Goal: Task Accomplishment & Management: Manage account settings

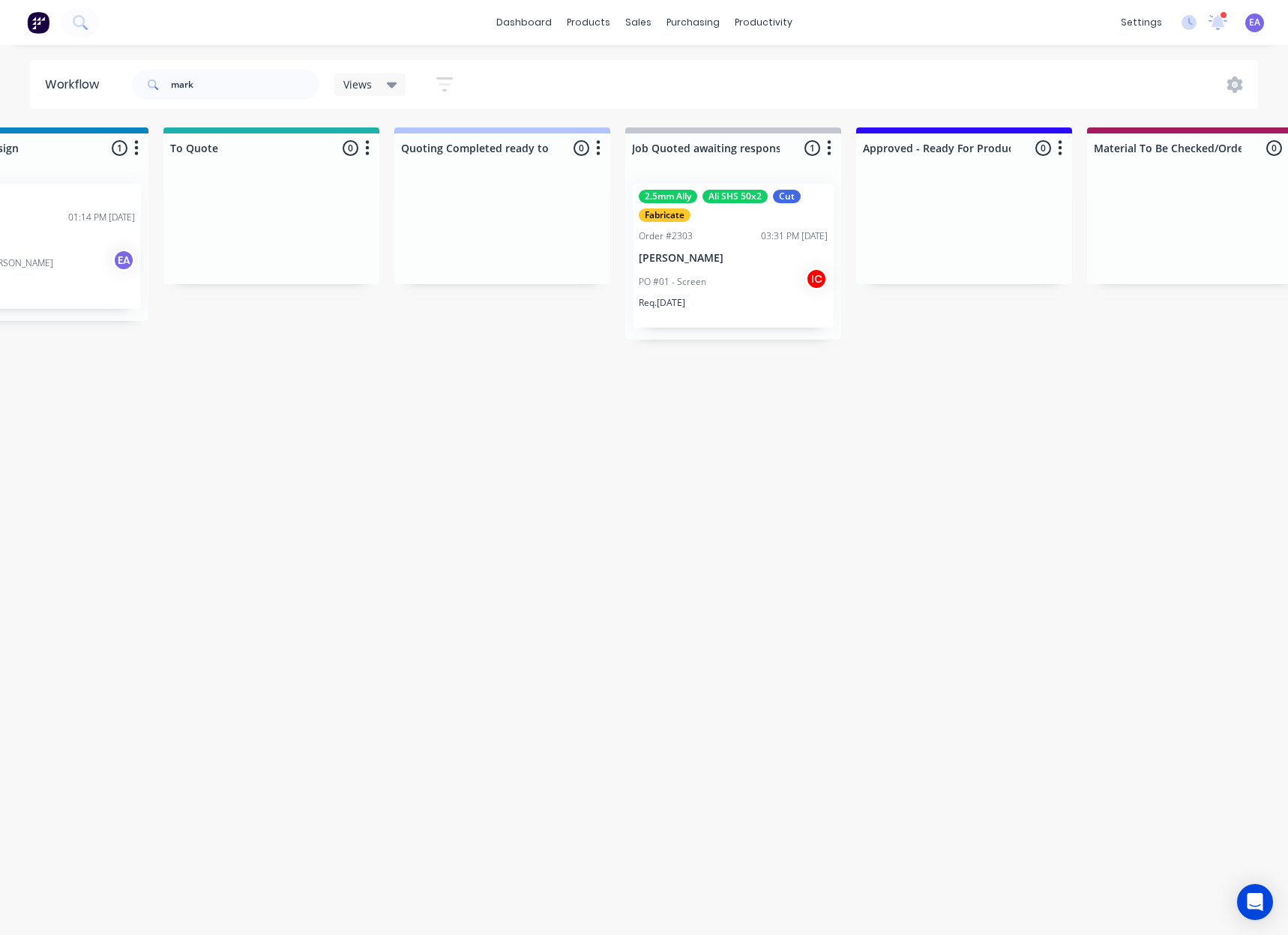
scroll to position [0, 1254]
drag, startPoint x: 217, startPoint y: 74, endPoint x: 119, endPoint y: 93, distance: 99.8
click at [119, 92] on header "Workflow mark Views Save new view None (Default) edit [PERSON_NAME] edit [PERSO…" at bounding box center [644, 84] width 1229 height 49
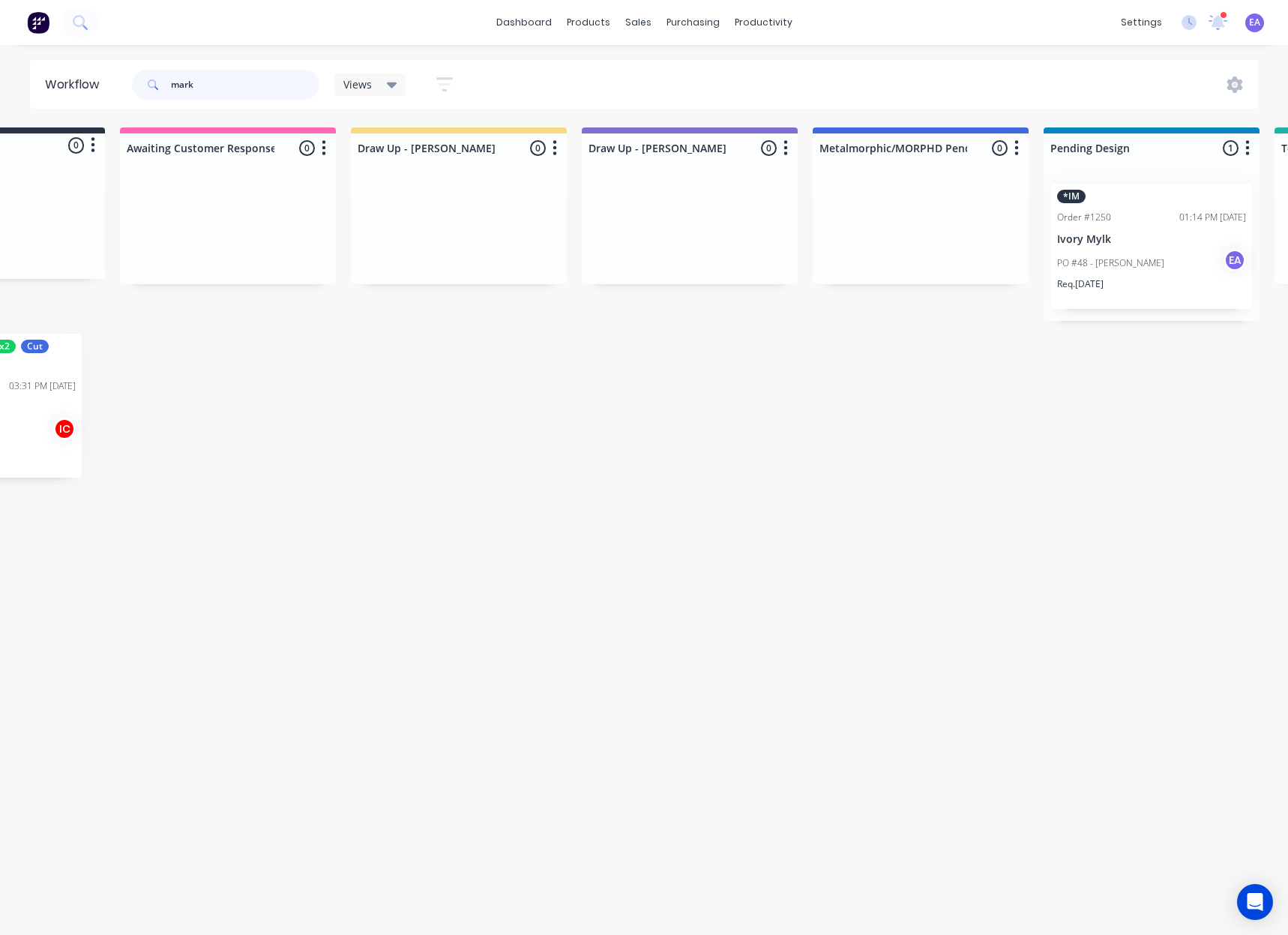
scroll to position [0, 0]
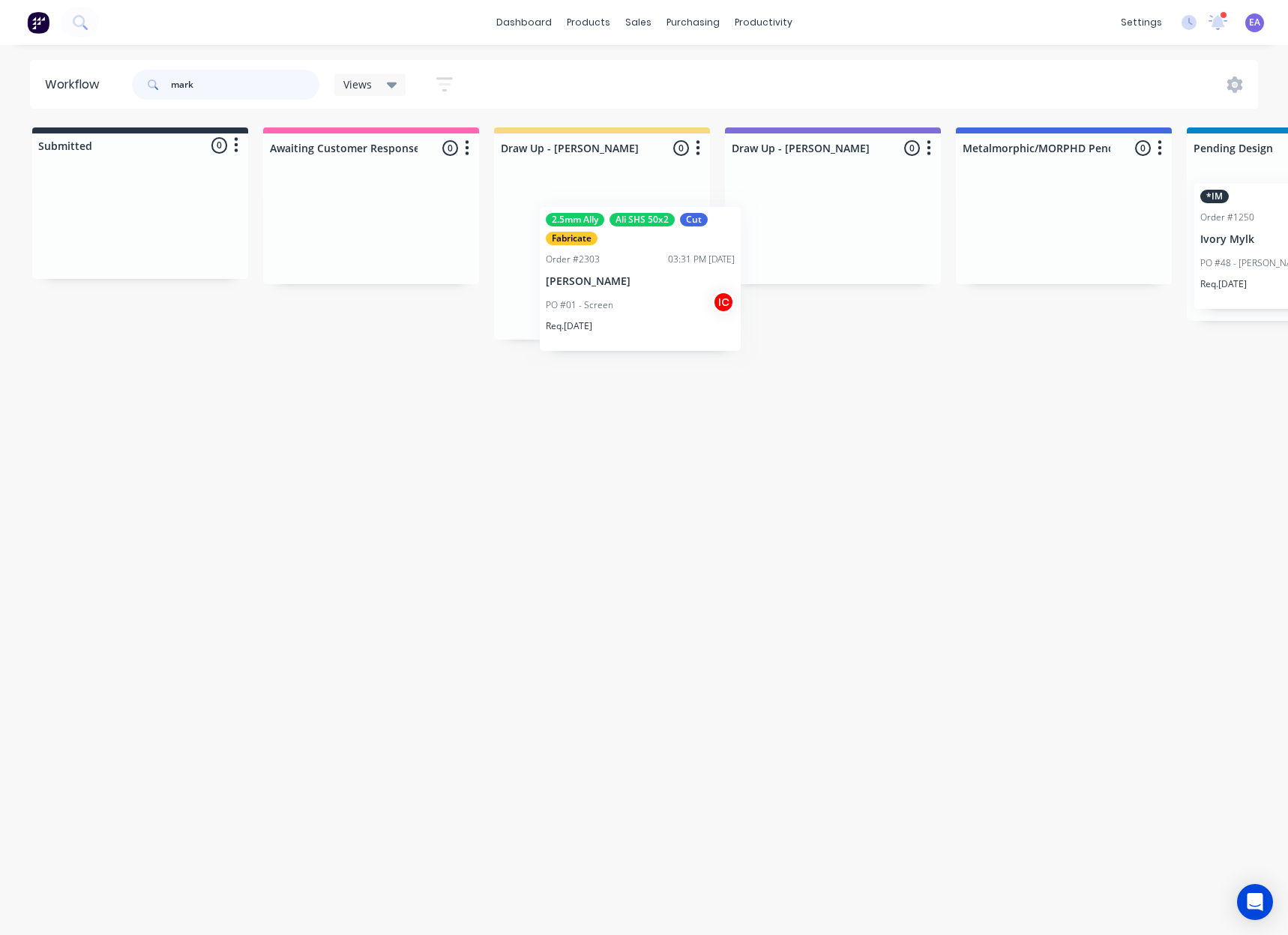
drag, startPoint x: 756, startPoint y: 263, endPoint x: 645, endPoint y: 289, distance: 114.0
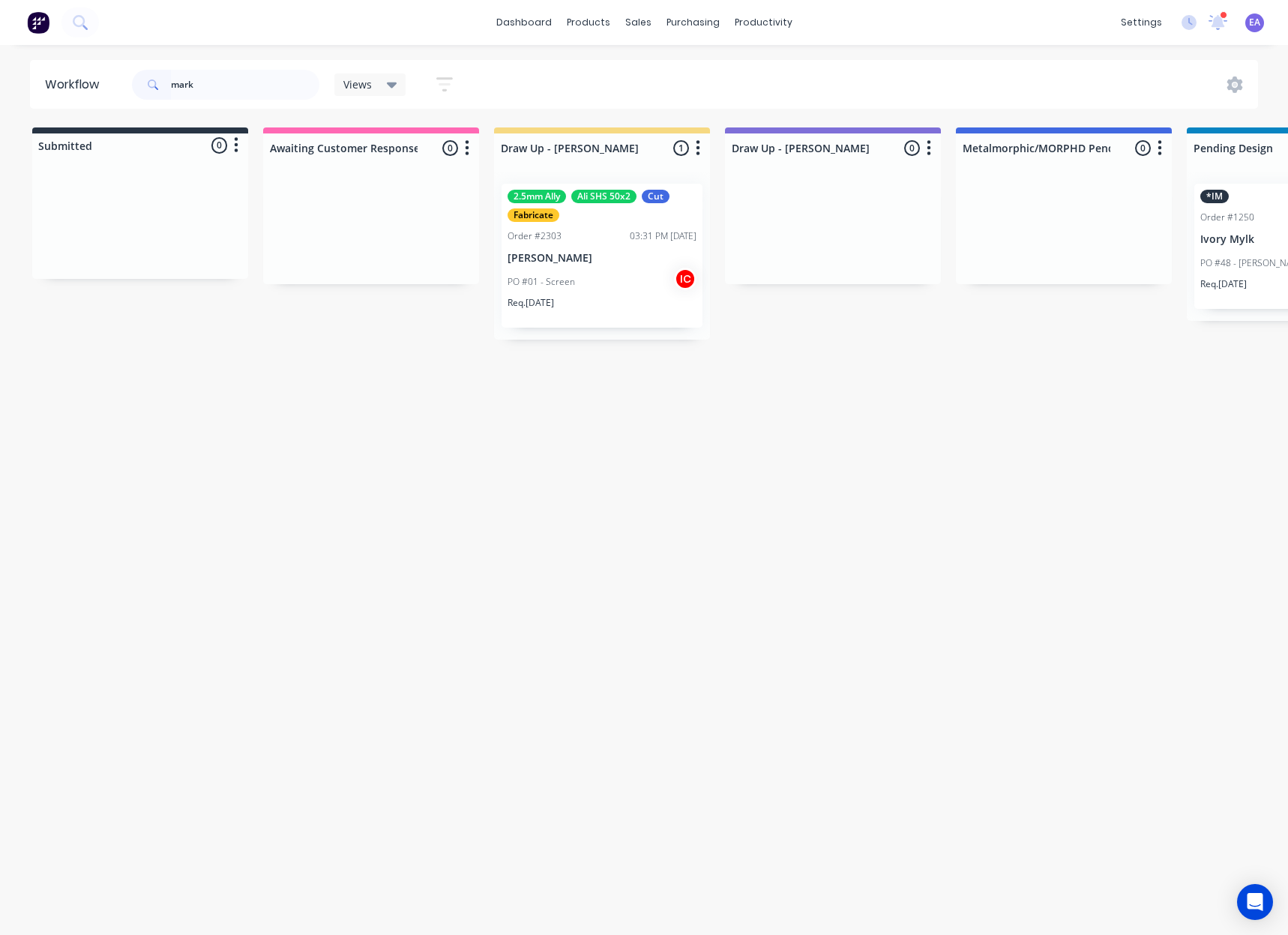
click at [617, 286] on div "PO #01 - Screen IC" at bounding box center [602, 281] width 189 height 29
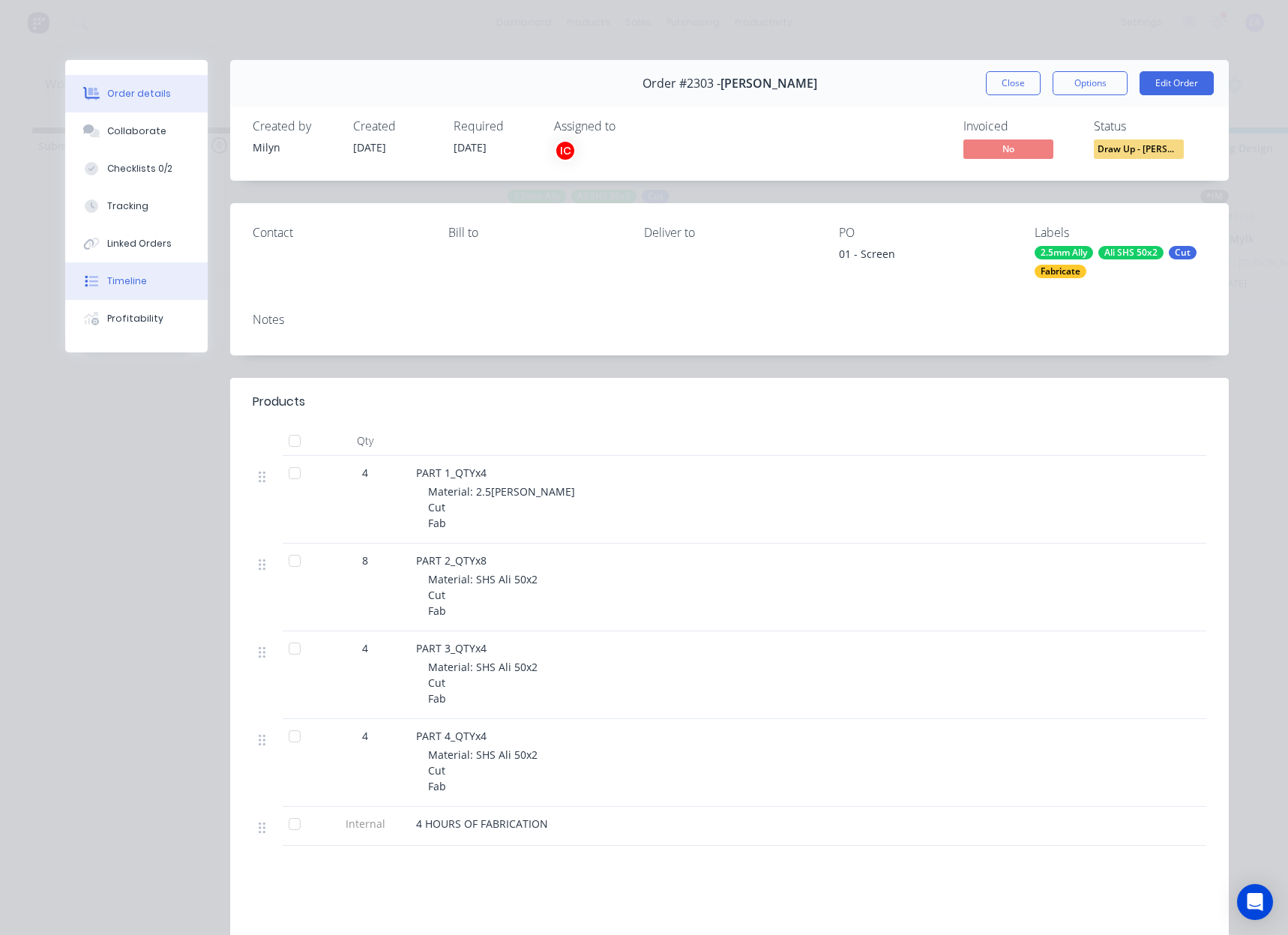
click at [140, 274] on button "Timeline" at bounding box center [136, 281] width 143 height 38
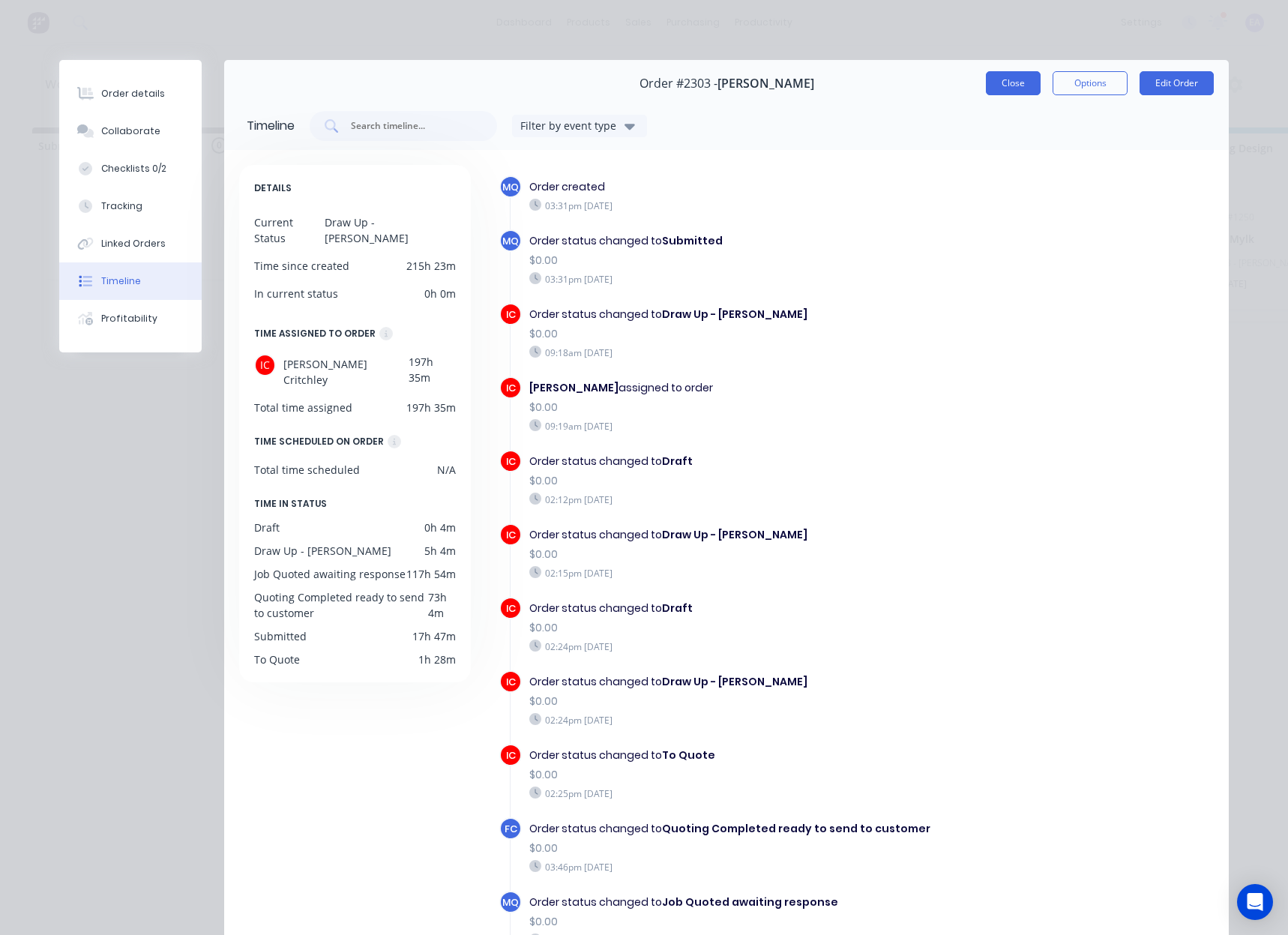
click at [993, 88] on button "Close" at bounding box center [1013, 82] width 55 height 24
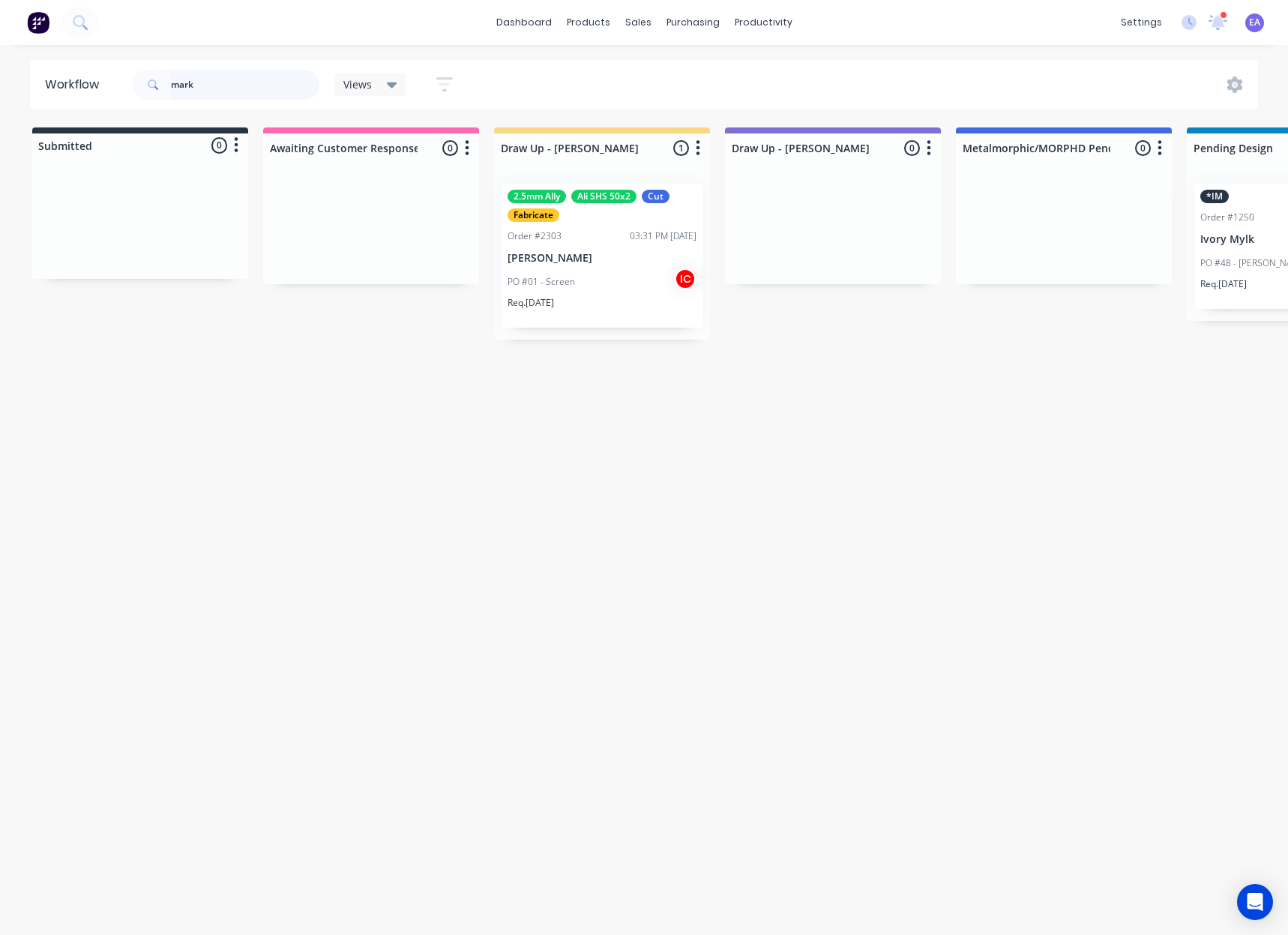
click at [223, 88] on input "mark" at bounding box center [245, 84] width 149 height 30
drag, startPoint x: 163, startPoint y: 91, endPoint x: 105, endPoint y: 101, distance: 58.9
click at [109, 96] on header "Workflow mark Views Save new view None (Default) edit [PERSON_NAME] edit [PERSO…" at bounding box center [644, 84] width 1229 height 49
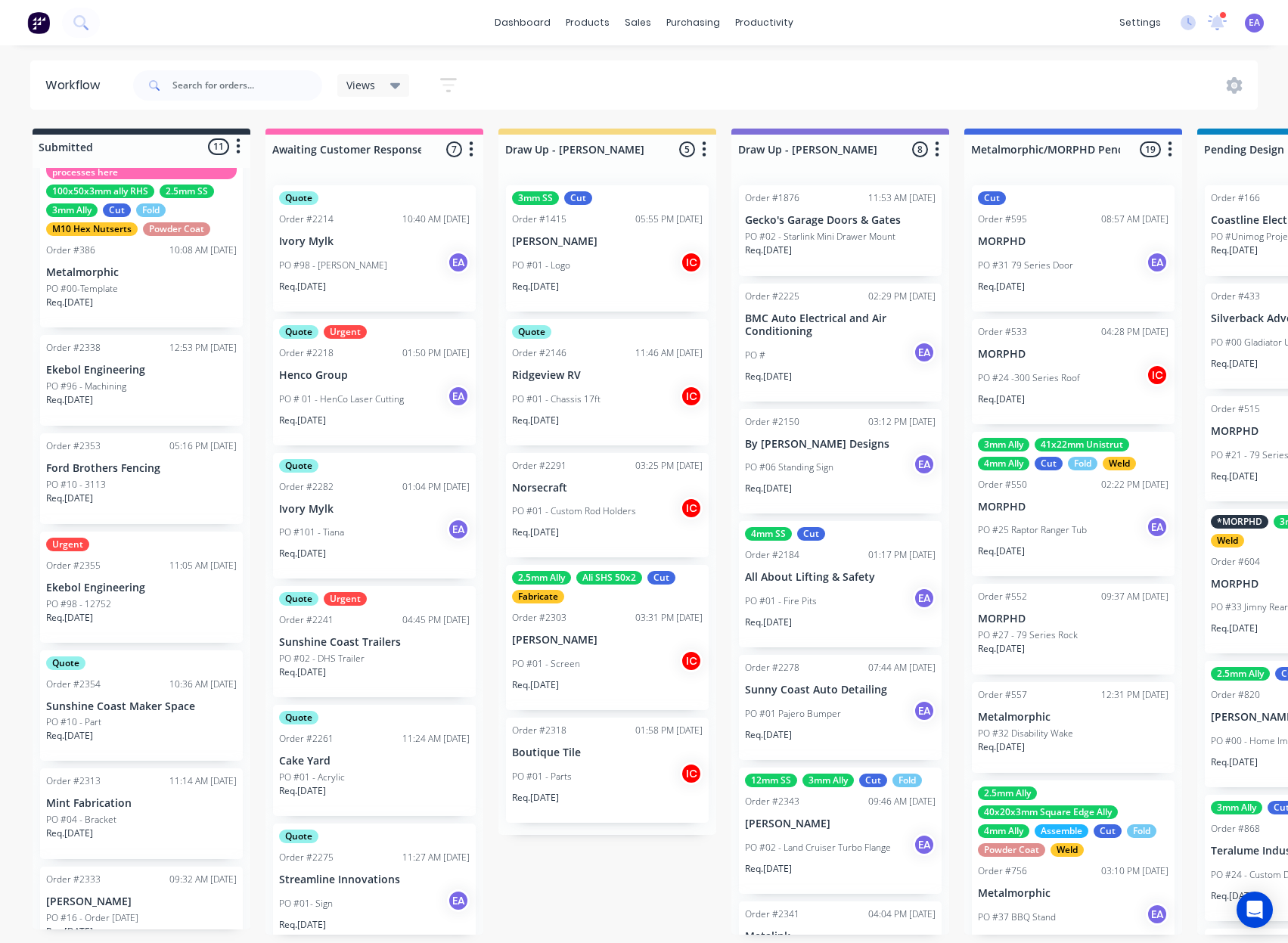
scroll to position [75, 0]
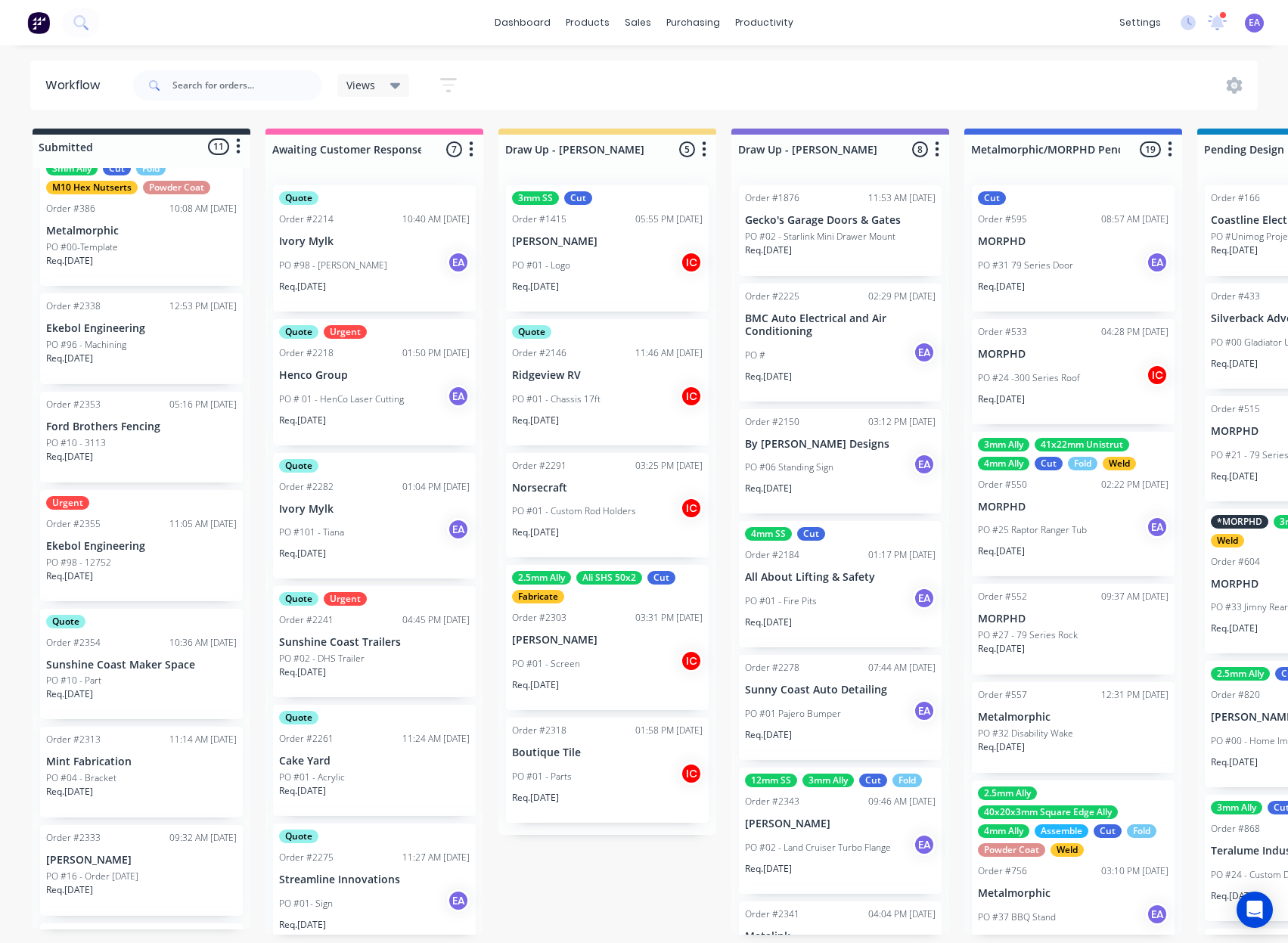
click at [126, 766] on p "Mint Fabrication" at bounding box center [141, 762] width 190 height 13
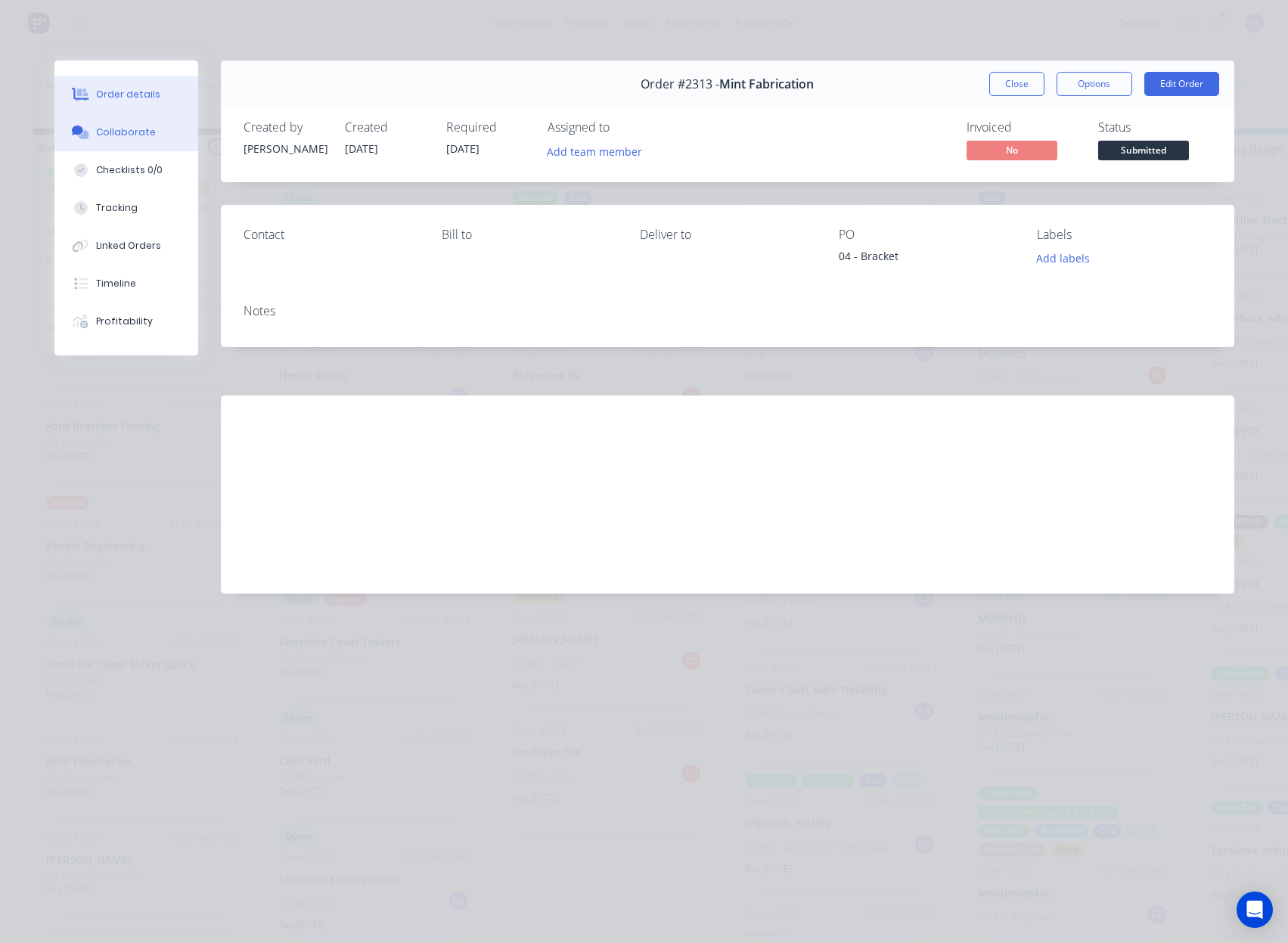
click at [105, 127] on div "Collaborate" at bounding box center [126, 132] width 60 height 14
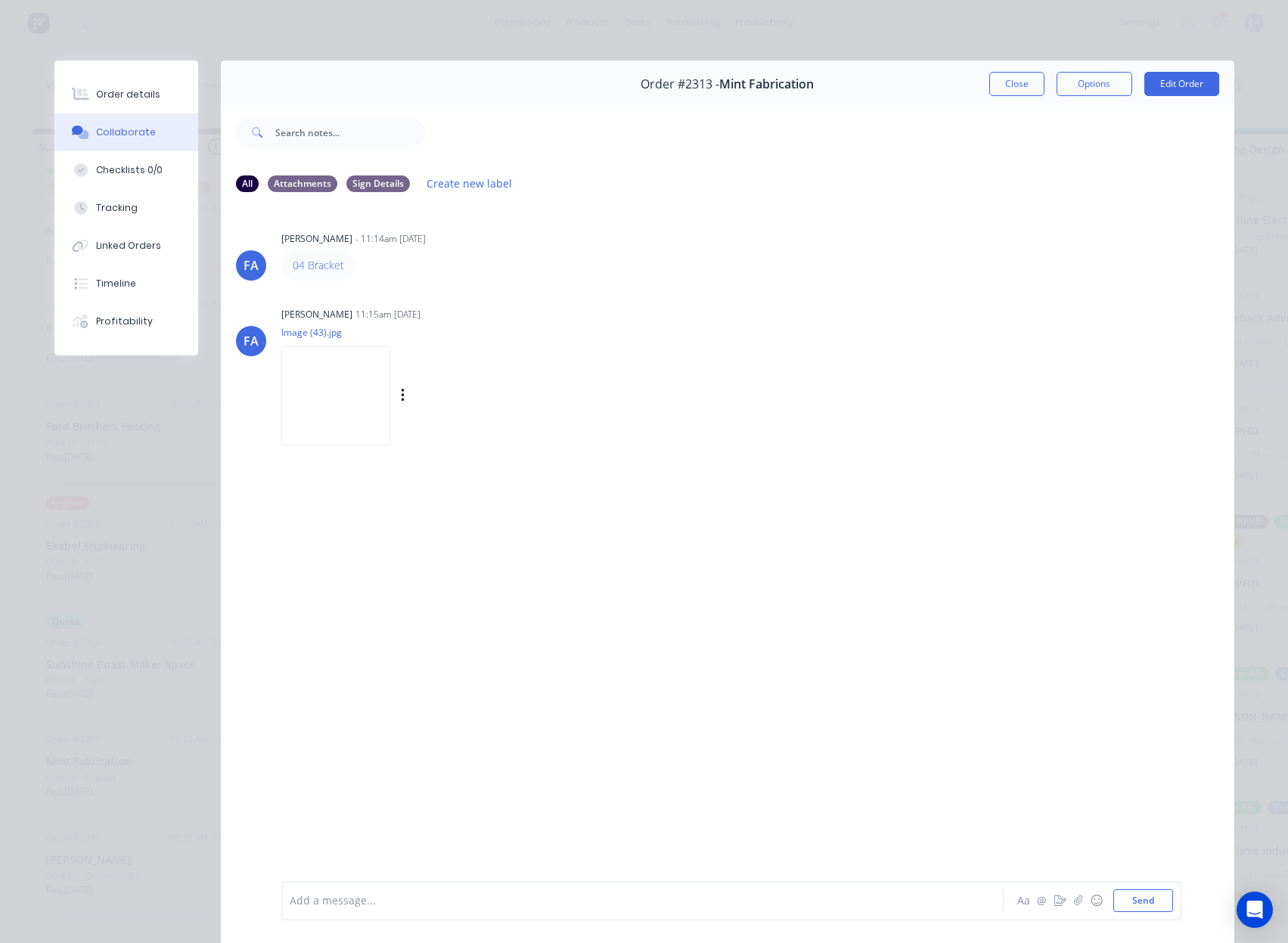
click at [324, 395] on img at bounding box center [336, 396] width 109 height 99
click at [1012, 89] on button "Close" at bounding box center [1016, 83] width 55 height 24
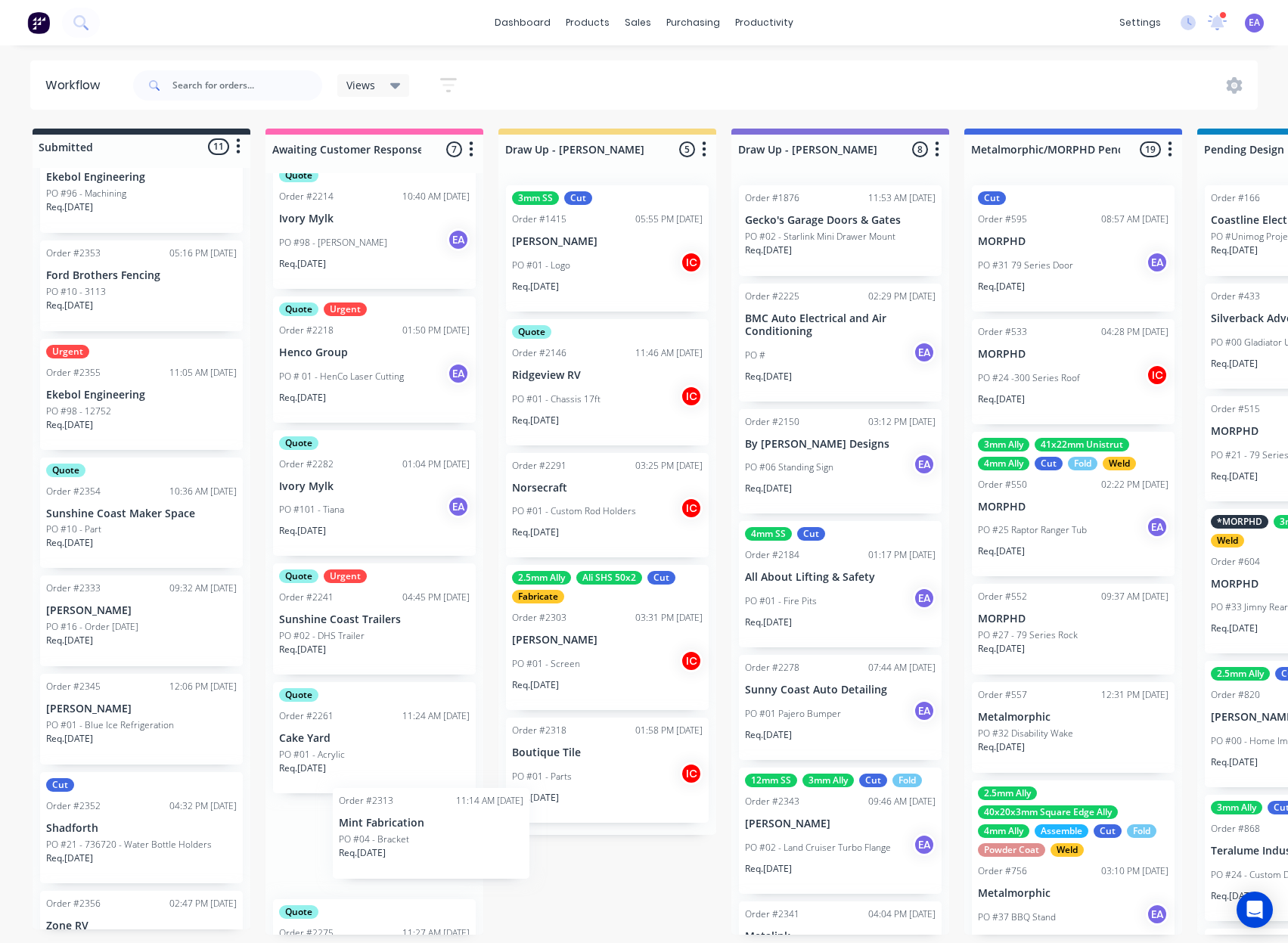
scroll to position [37, 0]
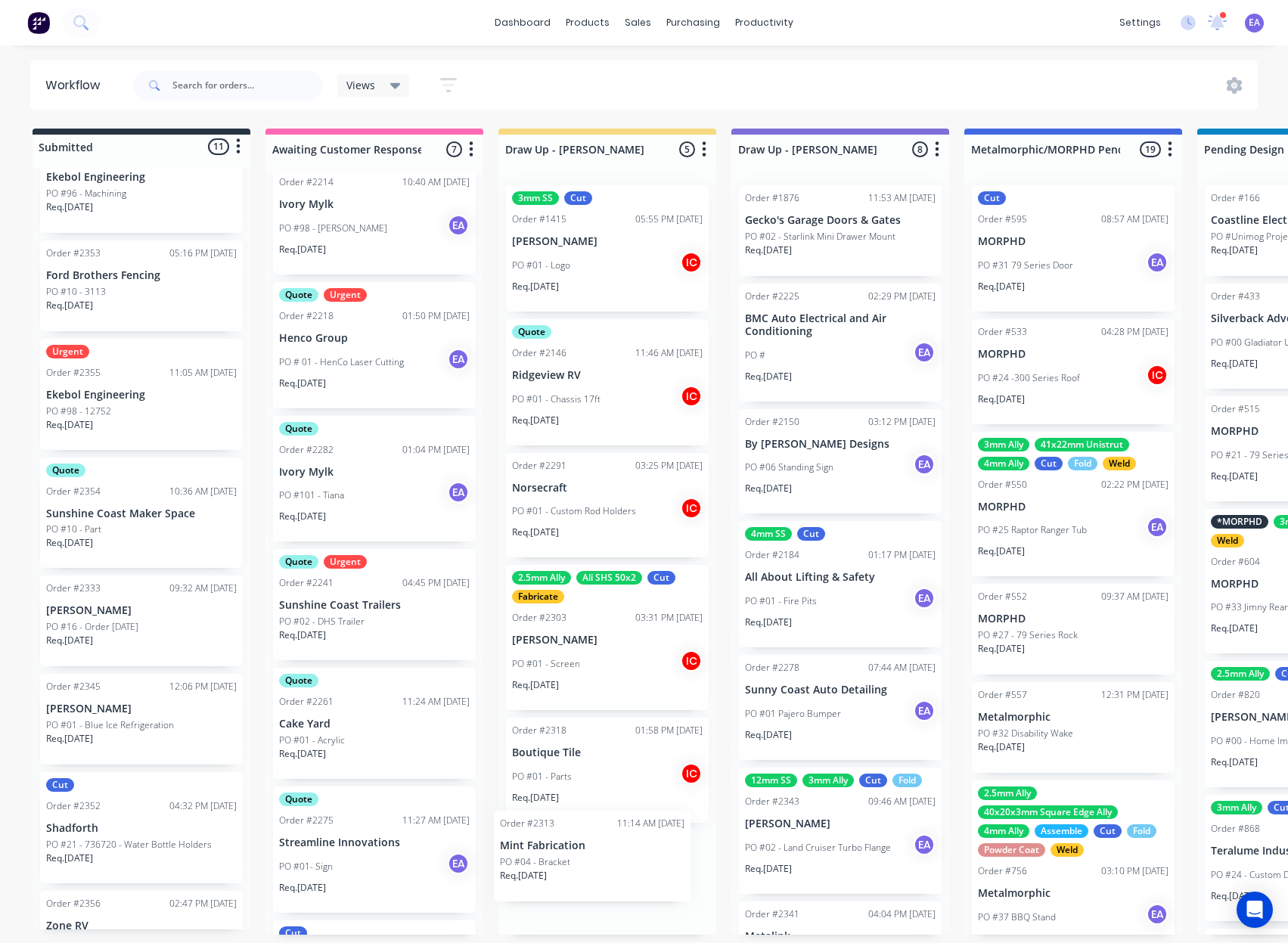
drag, startPoint x: 150, startPoint y: 610, endPoint x: 603, endPoint y: 852, distance: 513.6
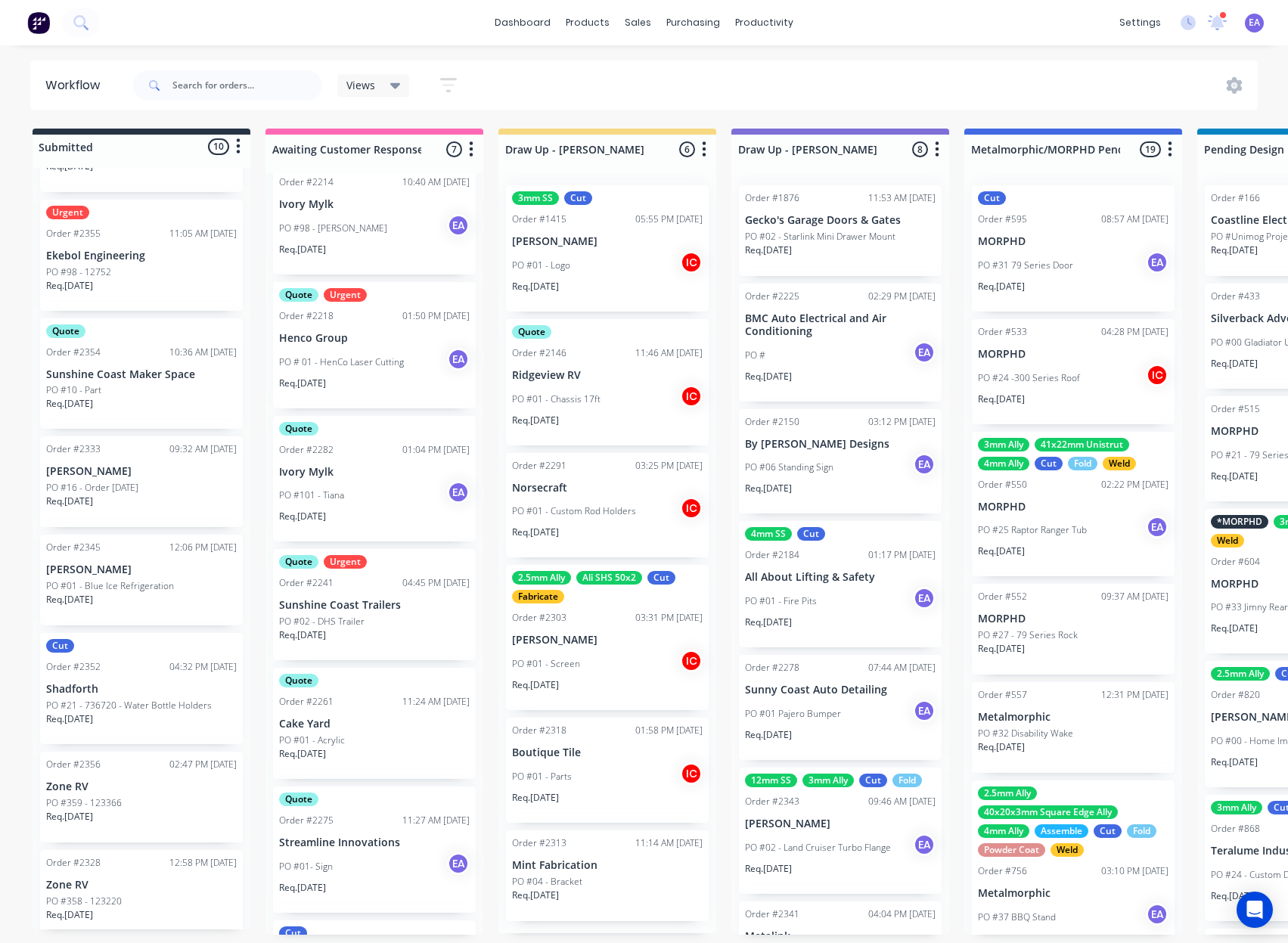
scroll to position [378, 0]
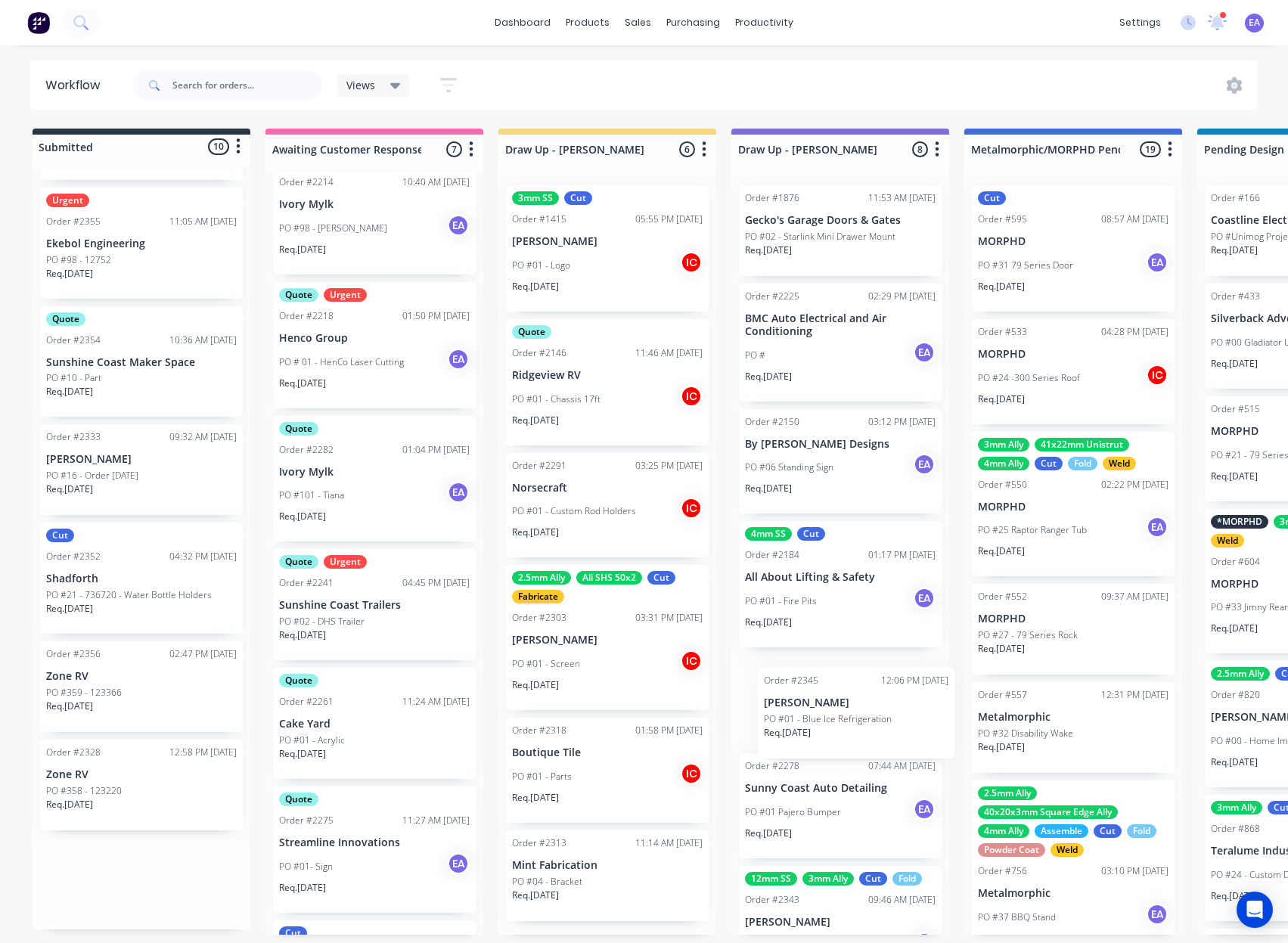
drag, startPoint x: 131, startPoint y: 575, endPoint x: 853, endPoint y: 725, distance: 737.4
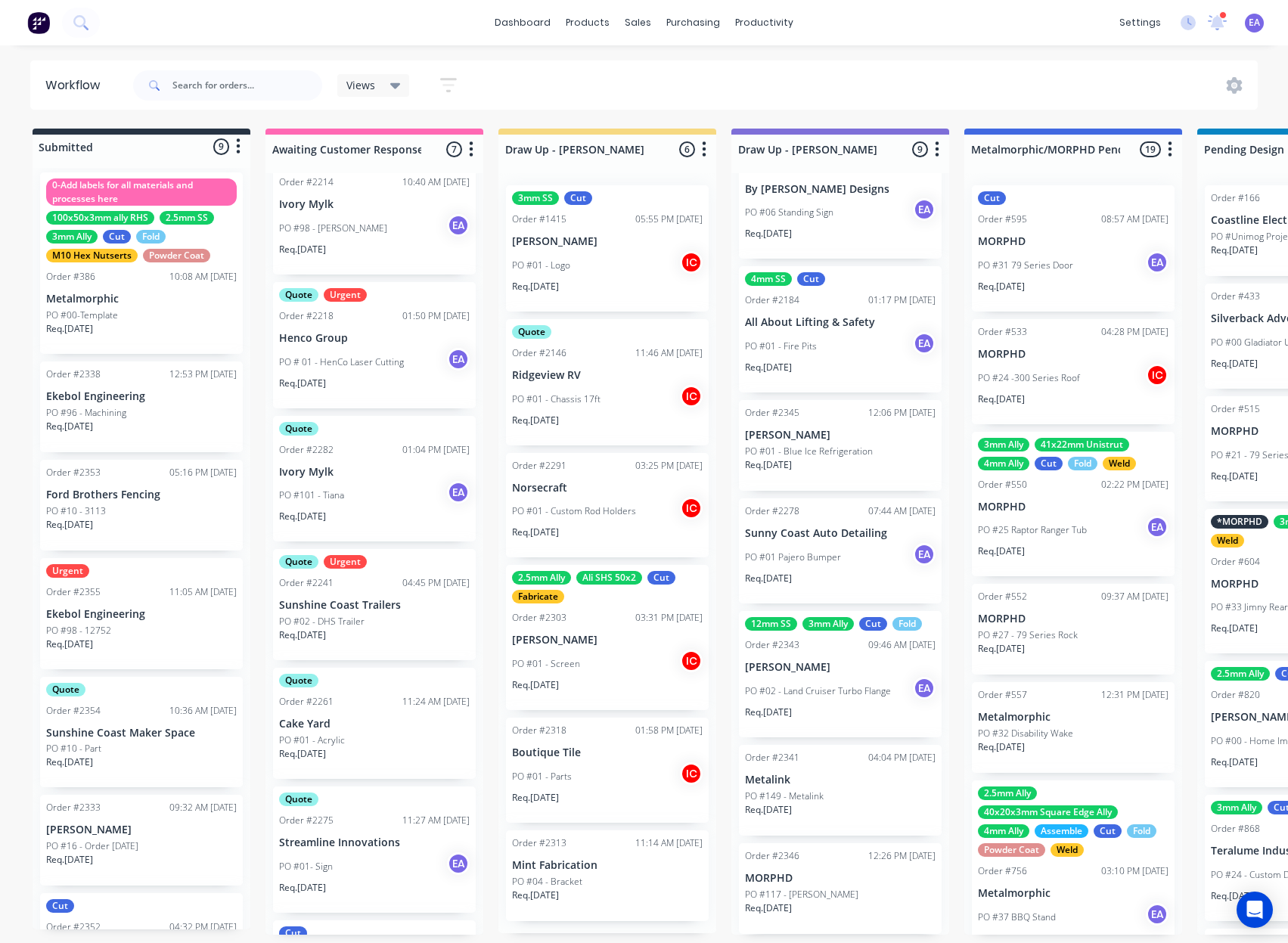
scroll to position [0, 0]
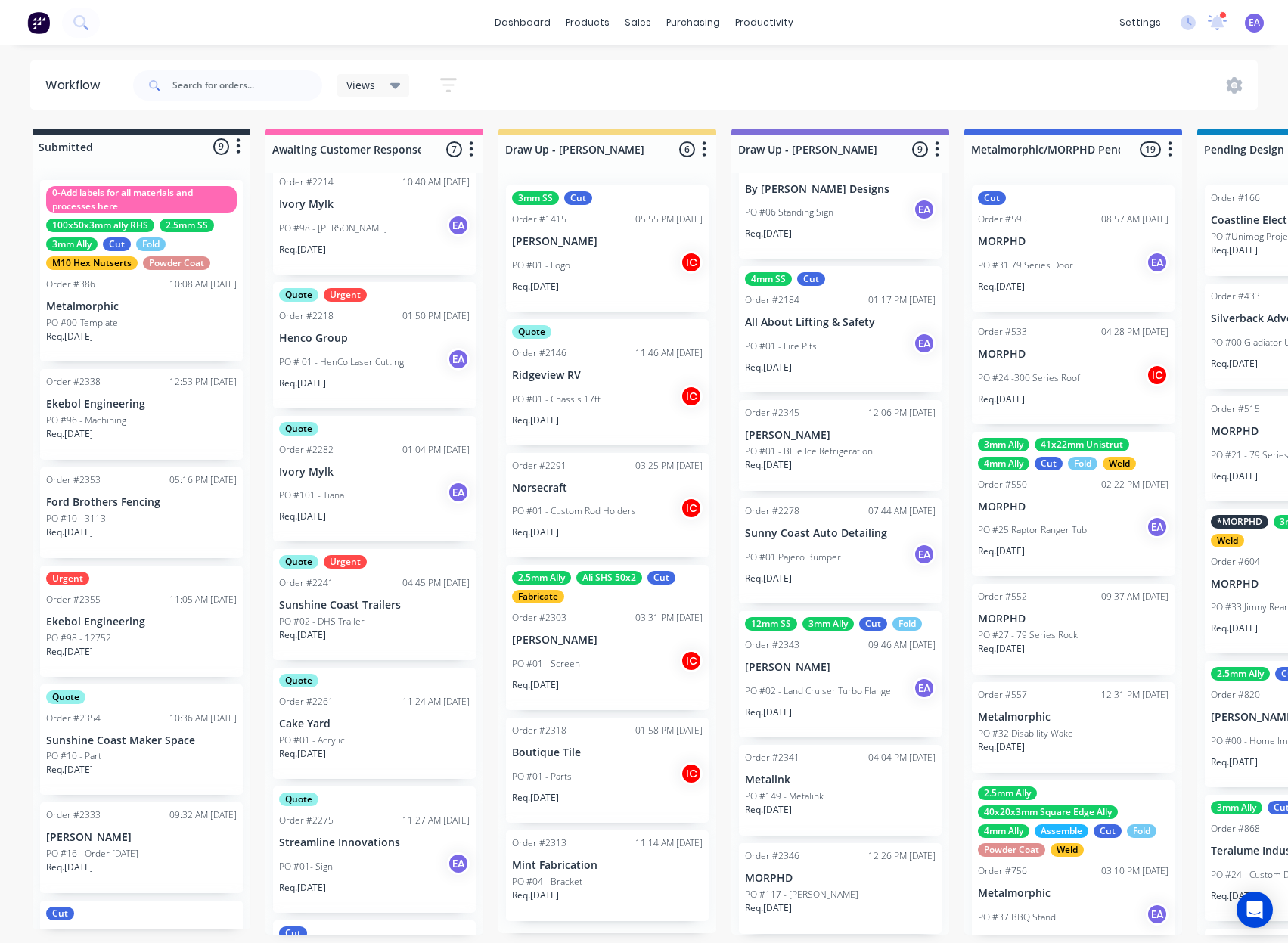
click at [147, 619] on p "Ekebol Engineering" at bounding box center [141, 622] width 190 height 13
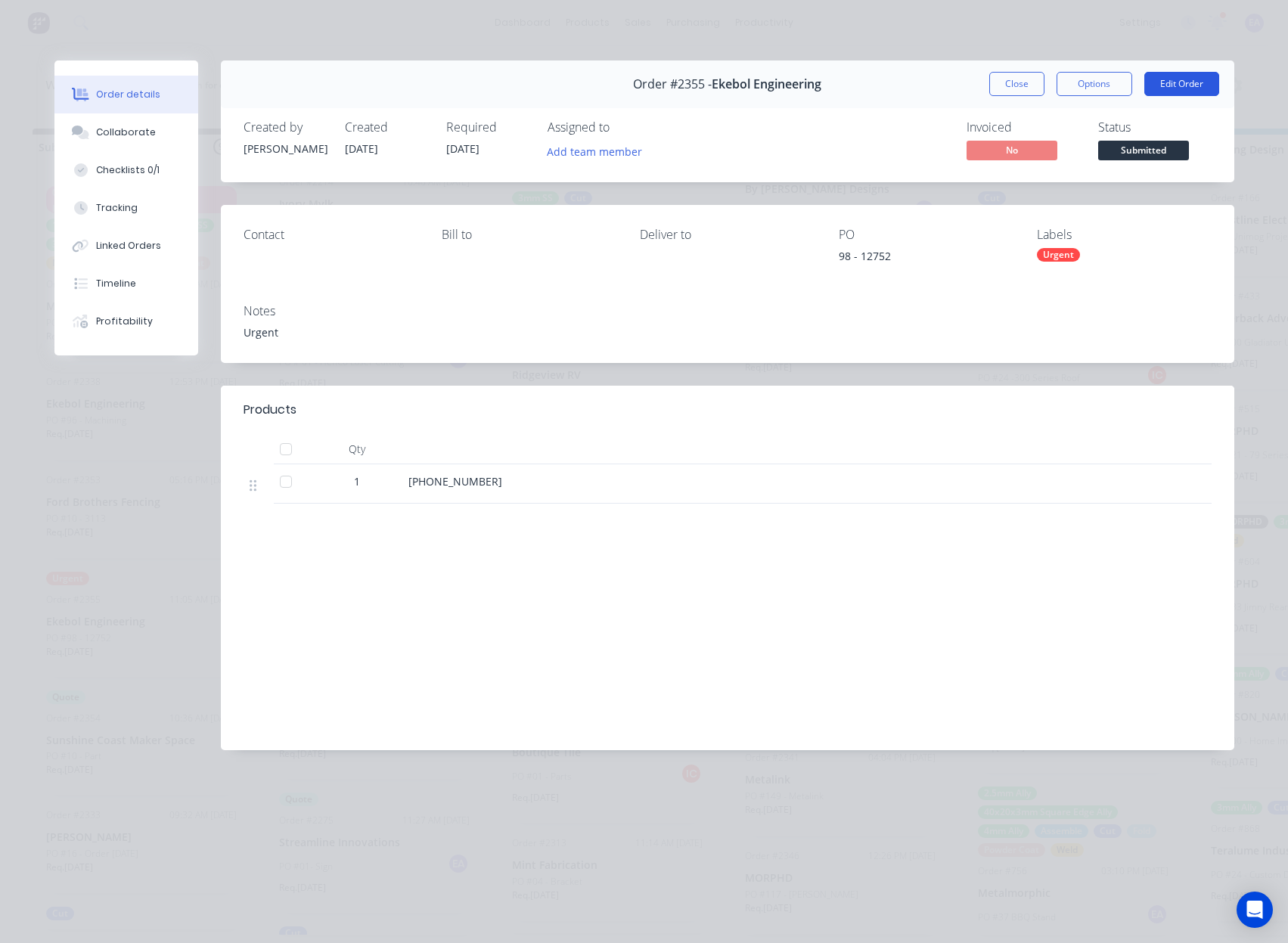
click at [1188, 77] on button "Edit Order" at bounding box center [1182, 83] width 75 height 24
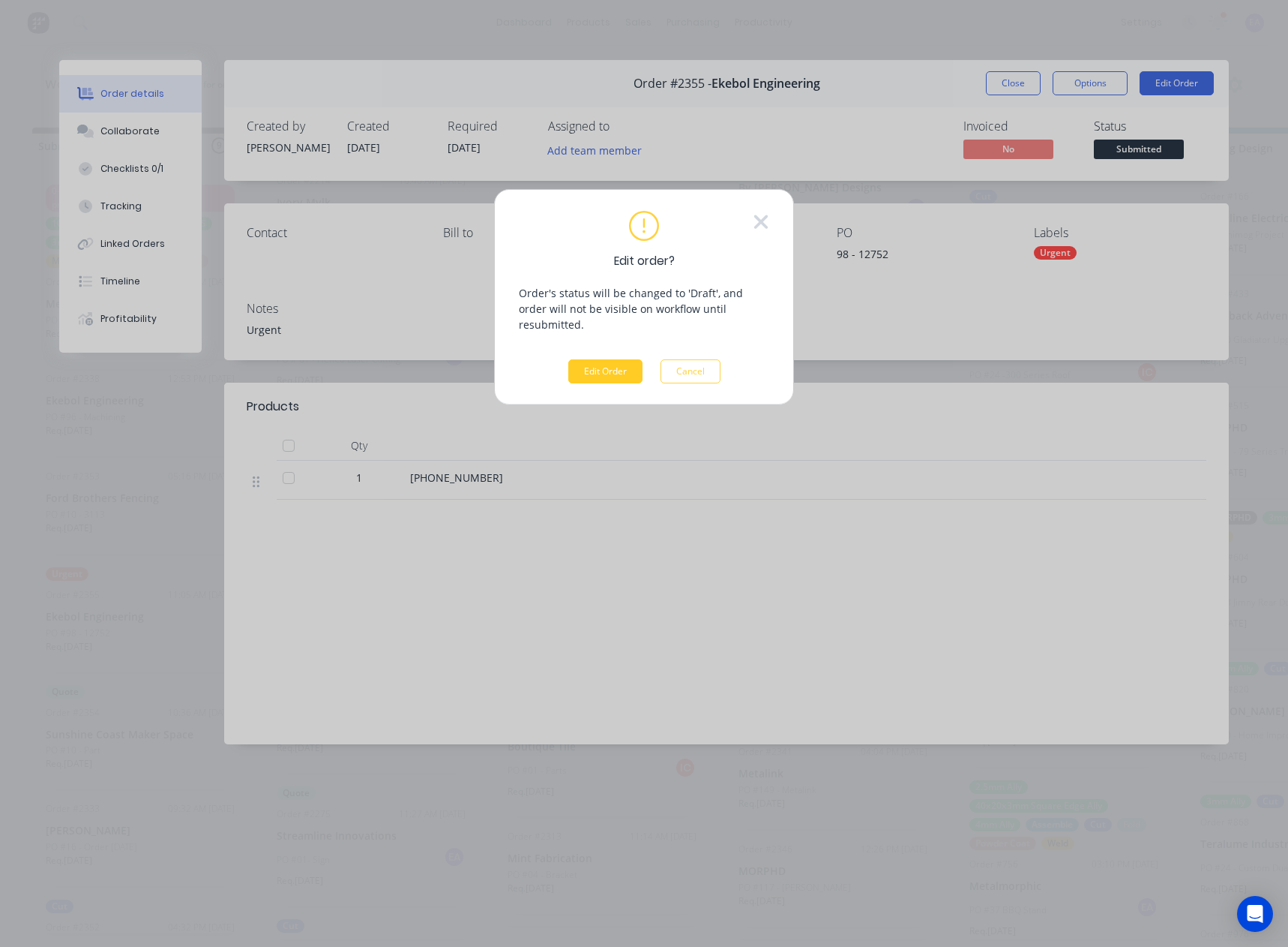
click at [589, 359] on button "Edit Order" at bounding box center [605, 371] width 74 height 24
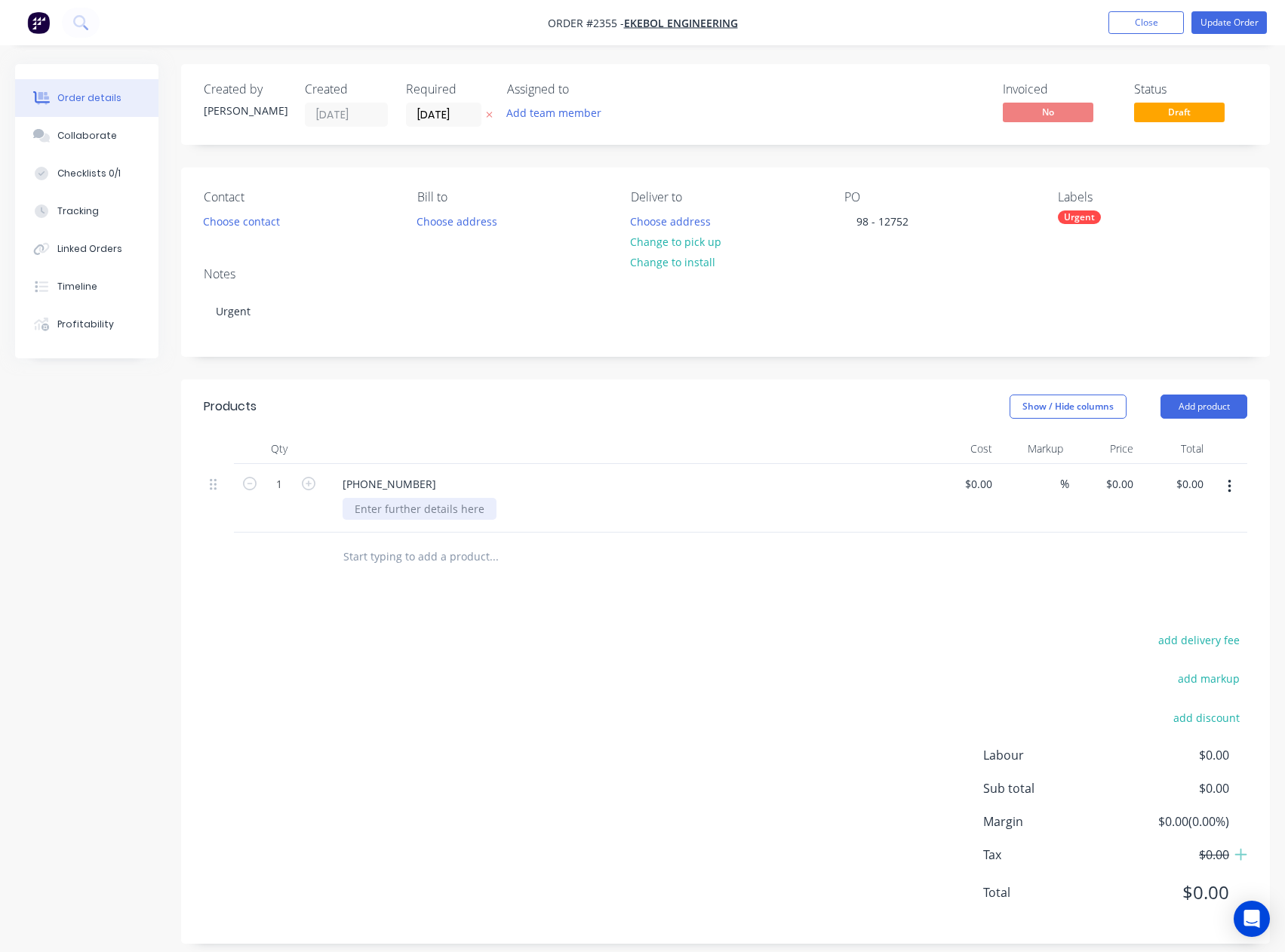
click at [479, 505] on div at bounding box center [420, 509] width 154 height 22
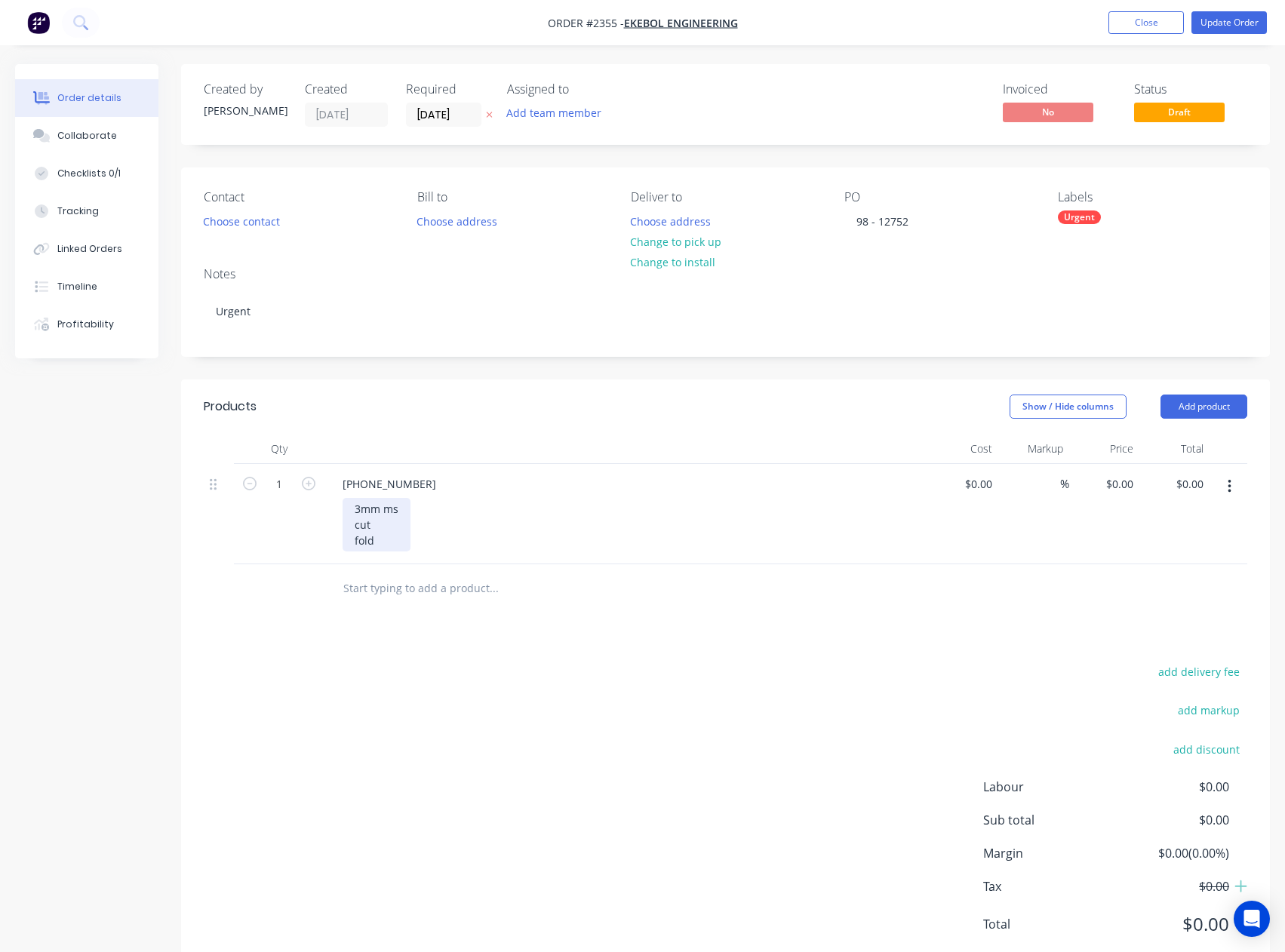
click at [387, 549] on div "3mm ms cut fold" at bounding box center [377, 524] width 68 height 53
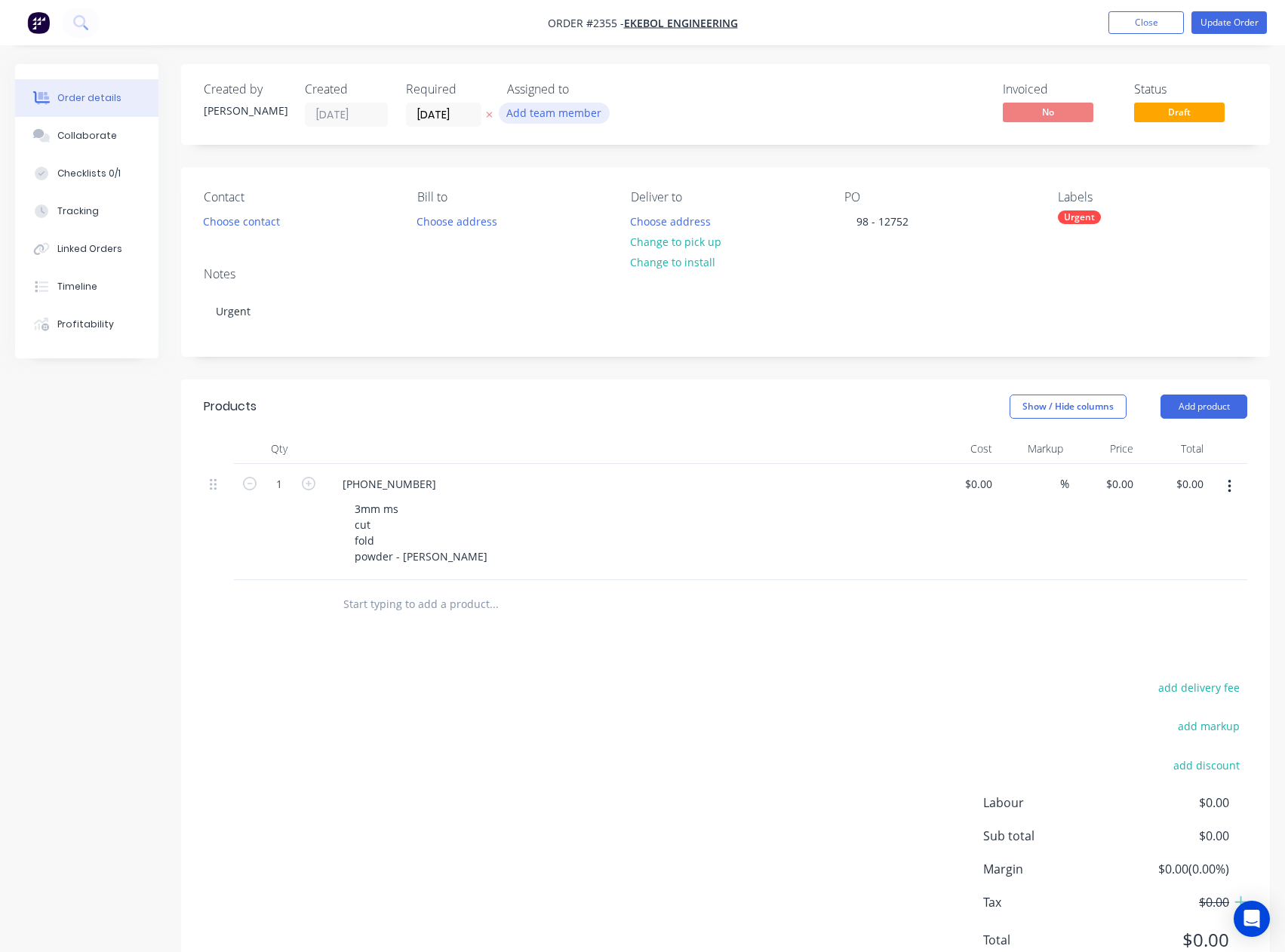
click at [545, 117] on button "Add team member" at bounding box center [554, 112] width 111 height 20
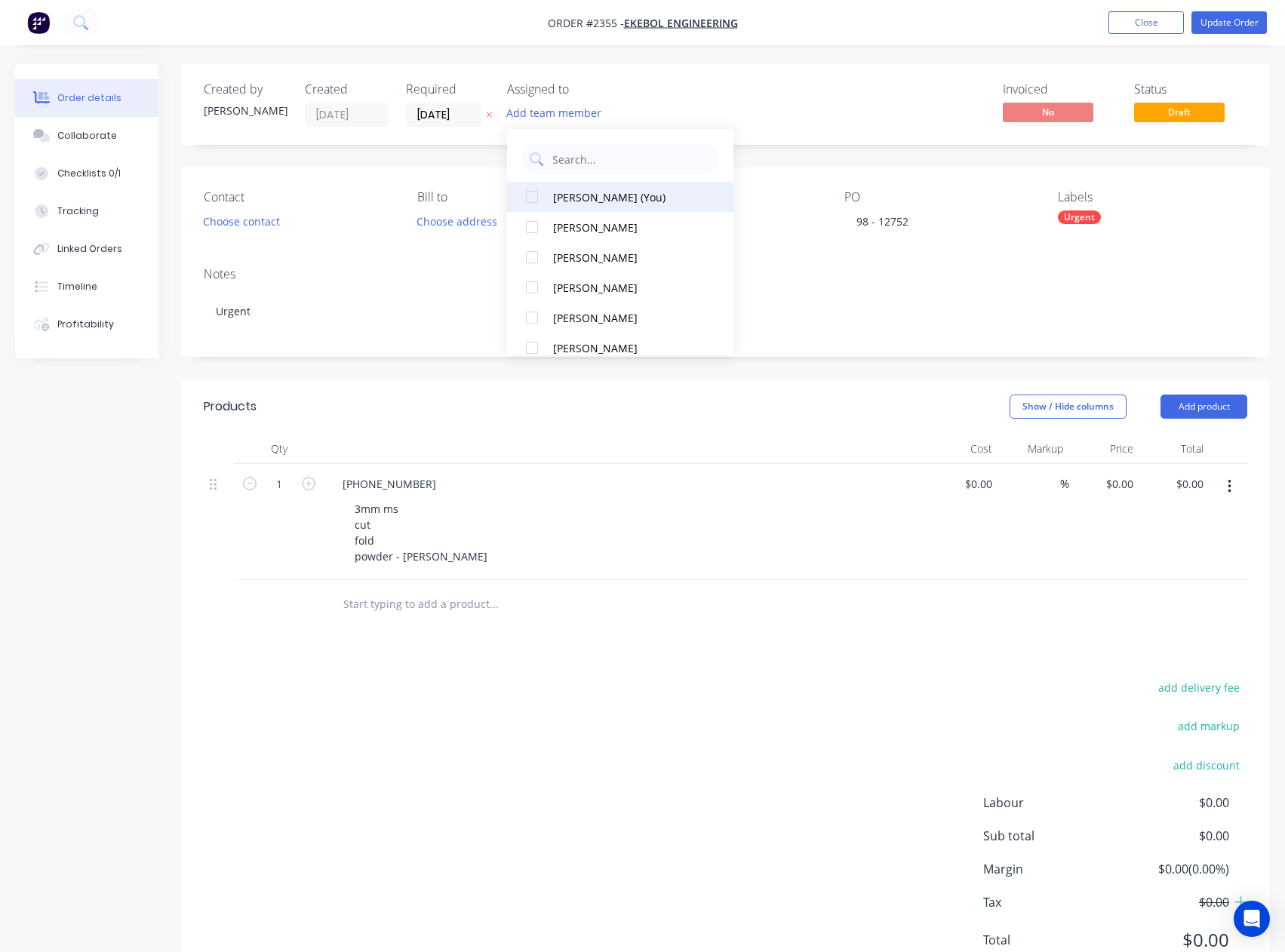
click at [576, 201] on div "[PERSON_NAME] (You)" at bounding box center [628, 197] width 151 height 16
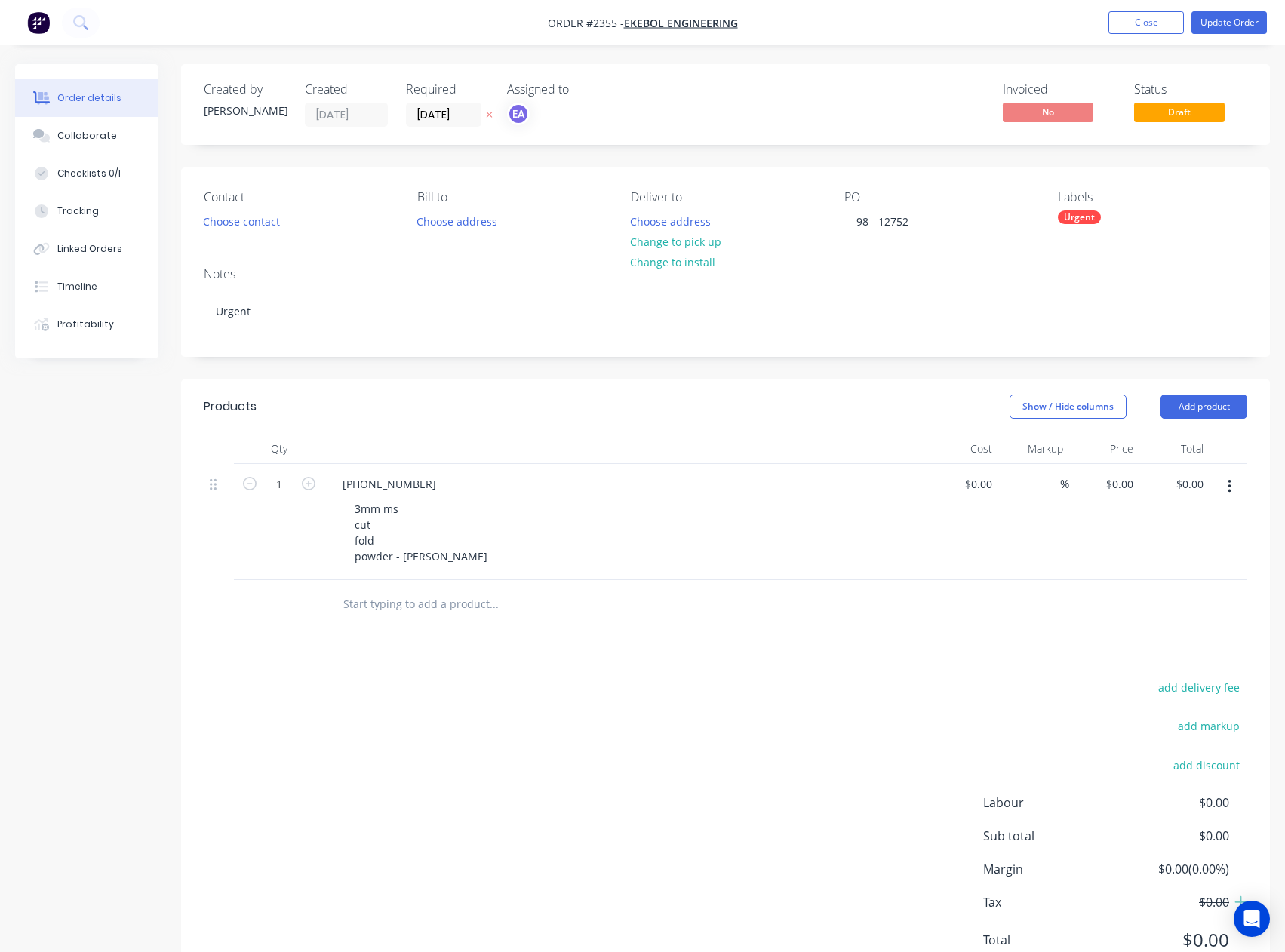
drag, startPoint x: 532, startPoint y: 790, endPoint x: 812, endPoint y: 535, distance: 378.7
click at [533, 790] on div "add delivery fee add markup add discount Labour $0.00 Sub total $0.00 Margin $0…" at bounding box center [725, 823] width 1043 height 291
click at [1067, 213] on div "Urgent" at bounding box center [1079, 217] width 43 height 14
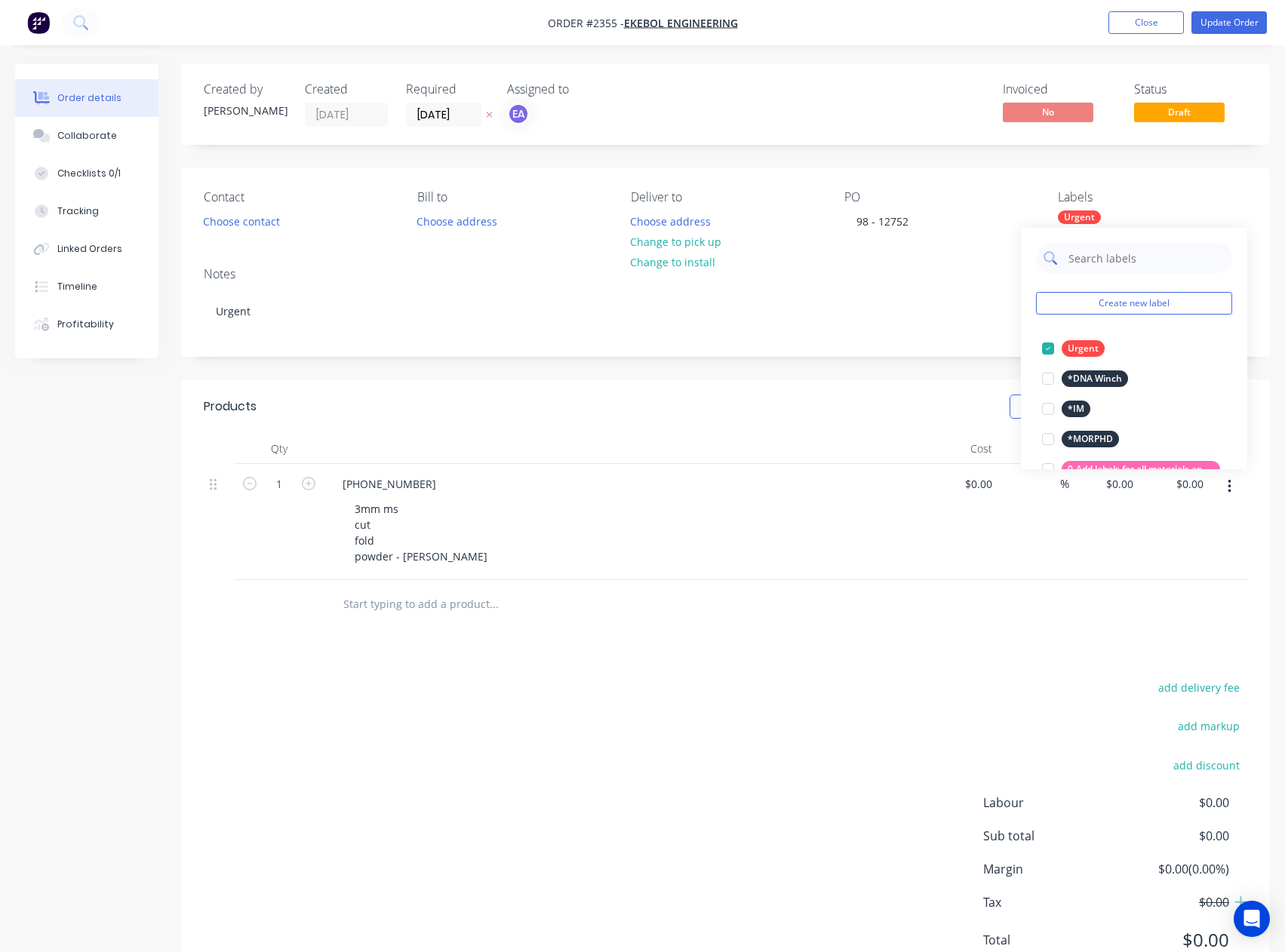
click at [1117, 263] on input "text" at bounding box center [1145, 257] width 157 height 30
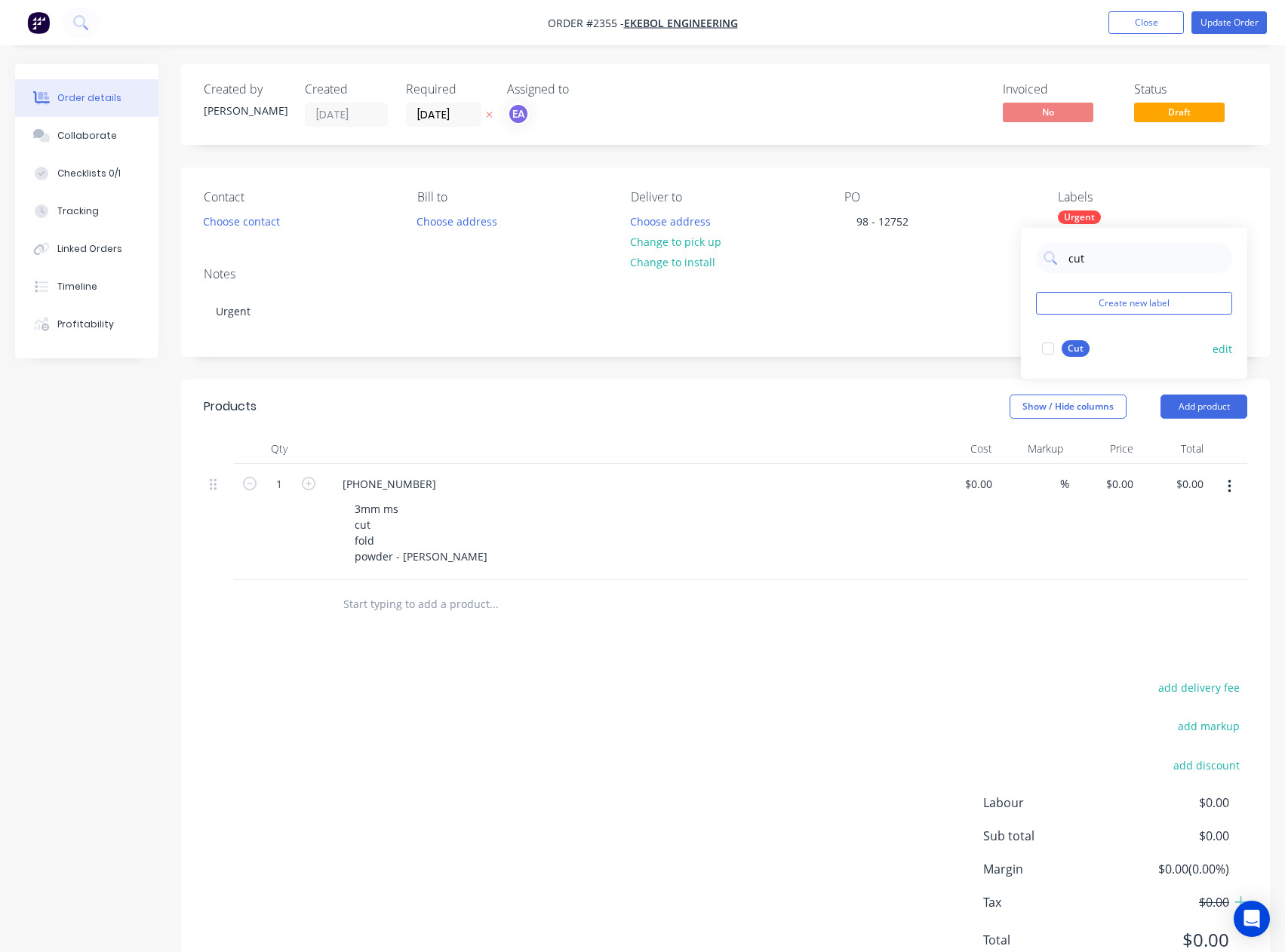
click at [1047, 350] on div at bounding box center [1048, 348] width 30 height 30
drag, startPoint x: 1087, startPoint y: 262, endPoint x: 1038, endPoint y: 275, distance: 50.7
click at [1038, 275] on div "cut Create new label Cut edit" at bounding box center [1134, 303] width 226 height 151
click at [1046, 351] on div at bounding box center [1048, 348] width 30 height 30
drag, startPoint x: 1107, startPoint y: 254, endPoint x: 1066, endPoint y: 264, distance: 42.2
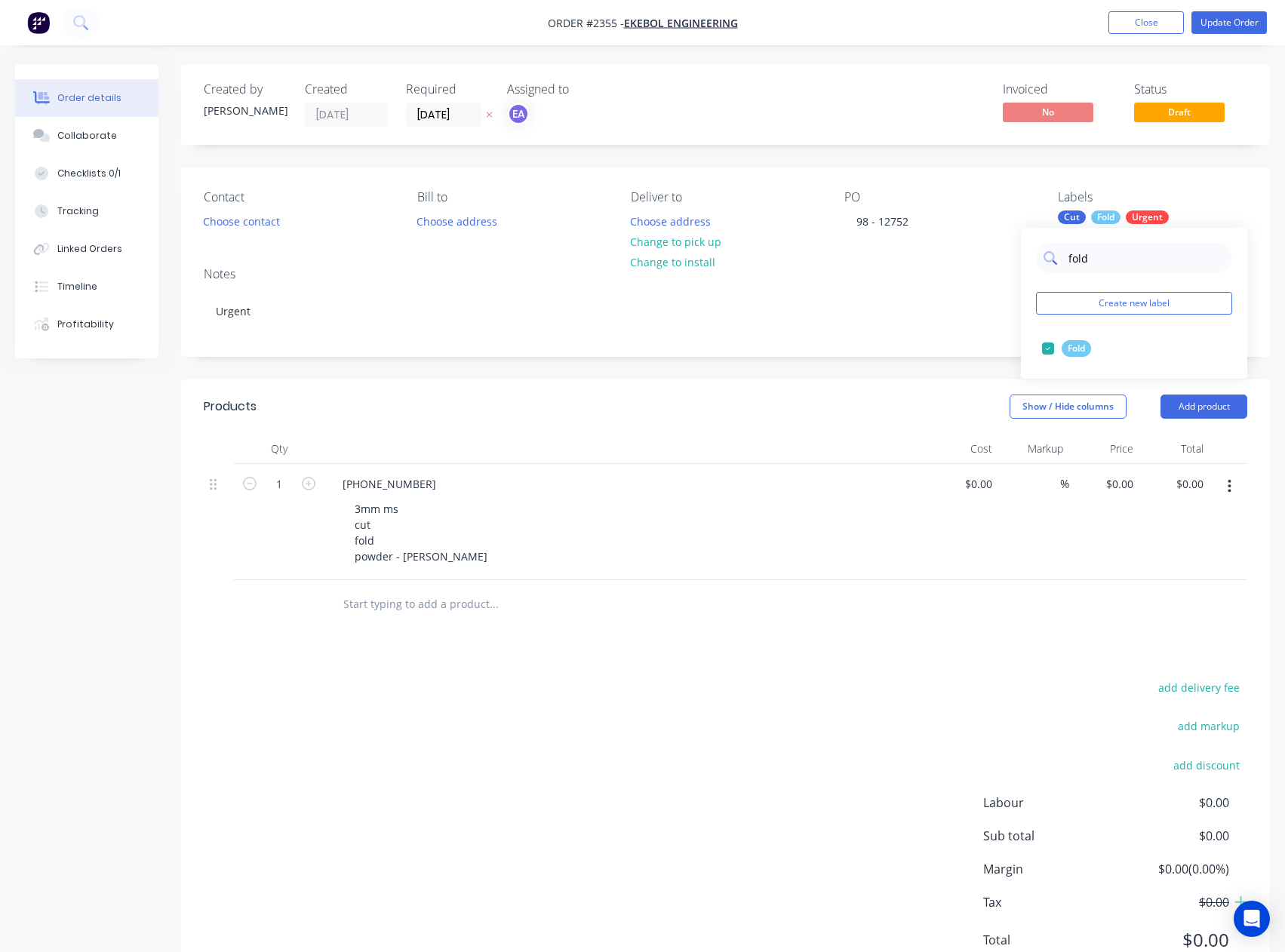
click at [1066, 264] on div "fold" at bounding box center [1134, 257] width 196 height 30
type input "weld"
drag, startPoint x: 1104, startPoint y: 257, endPoint x: 1060, endPoint y: 263, distance: 44.4
click at [1060, 263] on div "weld" at bounding box center [1134, 257] width 196 height 30
click at [906, 192] on div "PO" at bounding box center [939, 197] width 189 height 14
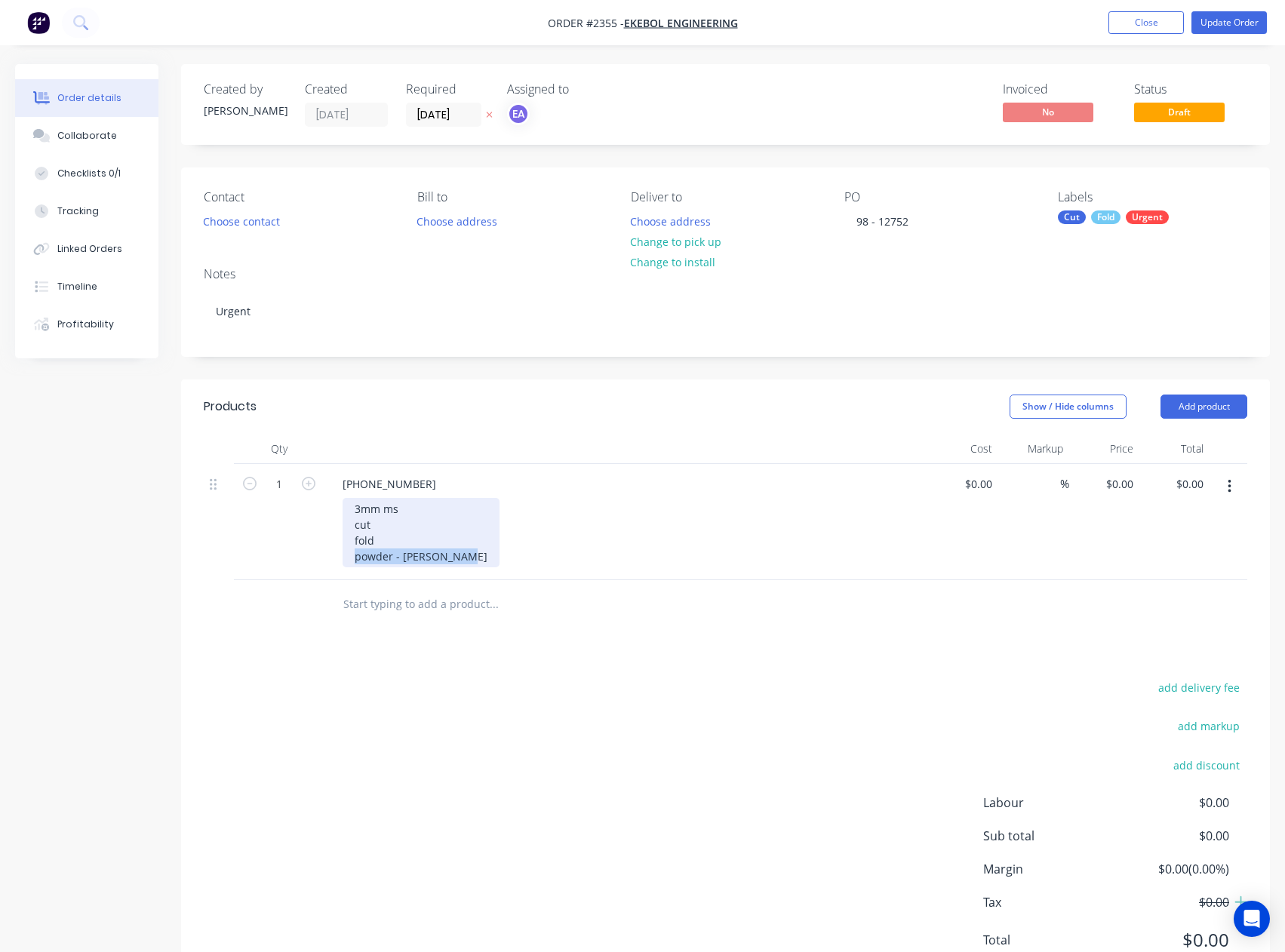
drag, startPoint x: 464, startPoint y: 556, endPoint x: 259, endPoint y: 564, distance: 205.2
click at [259, 564] on div "1 810-91-520 3mm ms cut fold powder - [PERSON_NAME] $0.00 $0.00 % $0.00 $0.00 $…" at bounding box center [725, 522] width 1043 height 116
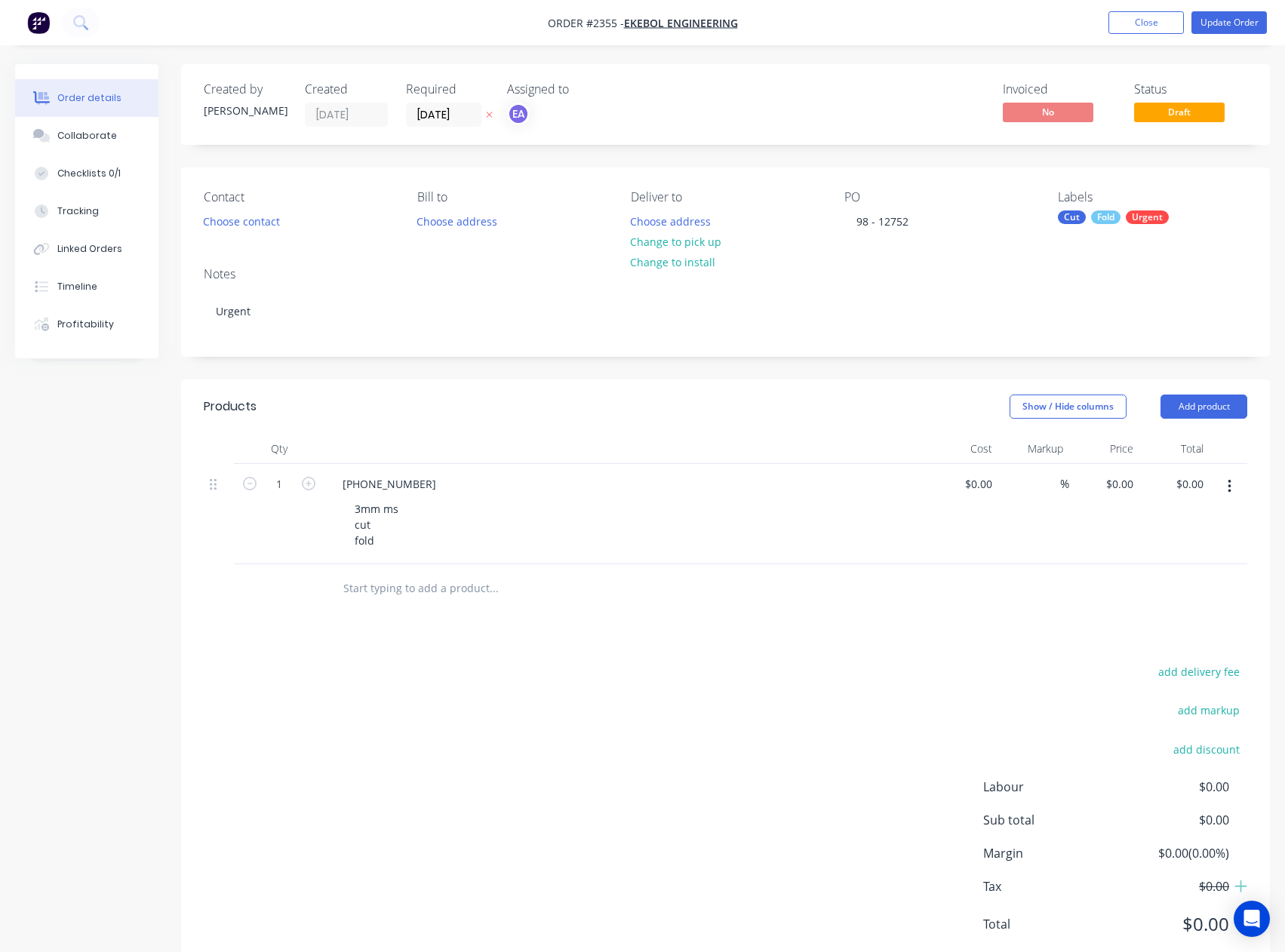
drag, startPoint x: 1080, startPoint y: 217, endPoint x: 1086, endPoint y: 226, distance: 10.8
click at [1080, 217] on div "Cut" at bounding box center [1072, 217] width 28 height 14
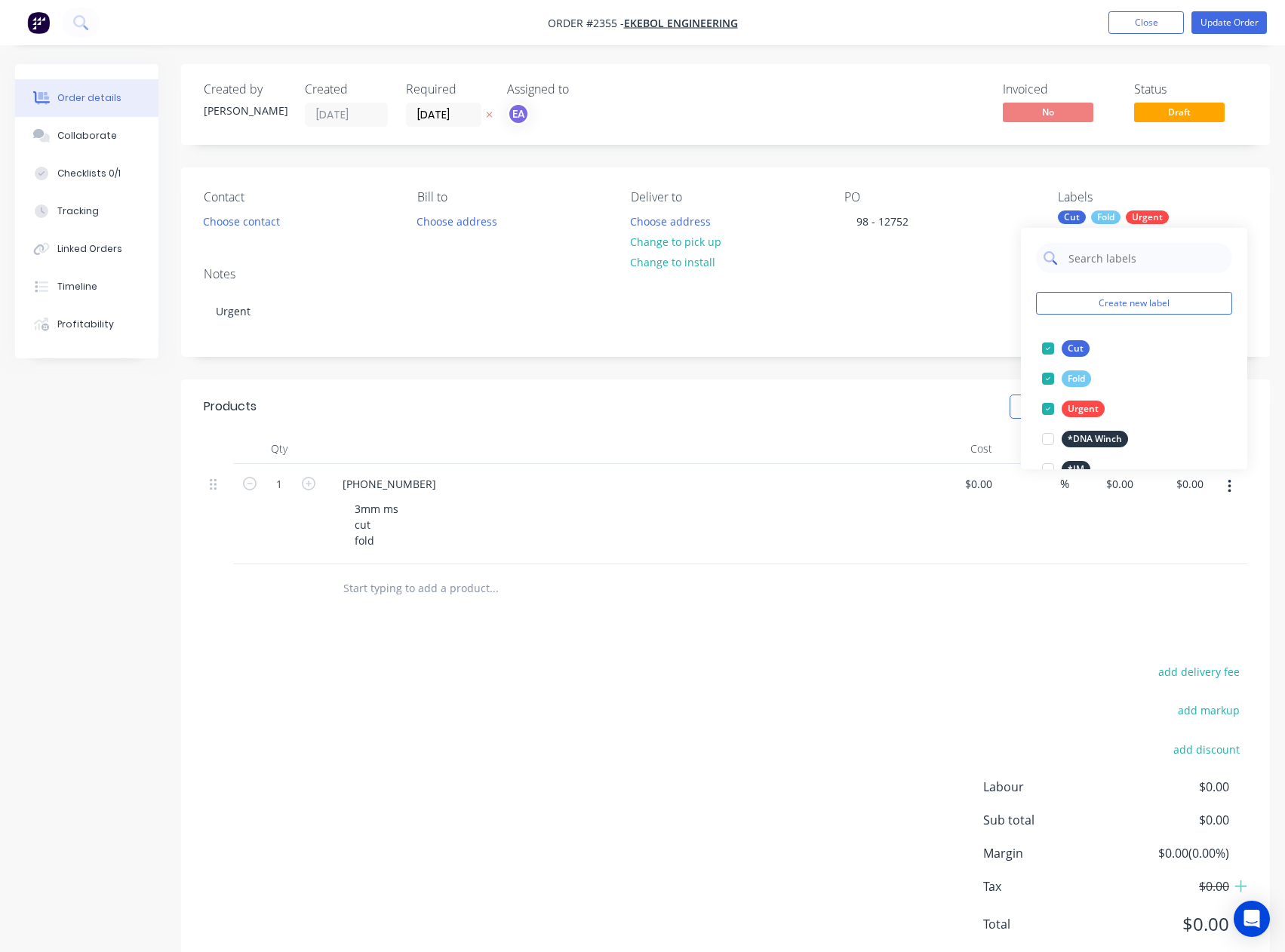
click at [1094, 255] on input "text" at bounding box center [1145, 257] width 157 height 30
type input "3mm ms"
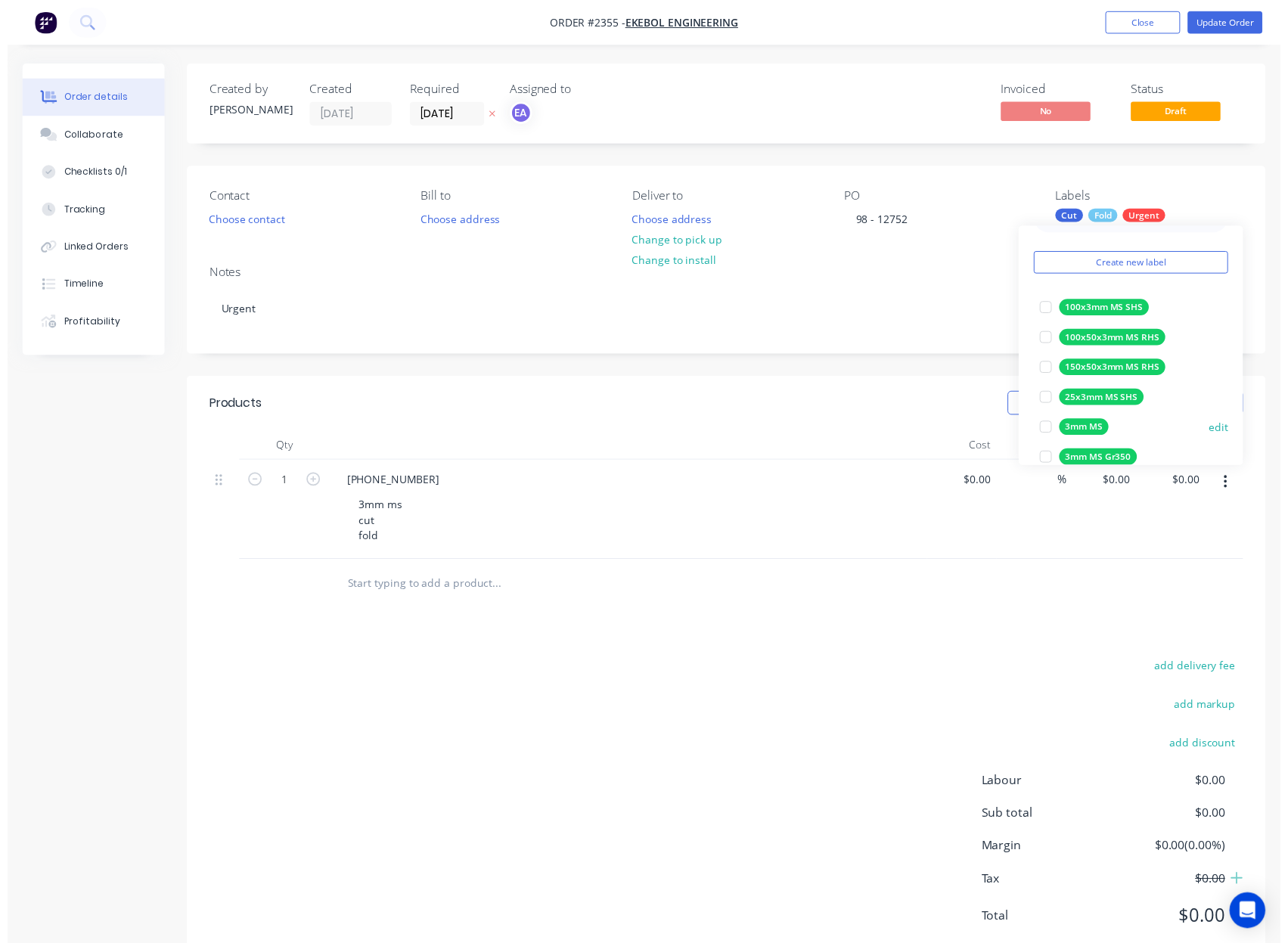
scroll to position [75, 0]
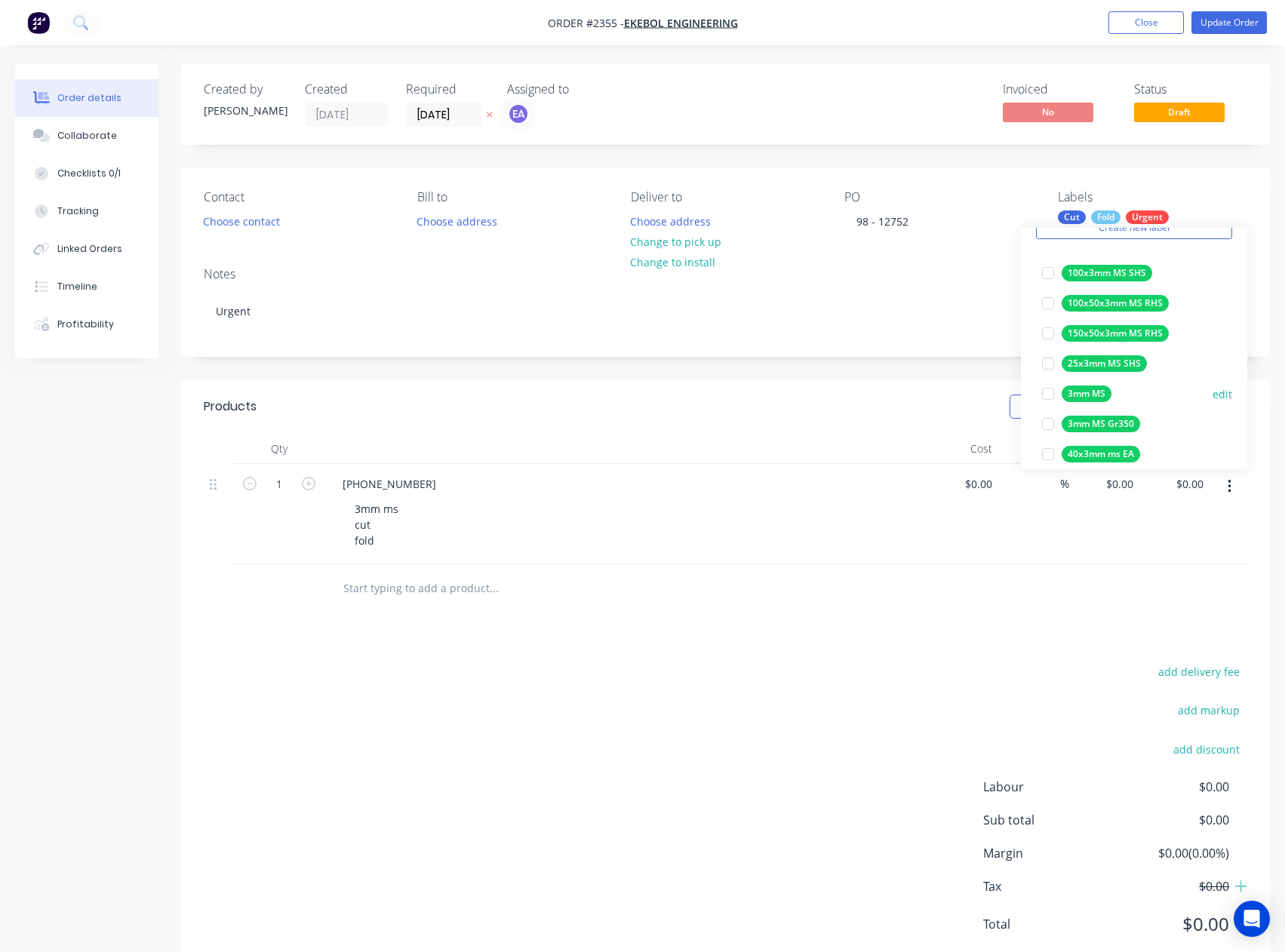
click at [1048, 395] on div at bounding box center [1048, 393] width 30 height 30
click at [845, 665] on div "add delivery fee add markup add discount Labour $0.00 Sub total $0.00 Margin $0…" at bounding box center [725, 806] width 1043 height 291
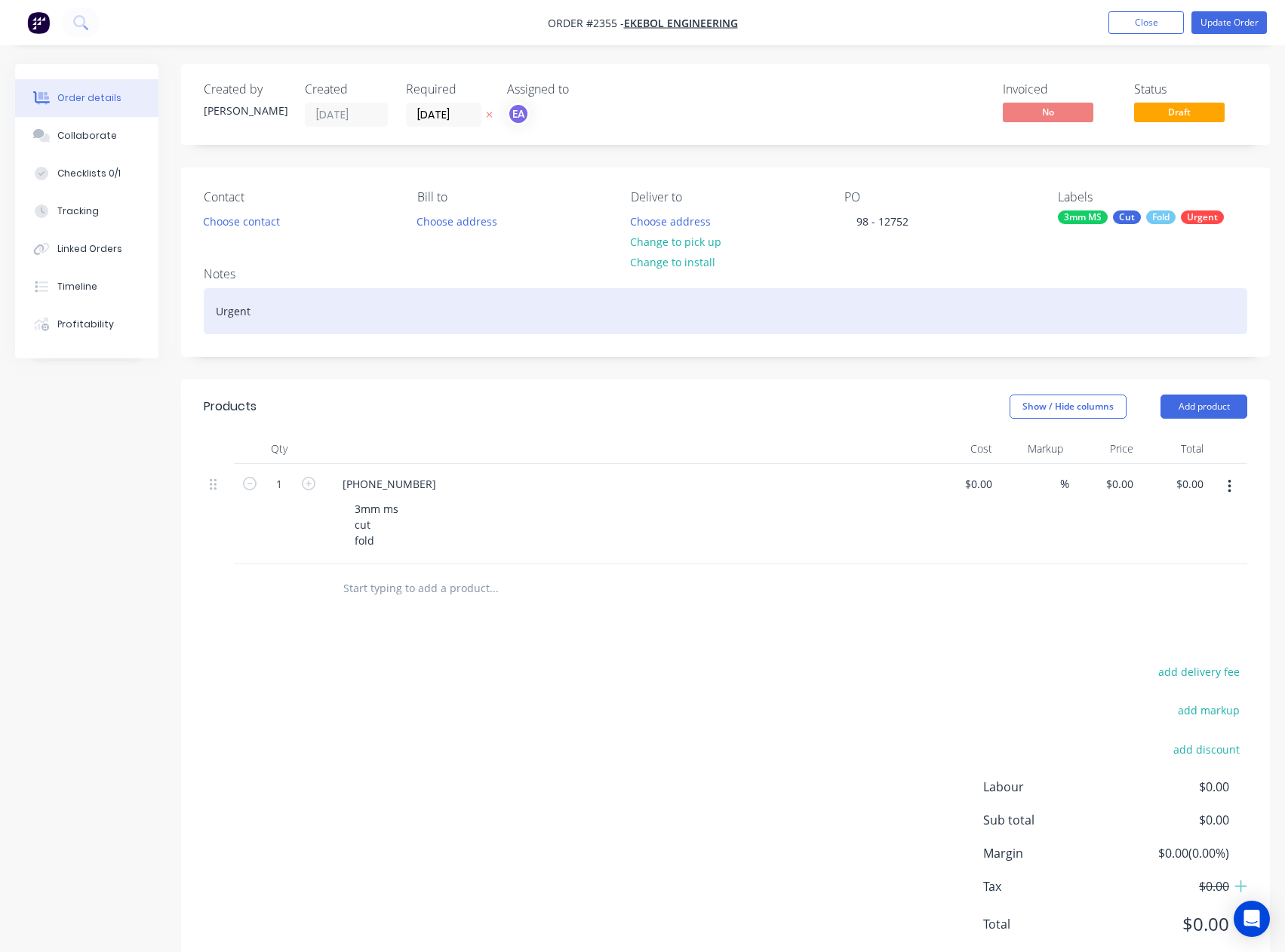
click at [651, 319] on div "Urgent" at bounding box center [725, 311] width 1043 height 46
click at [354, 297] on div "Urgent" at bounding box center [725, 311] width 1043 height 46
click at [340, 312] on div "Urgent" at bounding box center [725, 311] width 1043 height 46
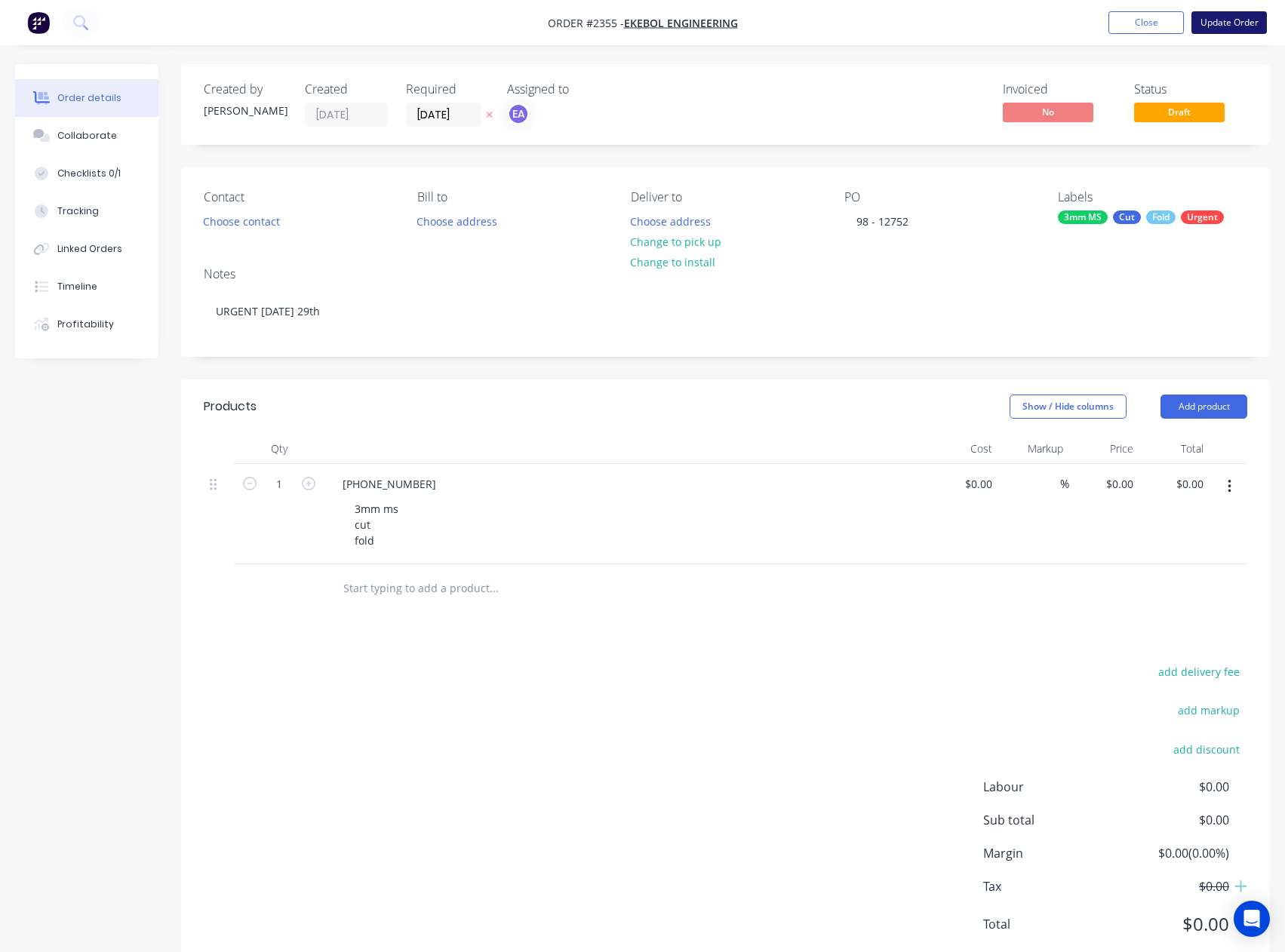
click at [1228, 32] on button "Update Order" at bounding box center [1228, 22] width 75 height 22
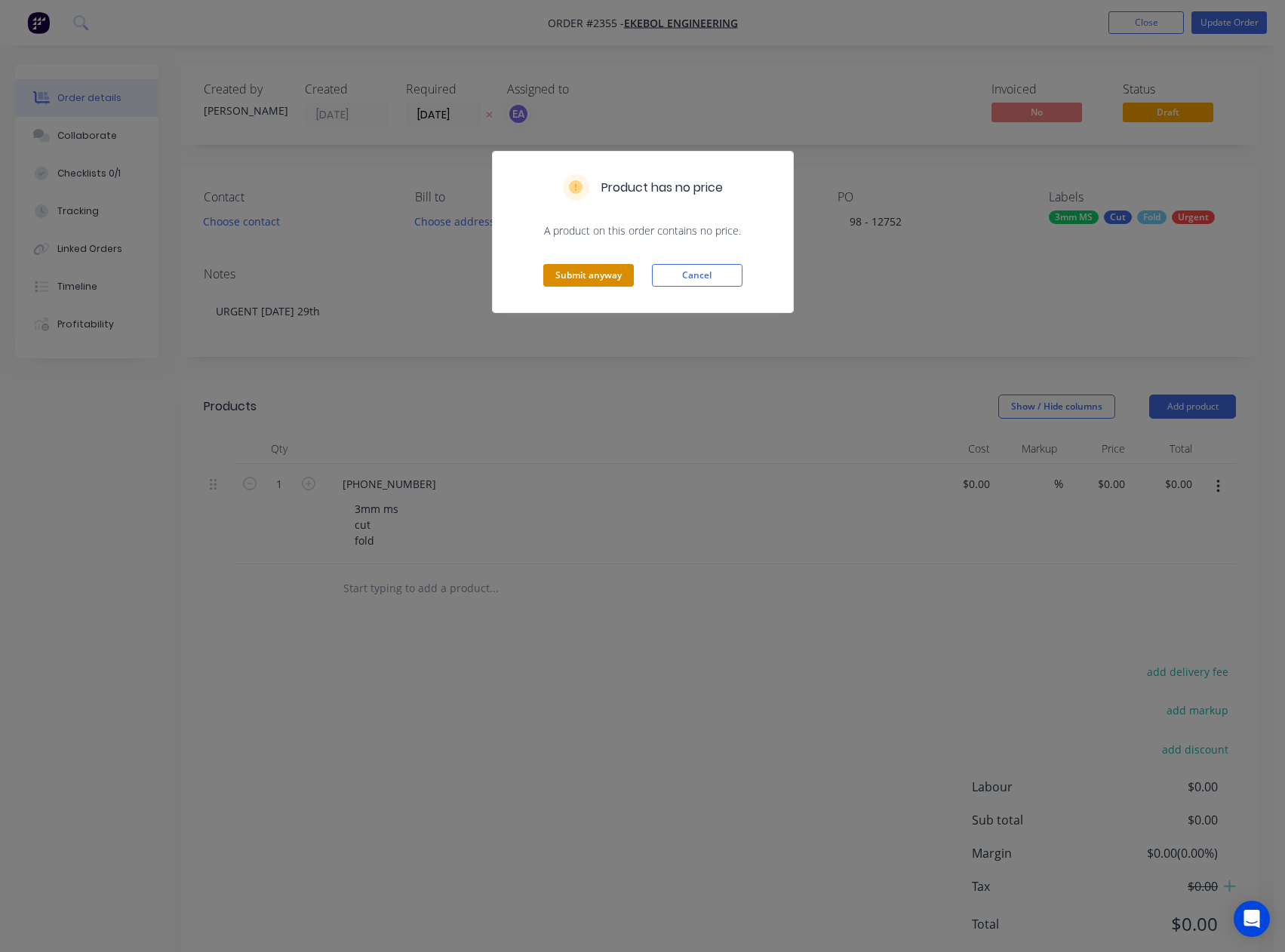
click at [594, 274] on button "Submit anyway" at bounding box center [588, 274] width 91 height 22
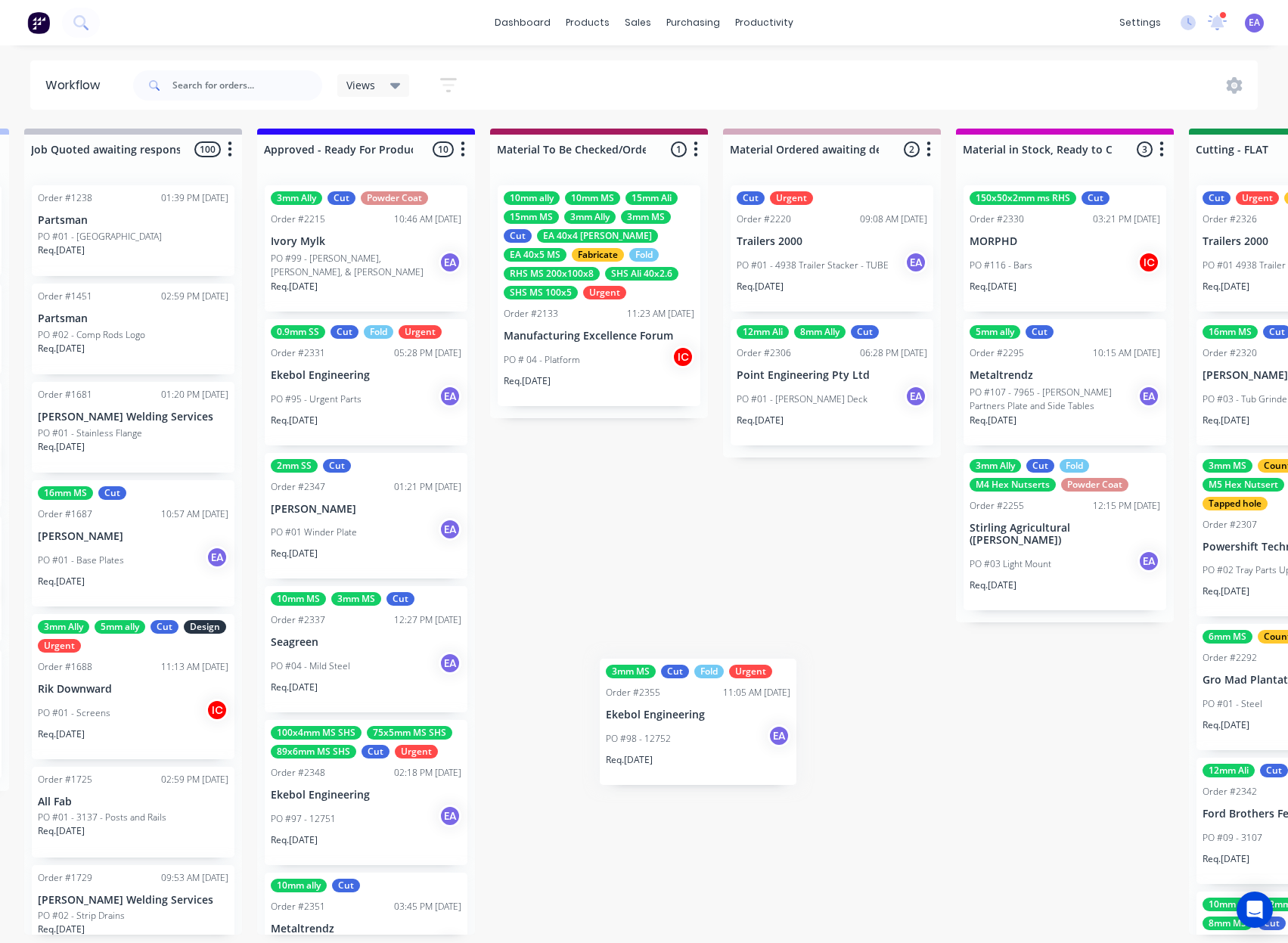
scroll to position [3, 1872]
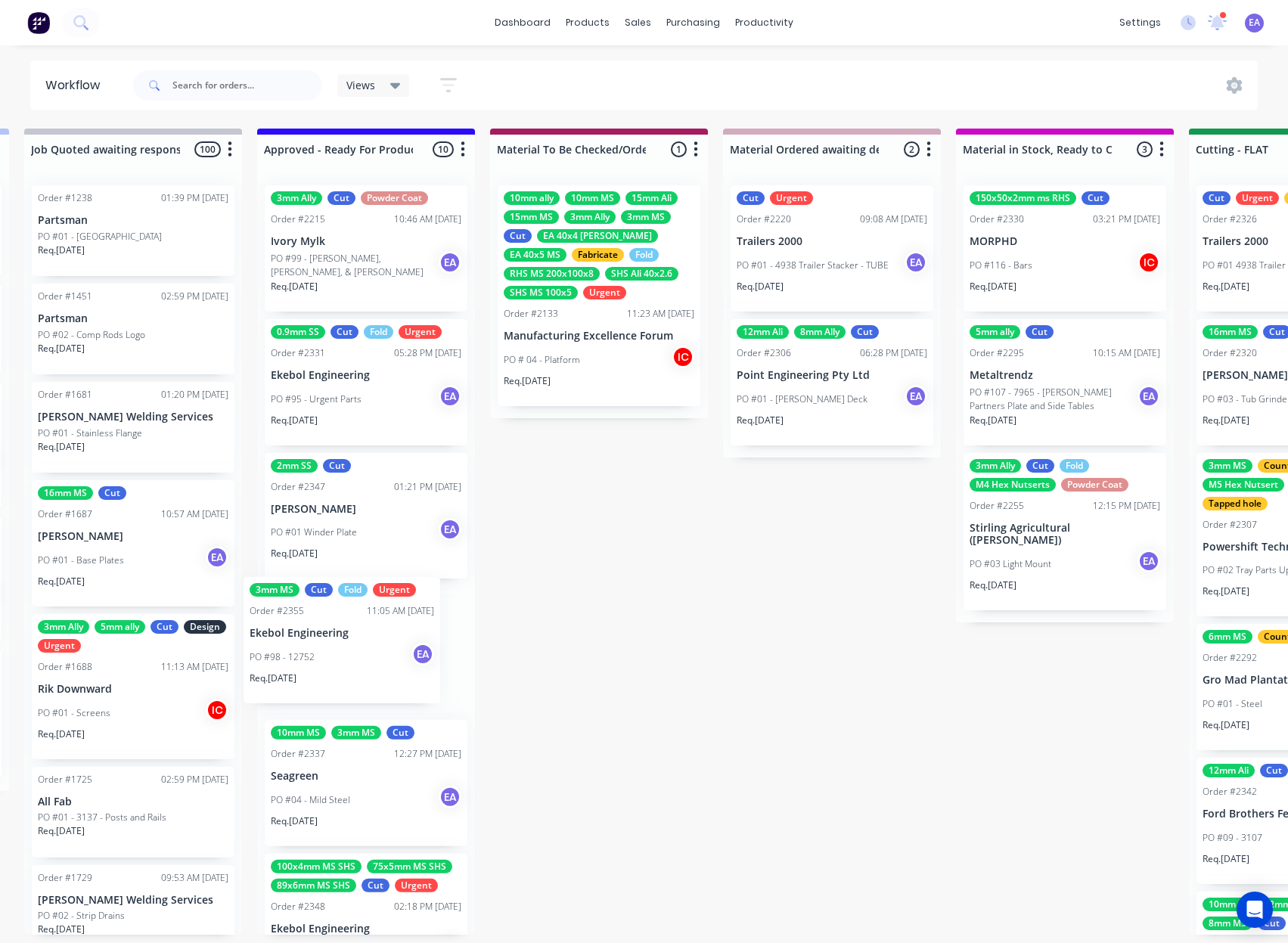
drag, startPoint x: 107, startPoint y: 643, endPoint x: 346, endPoint y: 657, distance: 239.4
click at [346, 657] on div "Submitted 10 Status colour #273444 hex #273444 Save Cancel Summaries Total orde…" at bounding box center [1242, 531] width 6250 height 806
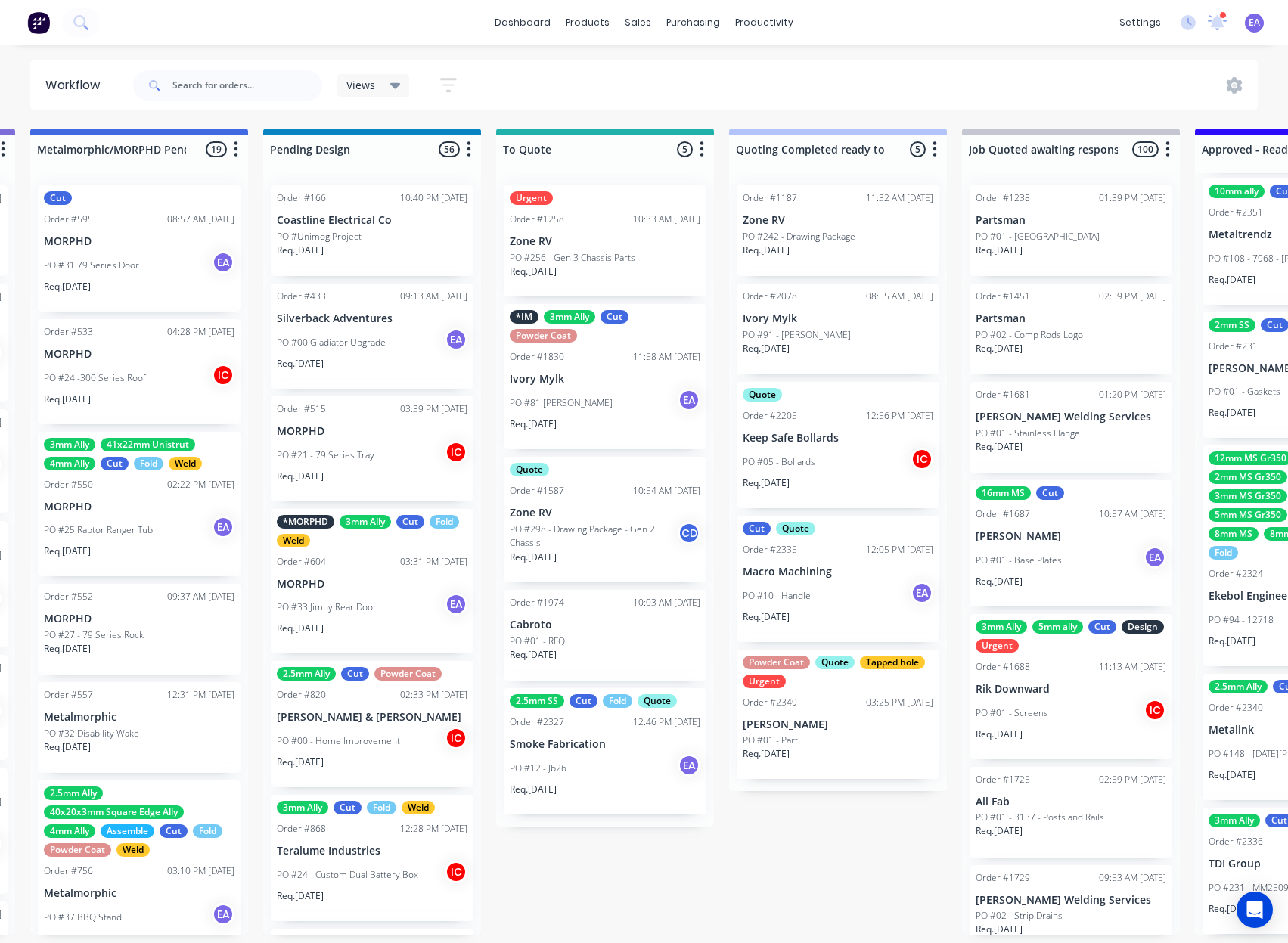
scroll to position [3, 0]
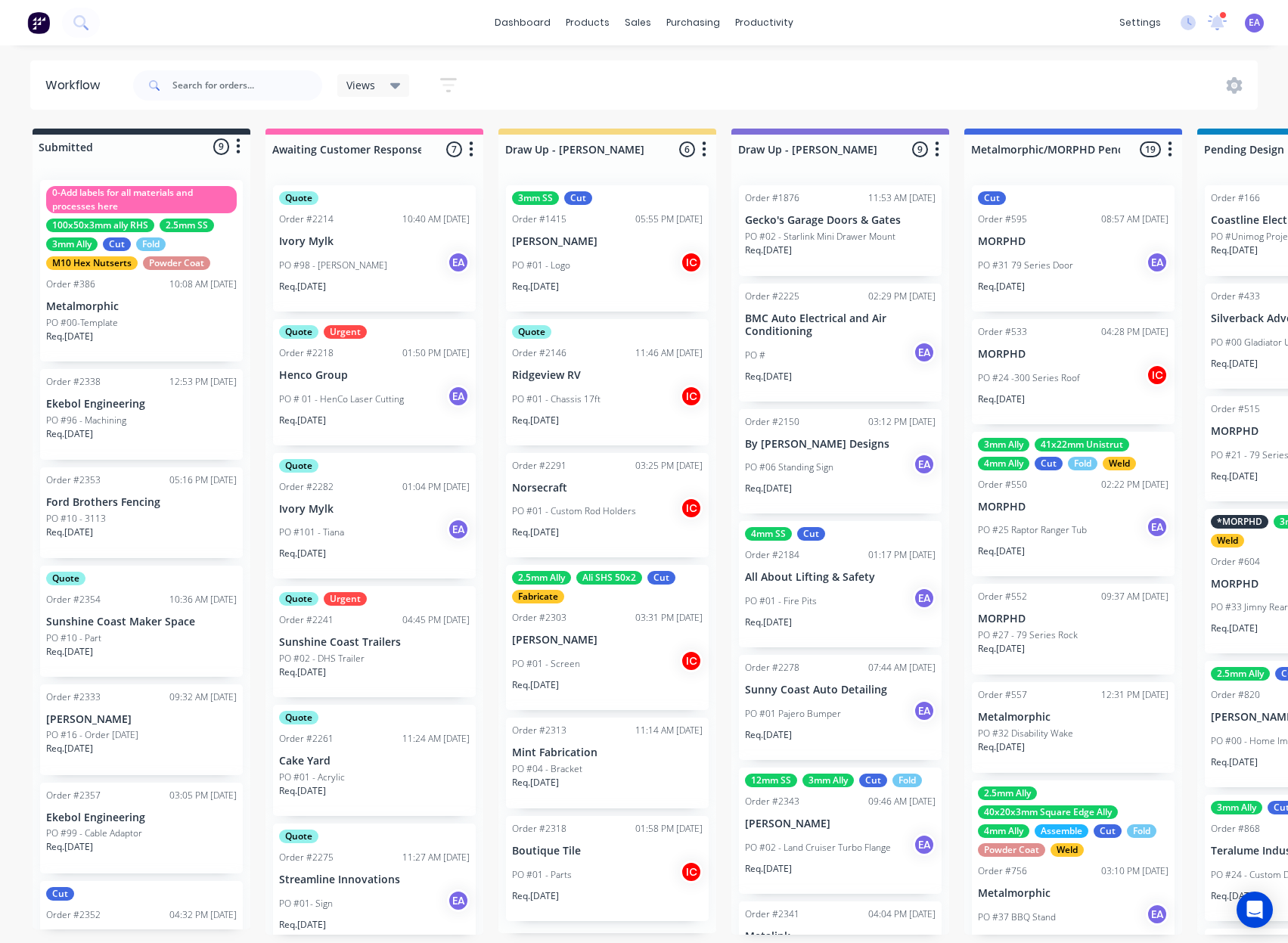
drag, startPoint x: 672, startPoint y: 598, endPoint x: 431, endPoint y: 630, distance: 243.1
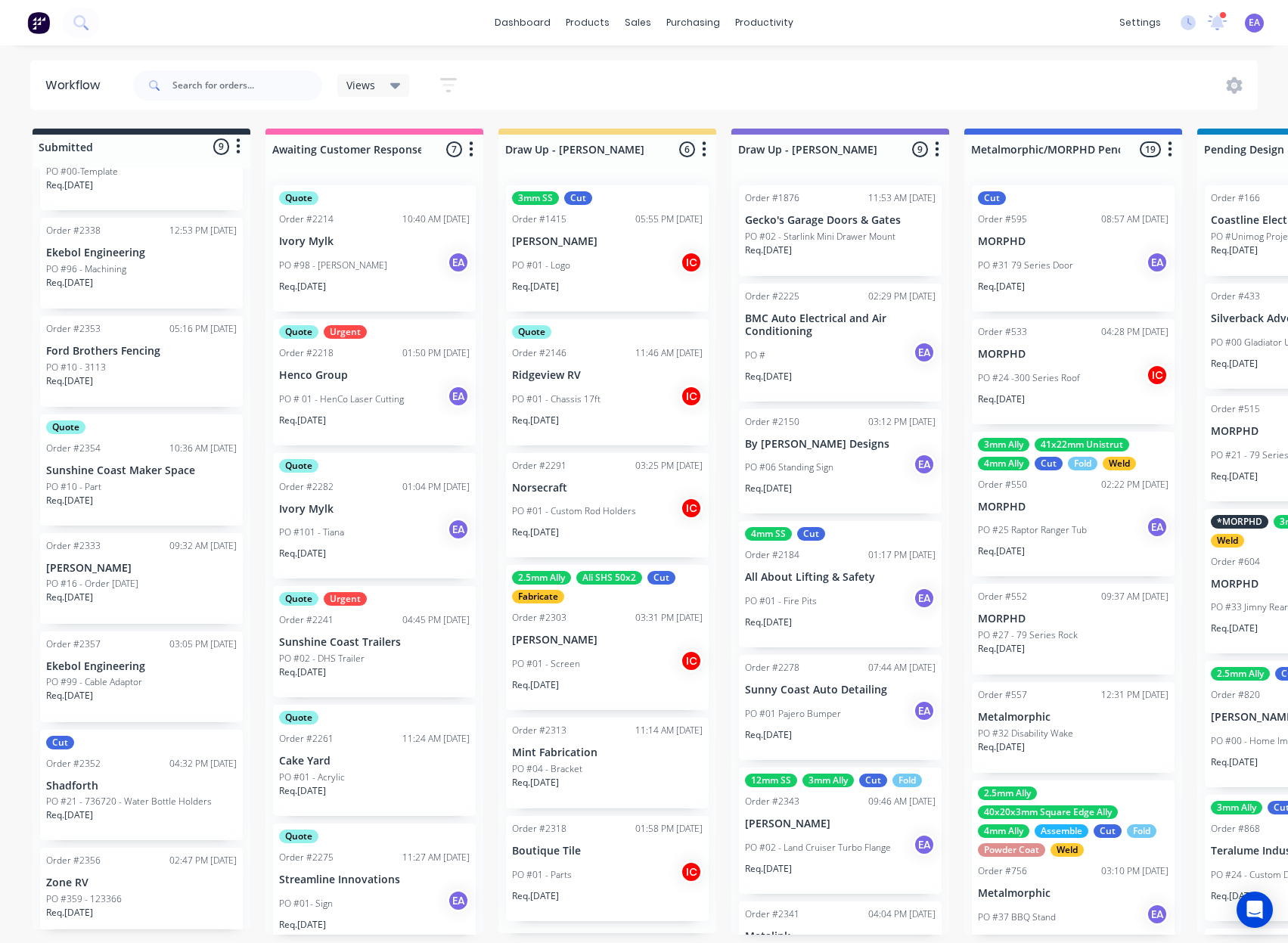
scroll to position [1, 0]
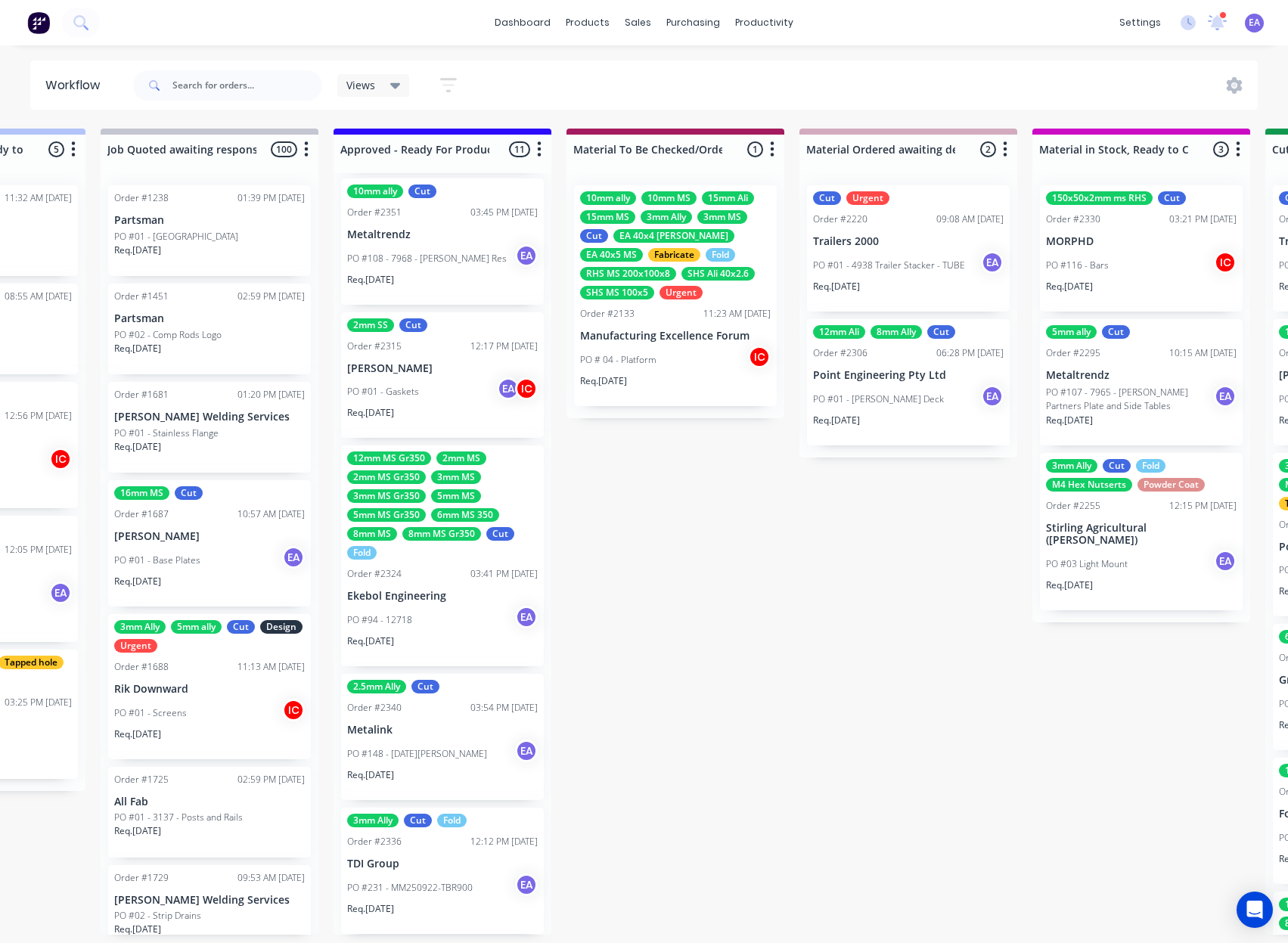
drag, startPoint x: 796, startPoint y: 595, endPoint x: 828, endPoint y: 595, distance: 32.0
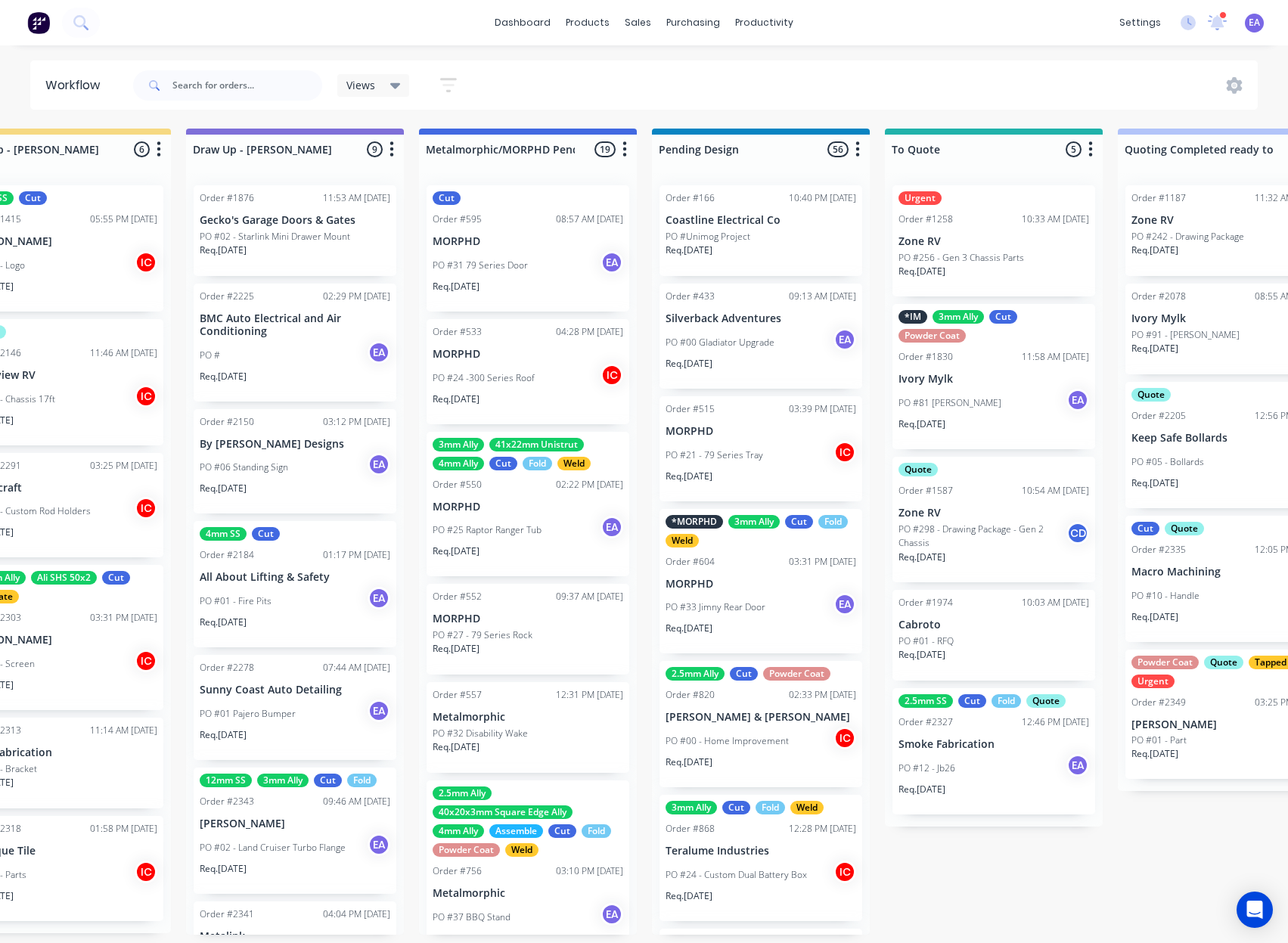
scroll to position [3, 0]
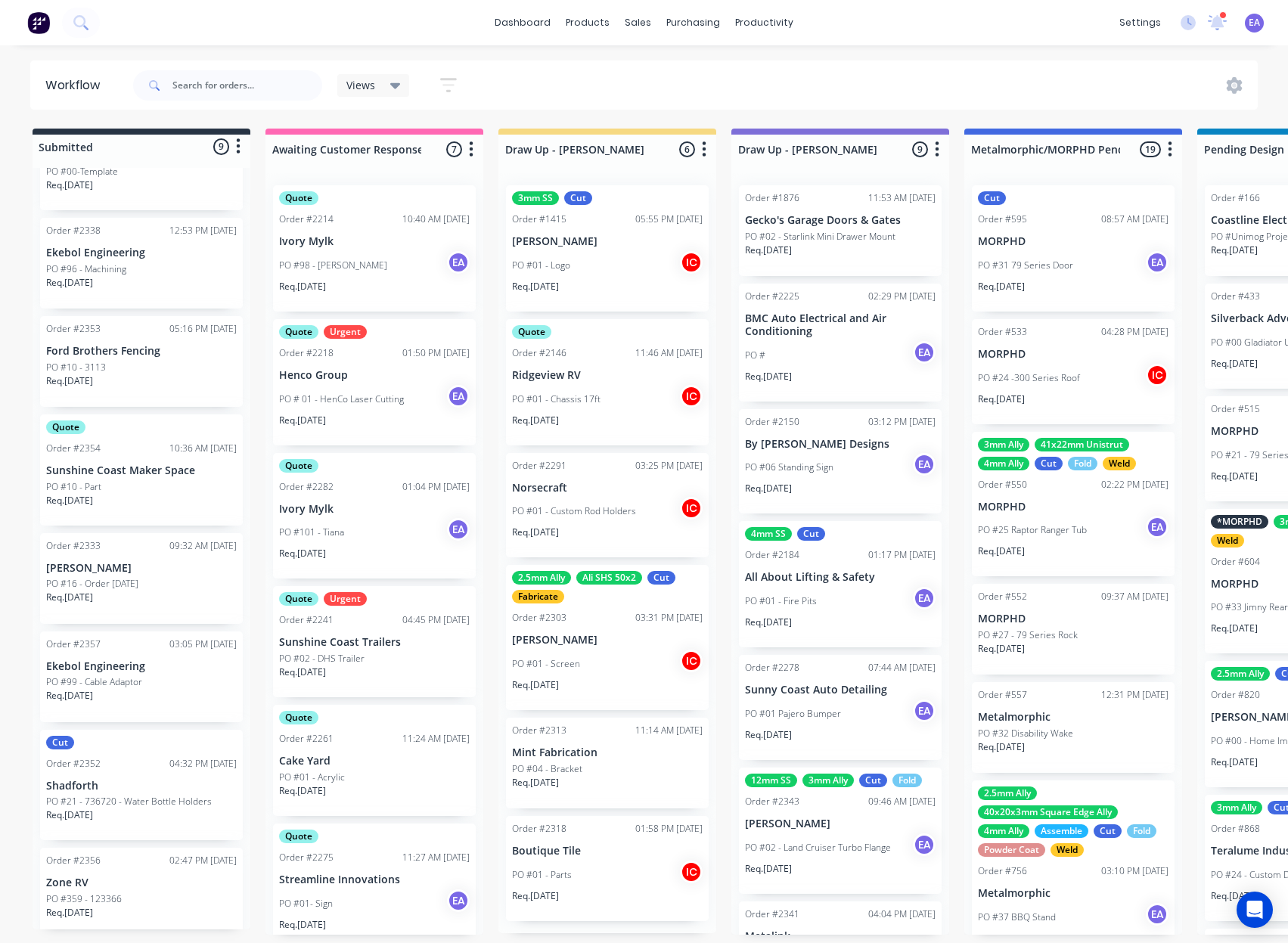
drag, startPoint x: 703, startPoint y: 609, endPoint x: 472, endPoint y: 635, distance: 232.5
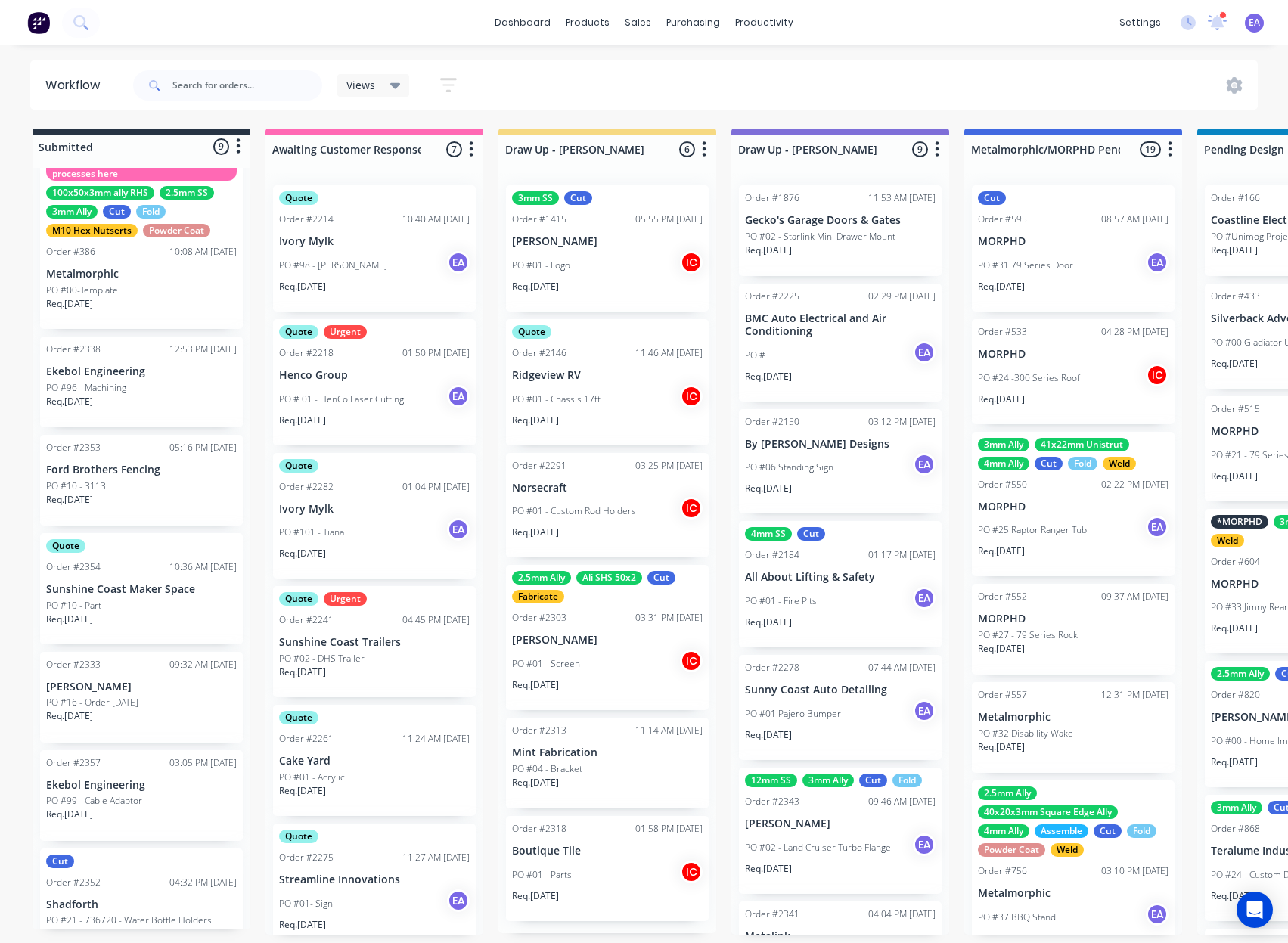
scroll to position [260, 0]
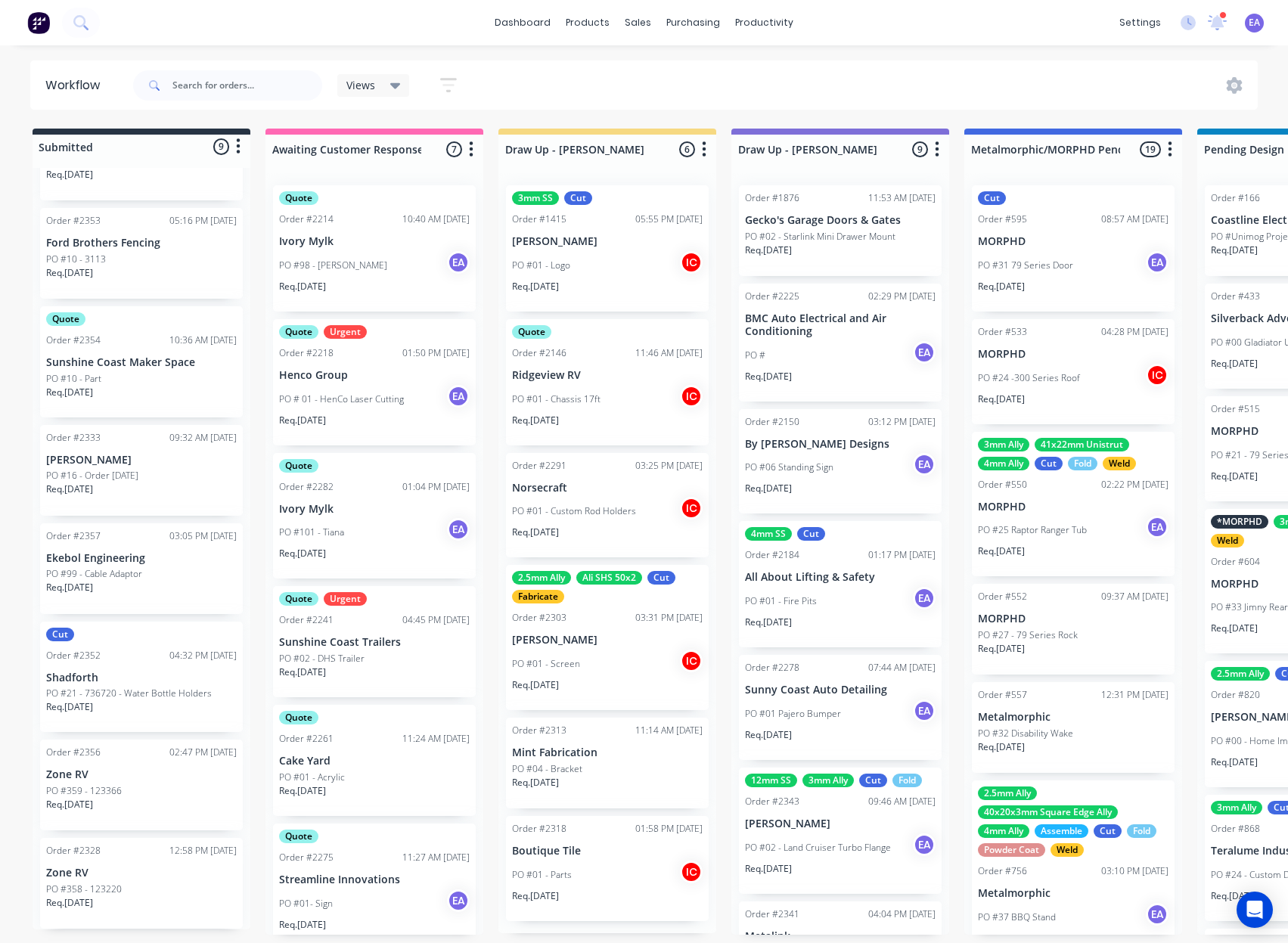
click at [145, 469] on div "PO #16 - Order [DATE]" at bounding box center [141, 476] width 190 height 14
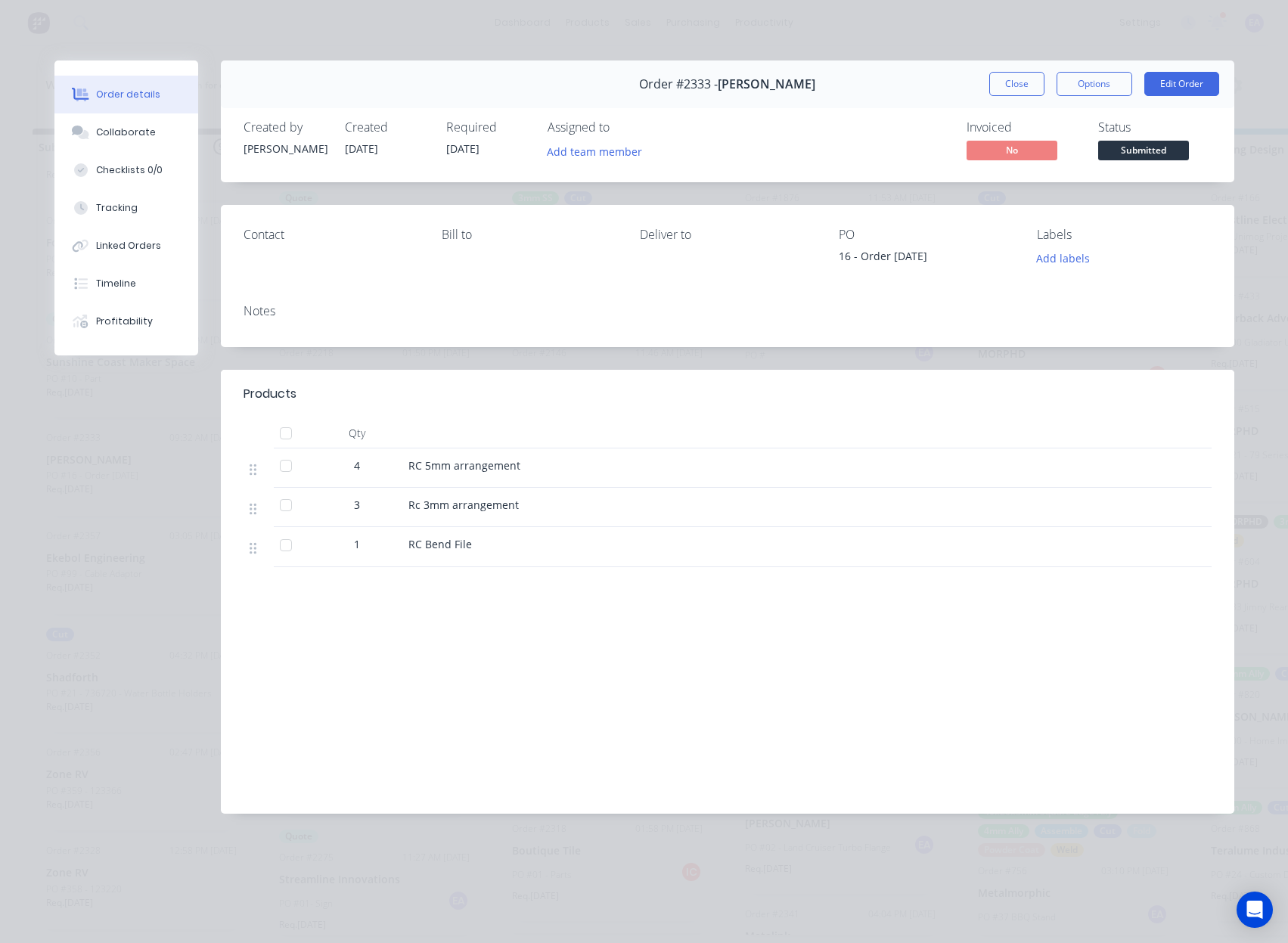
click at [1007, 86] on button "Close" at bounding box center [1016, 83] width 55 height 24
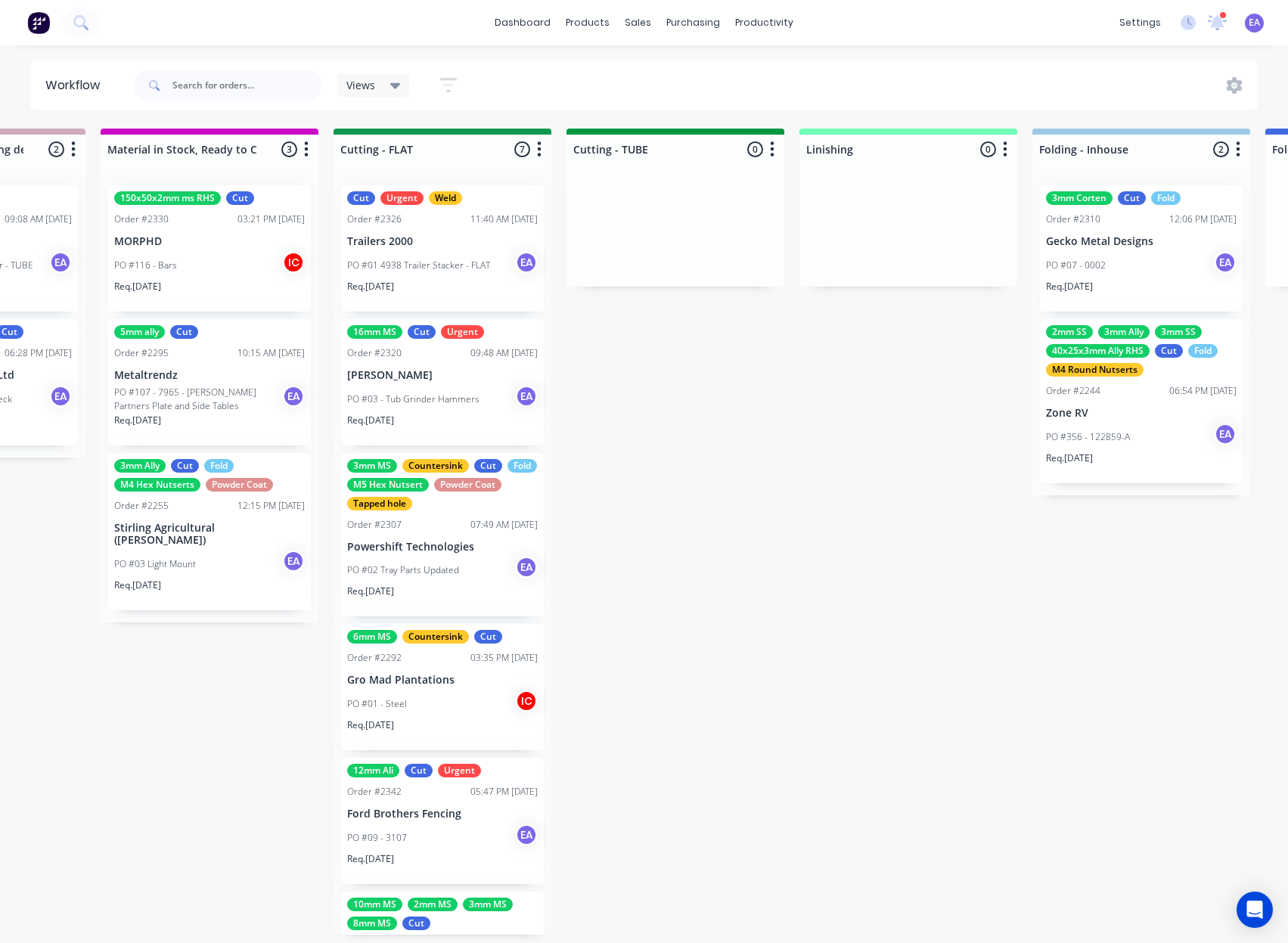
scroll to position [0, 4077]
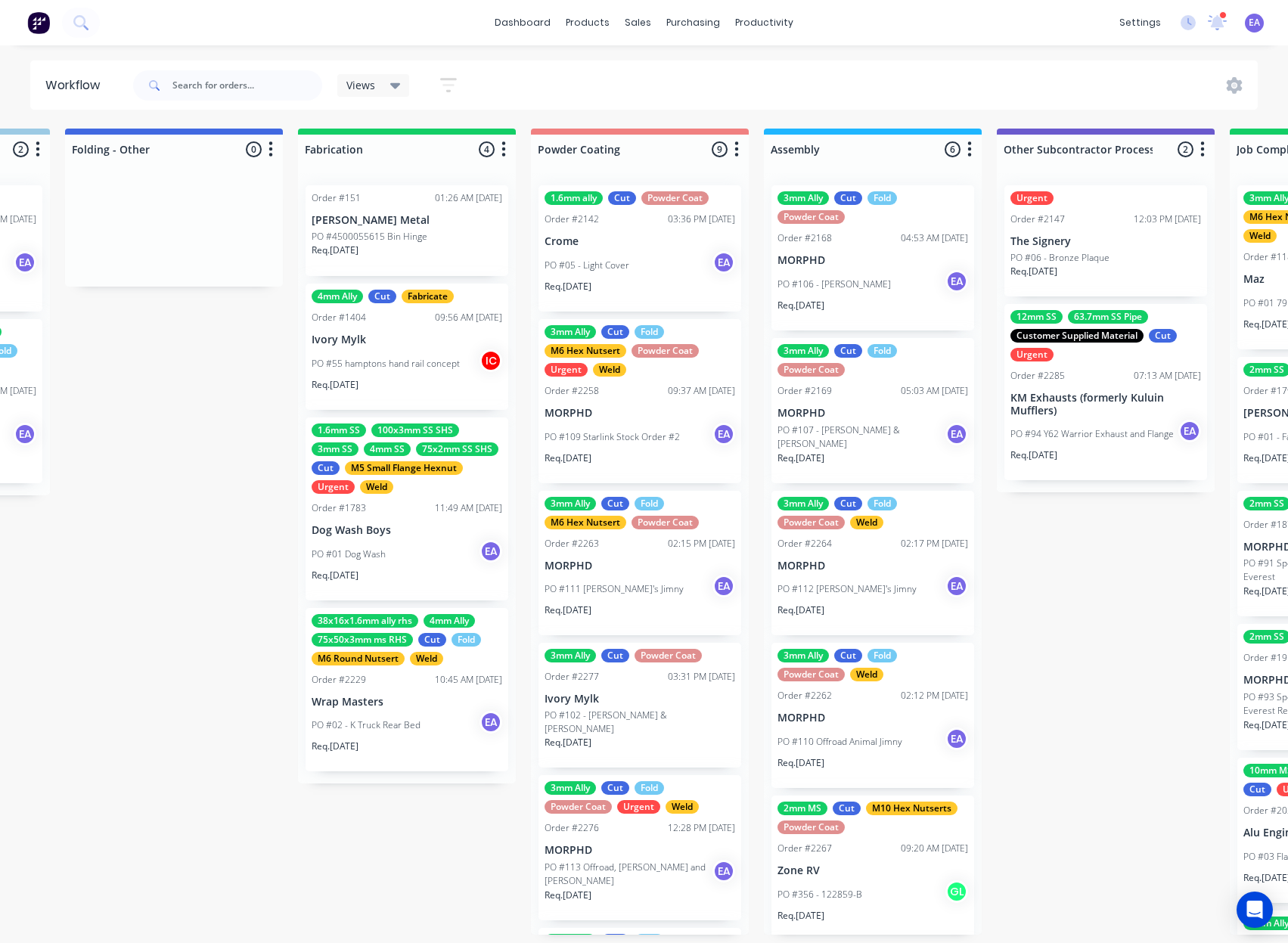
drag, startPoint x: 538, startPoint y: 679, endPoint x: 684, endPoint y: 673, distance: 146.1
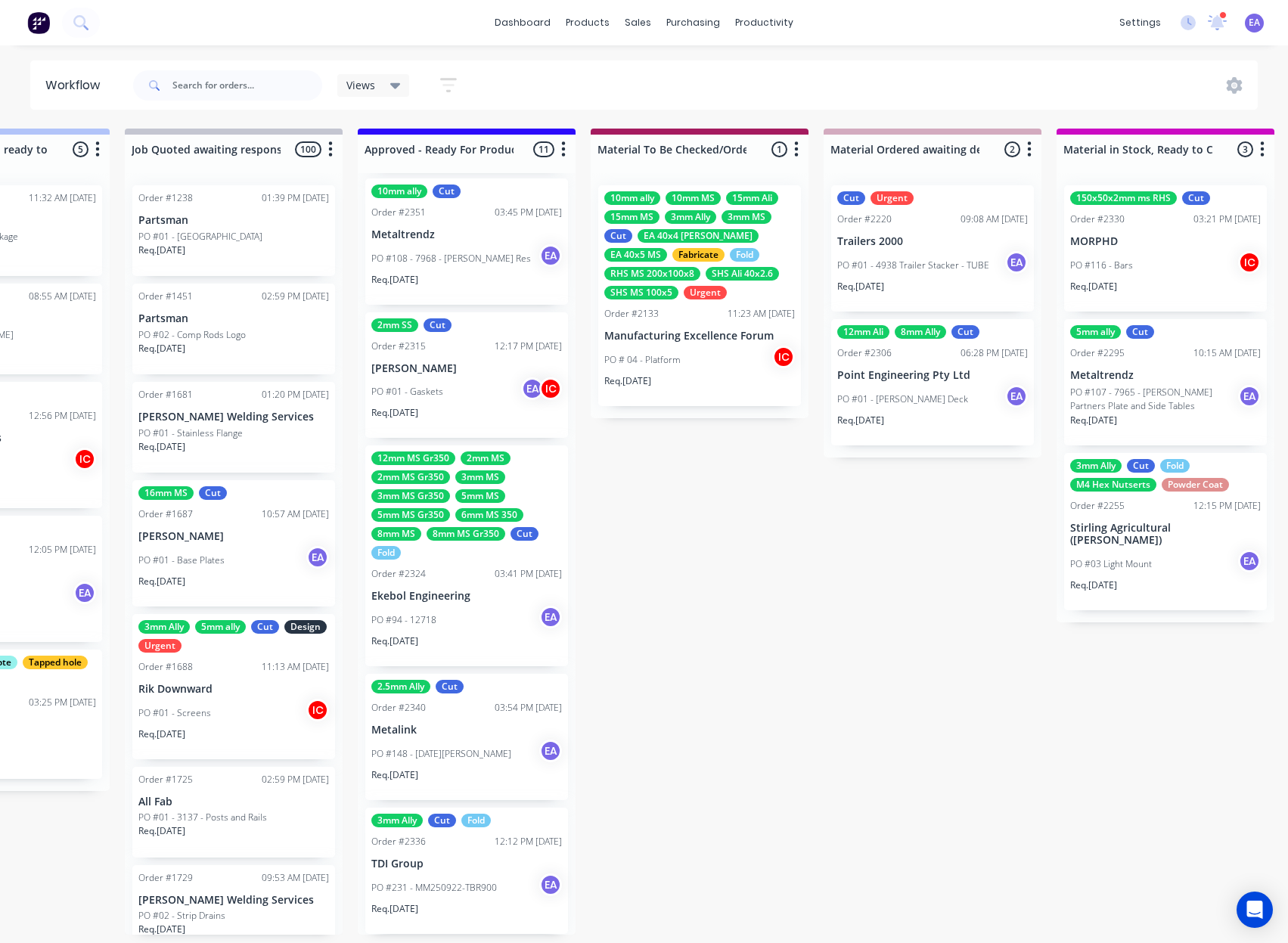
drag, startPoint x: 466, startPoint y: 696, endPoint x: 457, endPoint y: 697, distance: 9.1
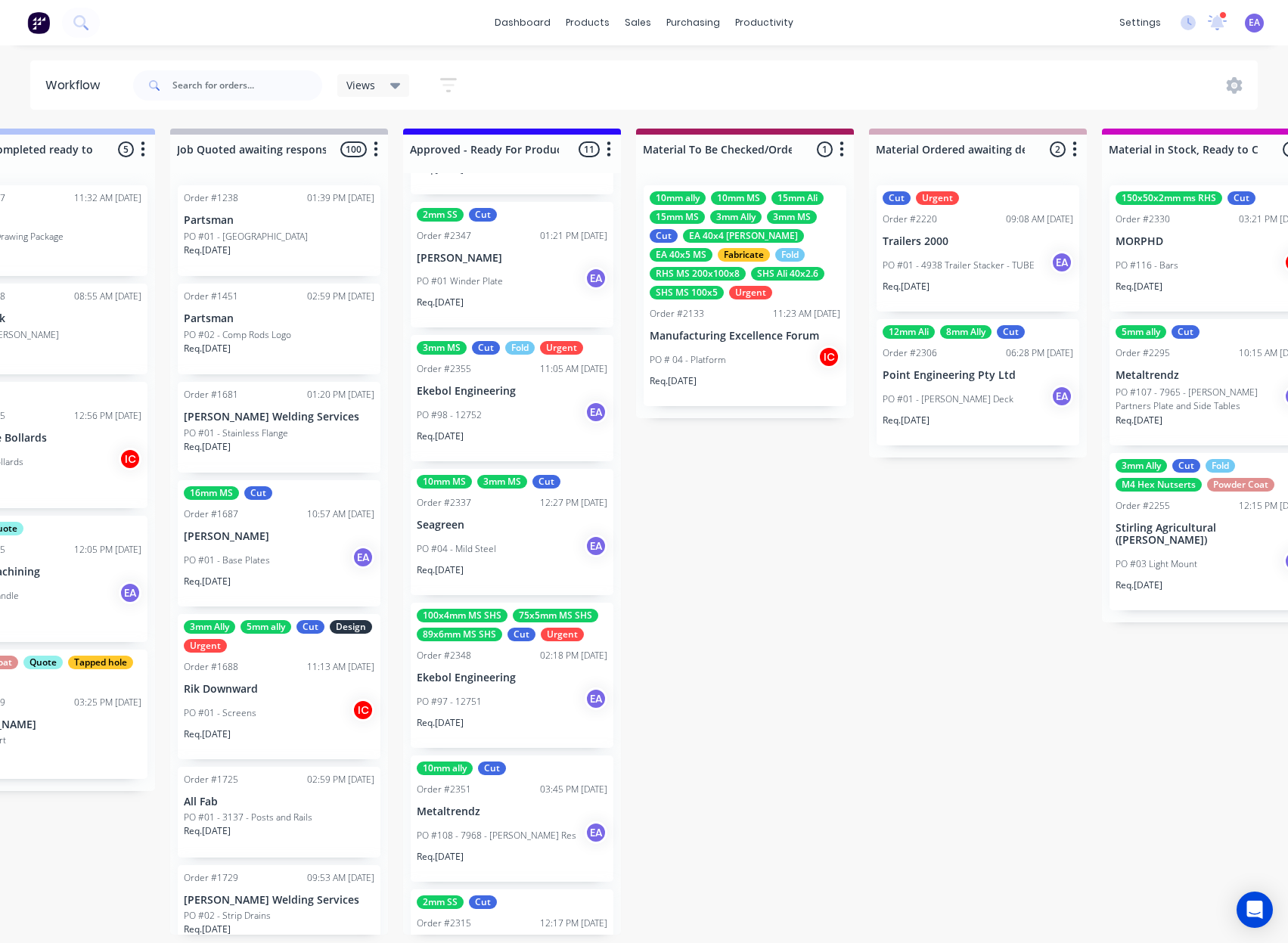
scroll to position [223, 0]
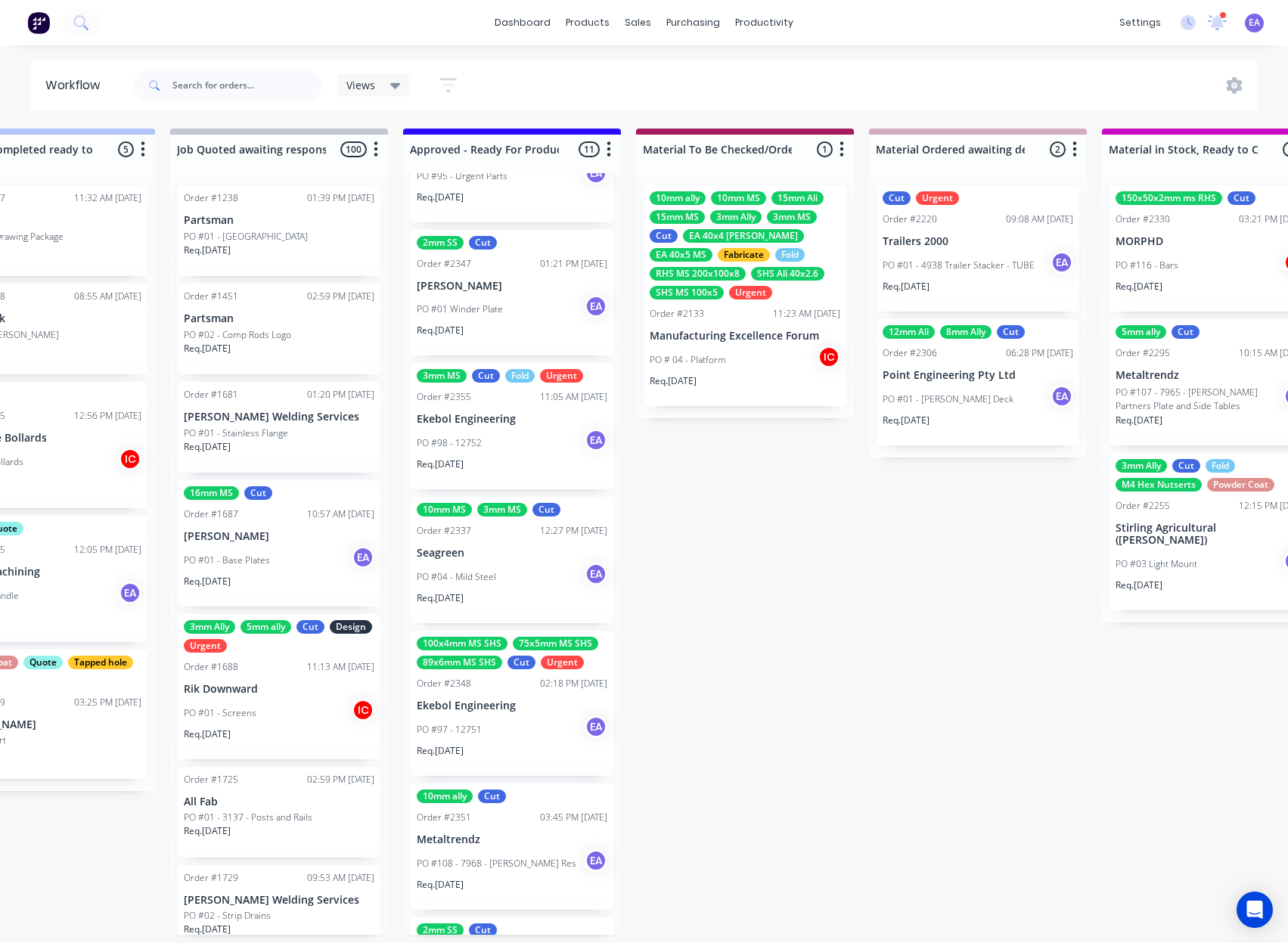
click at [502, 435] on div "PO #98 - 12752 EA" at bounding box center [511, 443] width 190 height 29
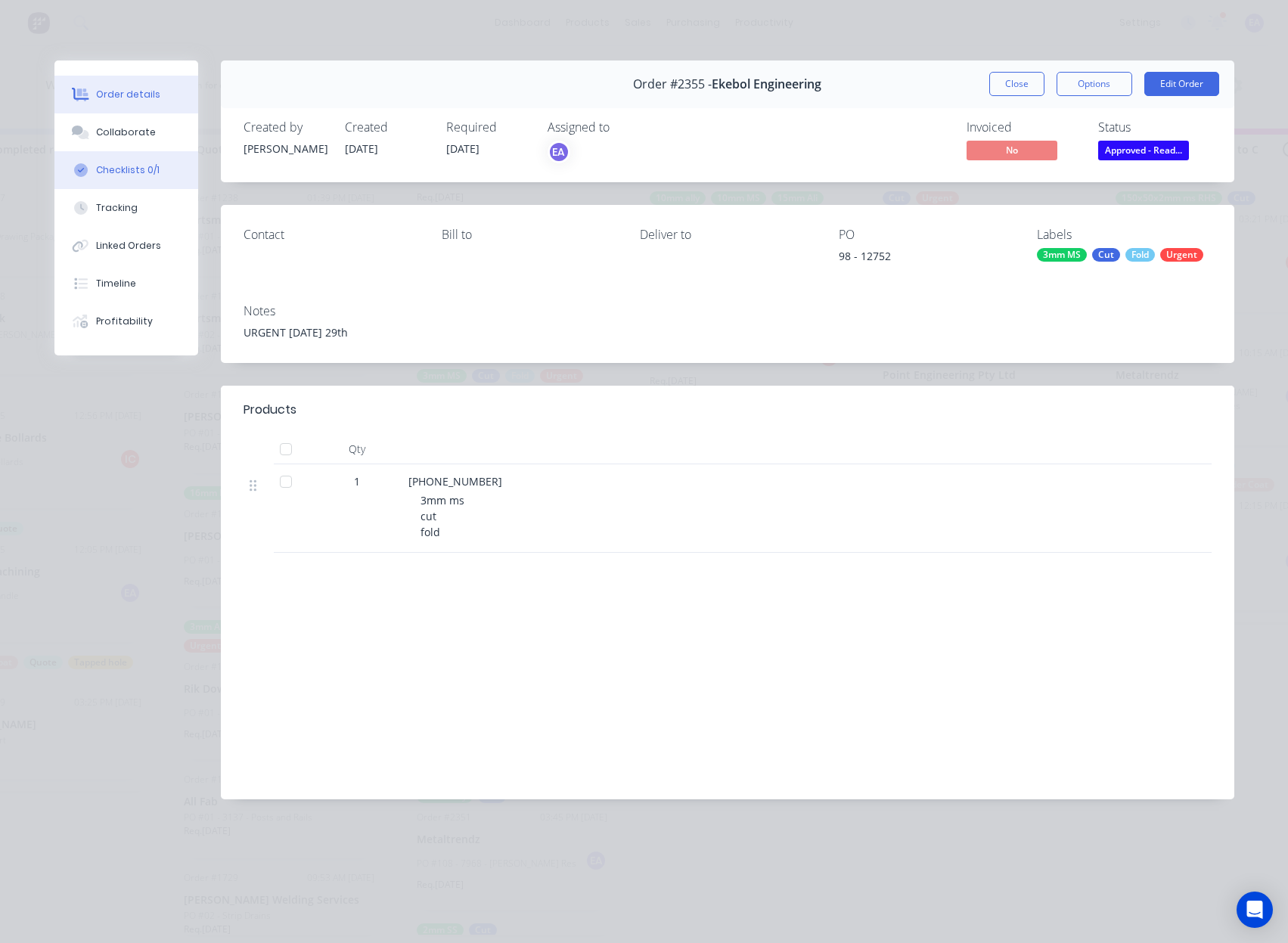
click at [106, 176] on div "Checklists 0/1" at bounding box center [128, 170] width 64 height 14
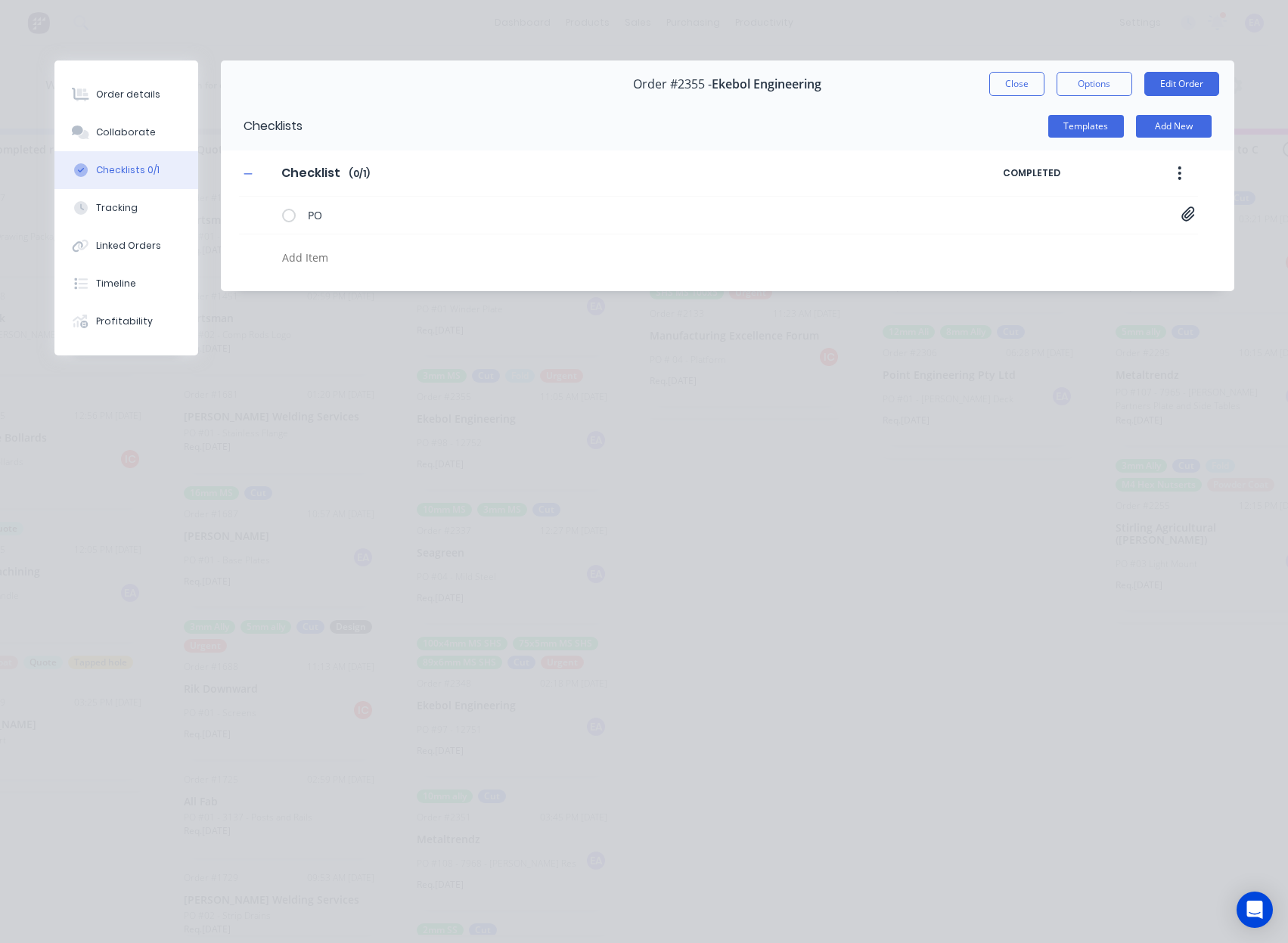
click at [321, 253] on textarea at bounding box center [581, 257] width 611 height 22
type textarea "x"
type textarea "c"
type textarea "x"
type textarea "cu"
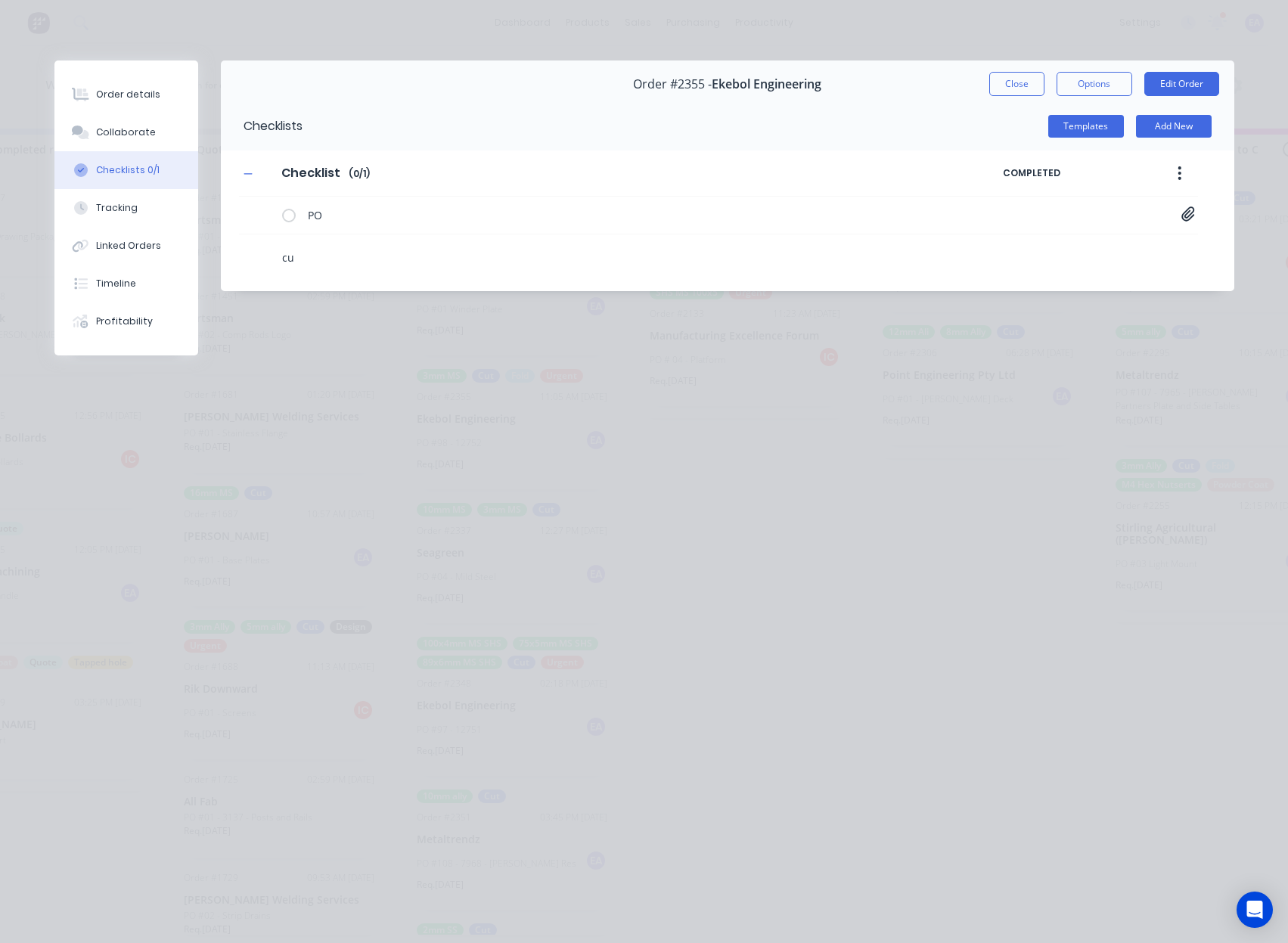
type textarea "x"
type textarea "cut"
type textarea "x"
type textarea "f"
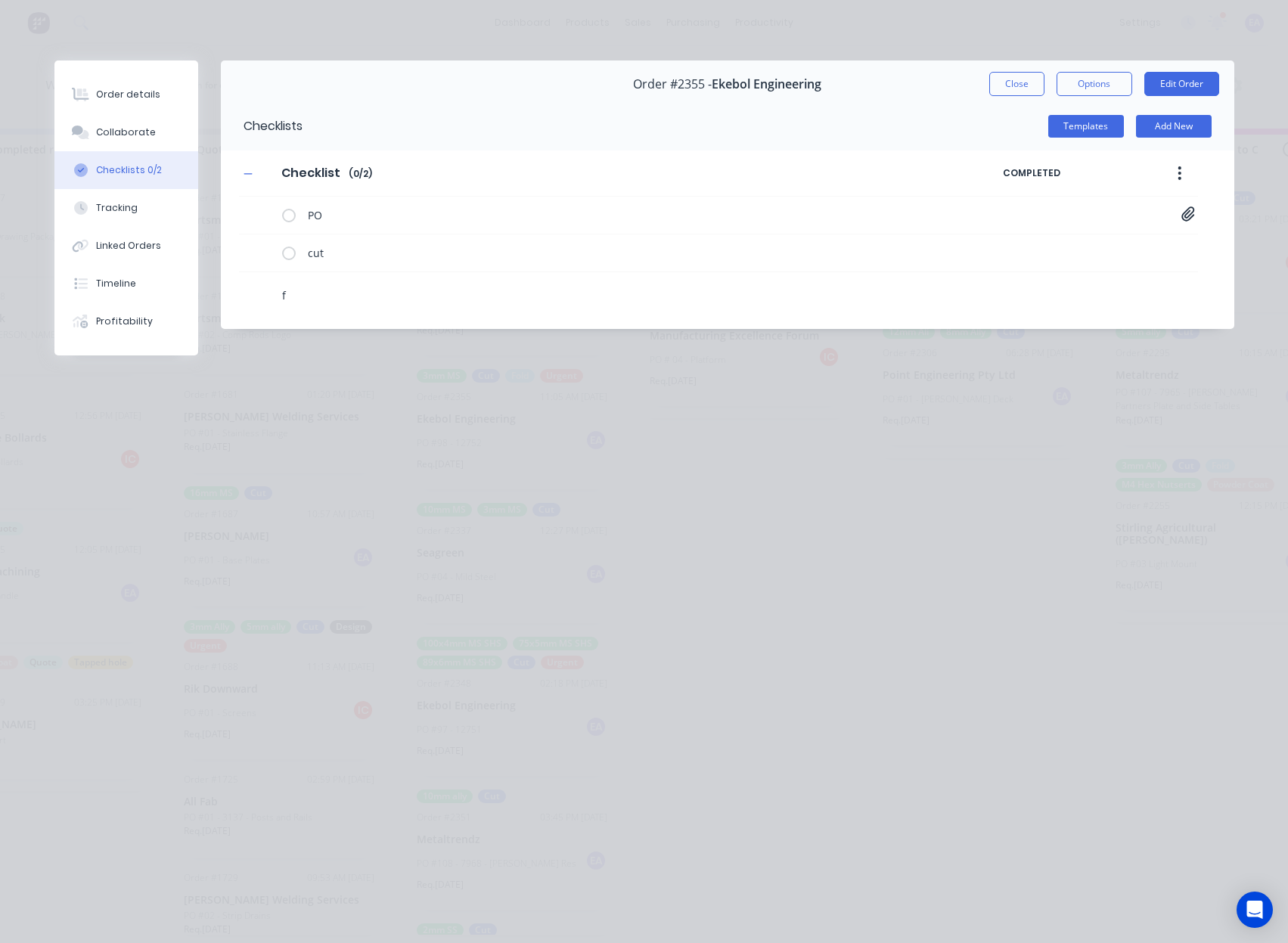
type textarea "x"
type textarea "fo"
type textarea "x"
type textarea "fol"
type textarea "x"
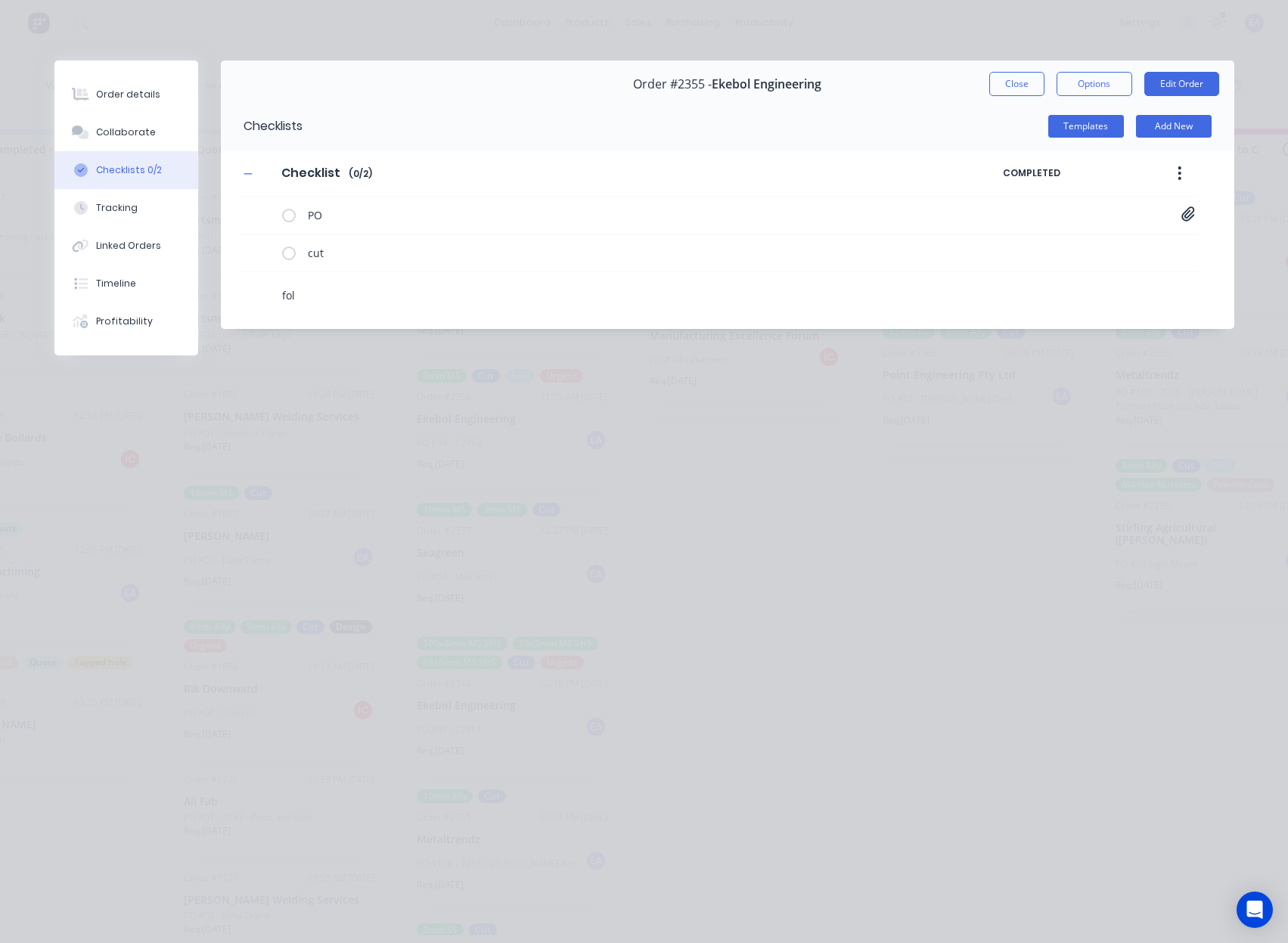
type textarea "fold"
type textarea "x"
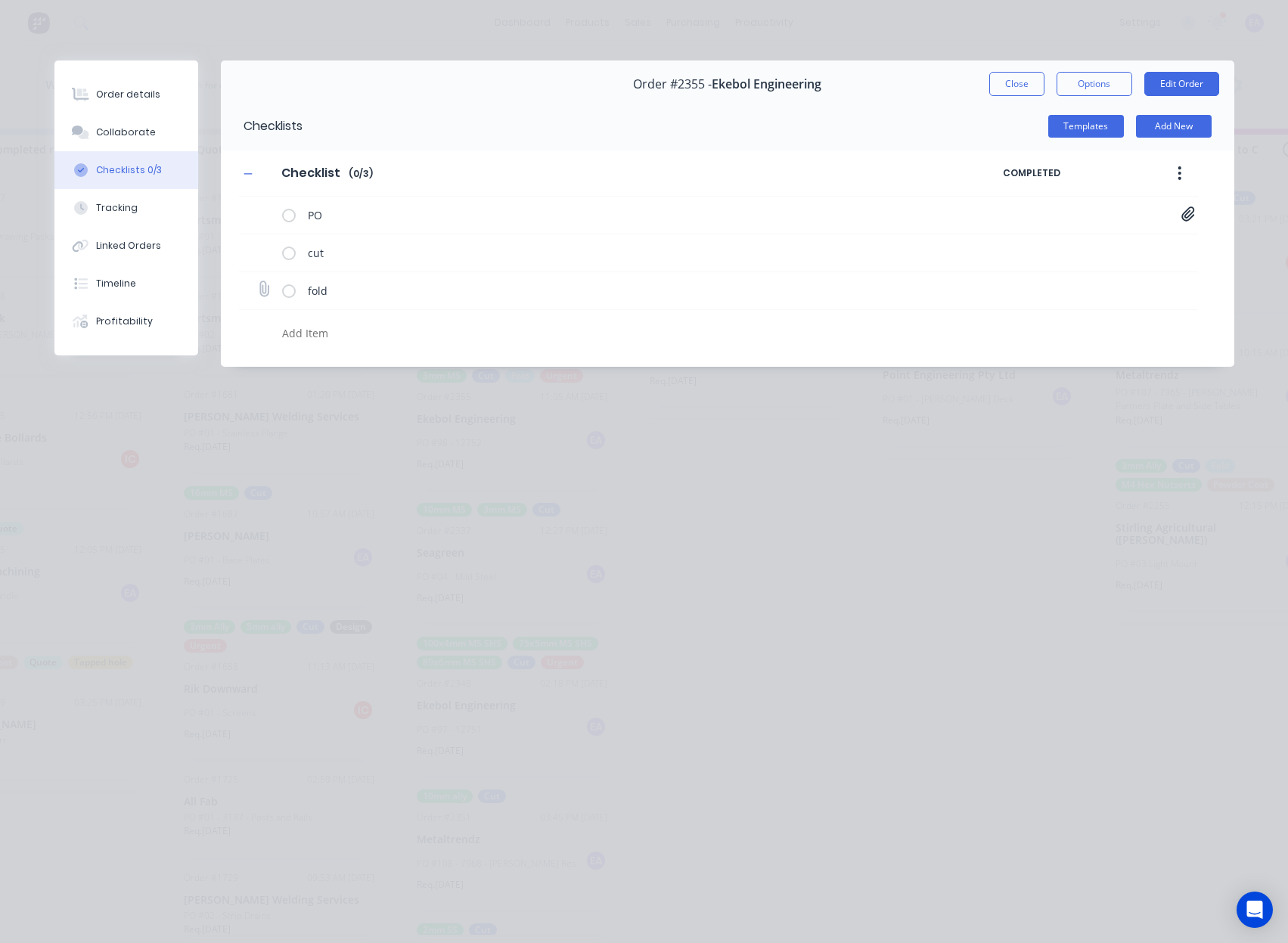
type textarea "x"
click at [266, 292] on icon at bounding box center [263, 289] width 19 height 19
click at [257, 282] on input "file" at bounding box center [257, 282] width 0 height 0
type input "C:\fakepath\[PHONE_NUMBER].PDF"
type textarea "x"
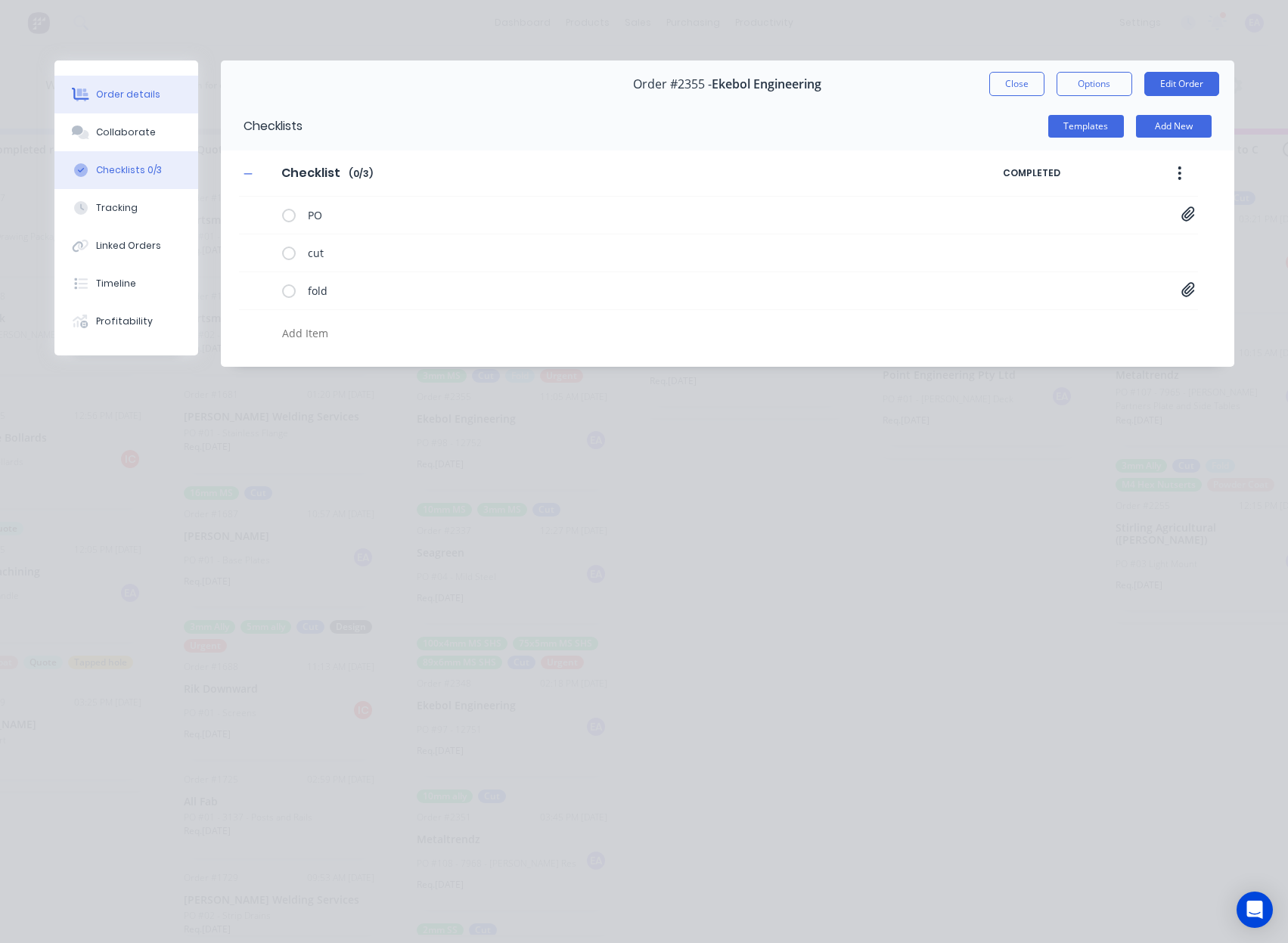
click at [144, 94] on div "Order details" at bounding box center [128, 95] width 65 height 14
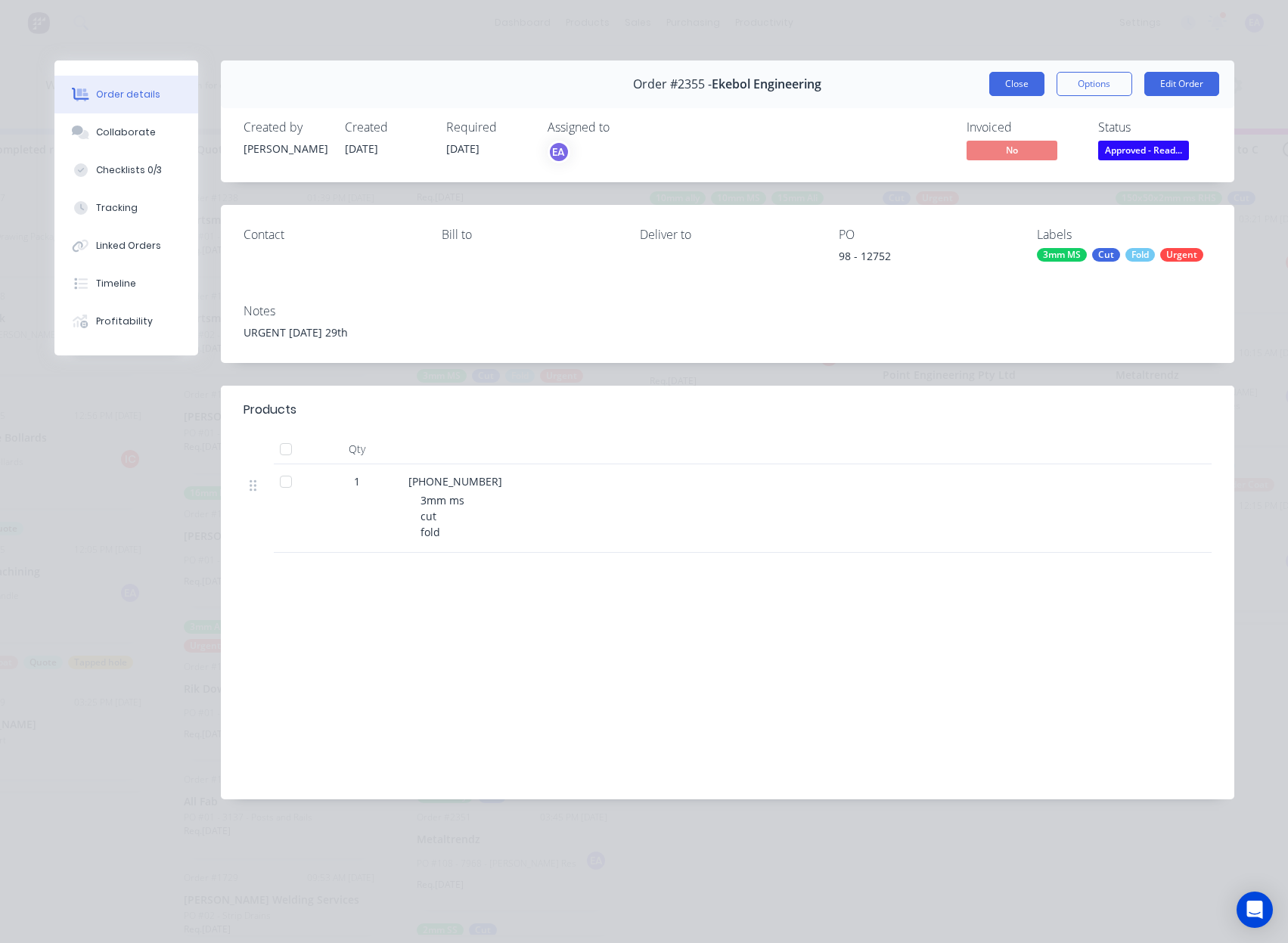
click at [999, 86] on button "Close" at bounding box center [1016, 83] width 55 height 24
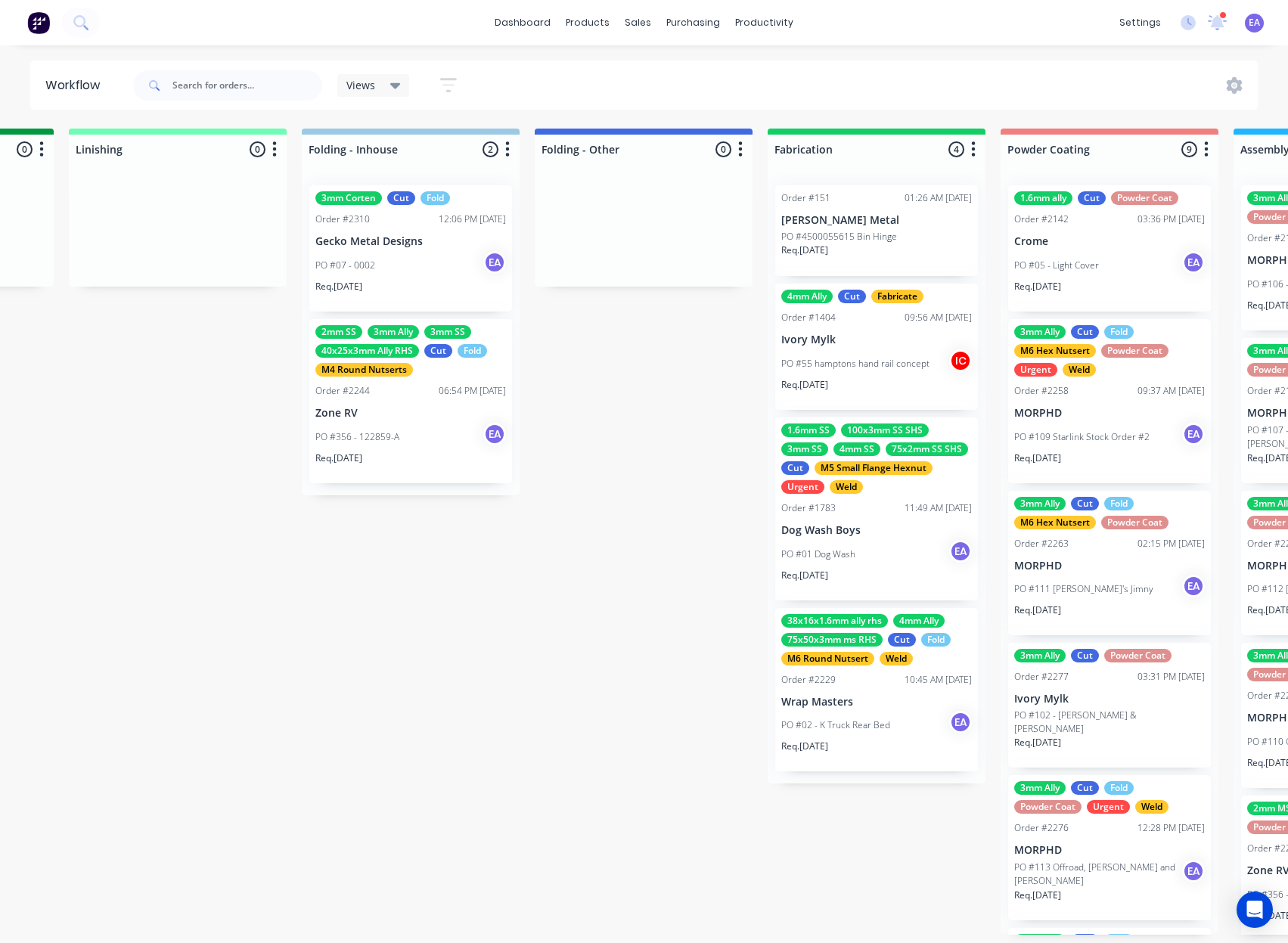
scroll to position [3, 0]
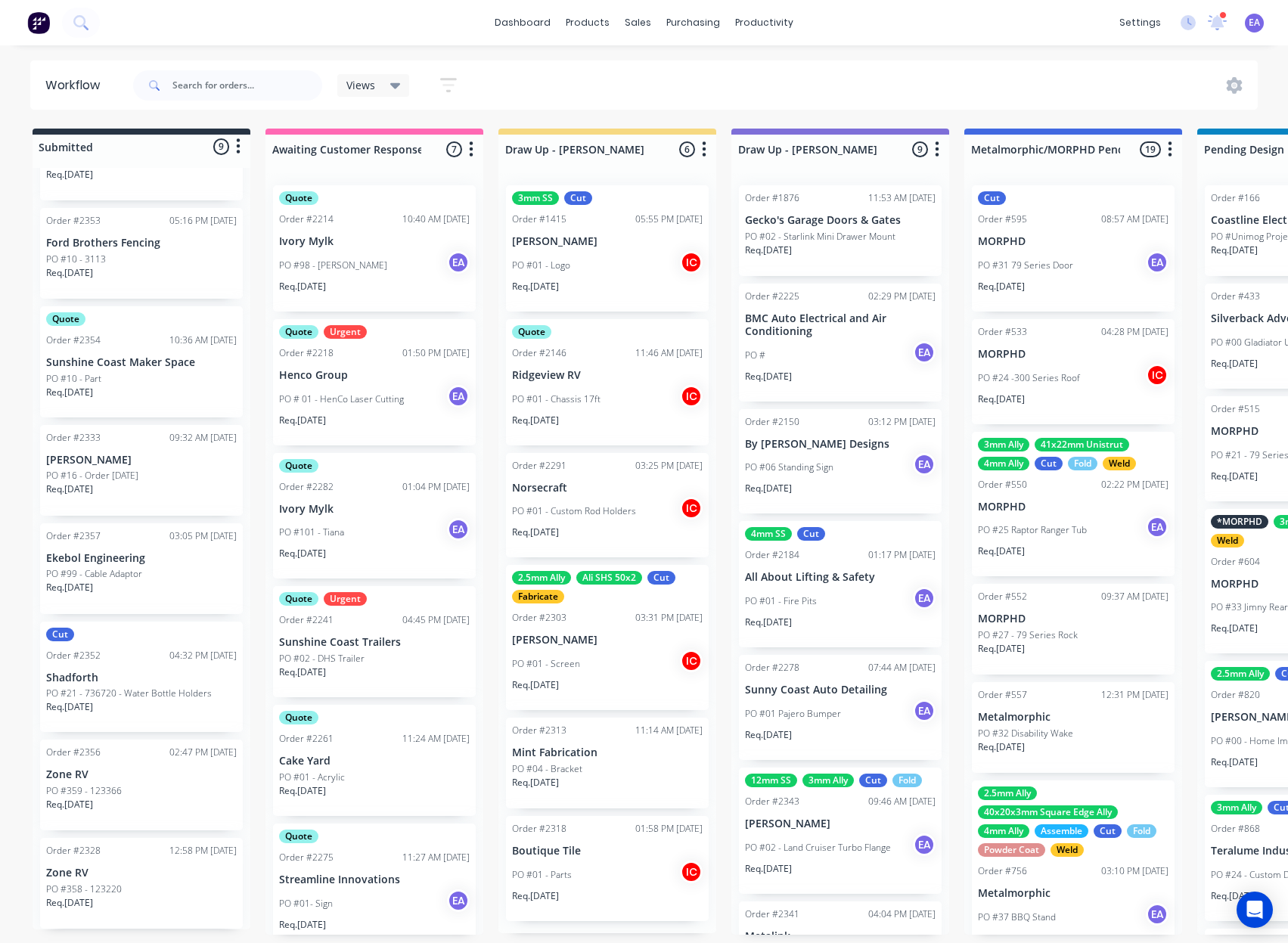
drag, startPoint x: 695, startPoint y: 475, endPoint x: 200, endPoint y: 494, distance: 495.4
click at [128, 459] on p "[PERSON_NAME]" at bounding box center [141, 460] width 190 height 13
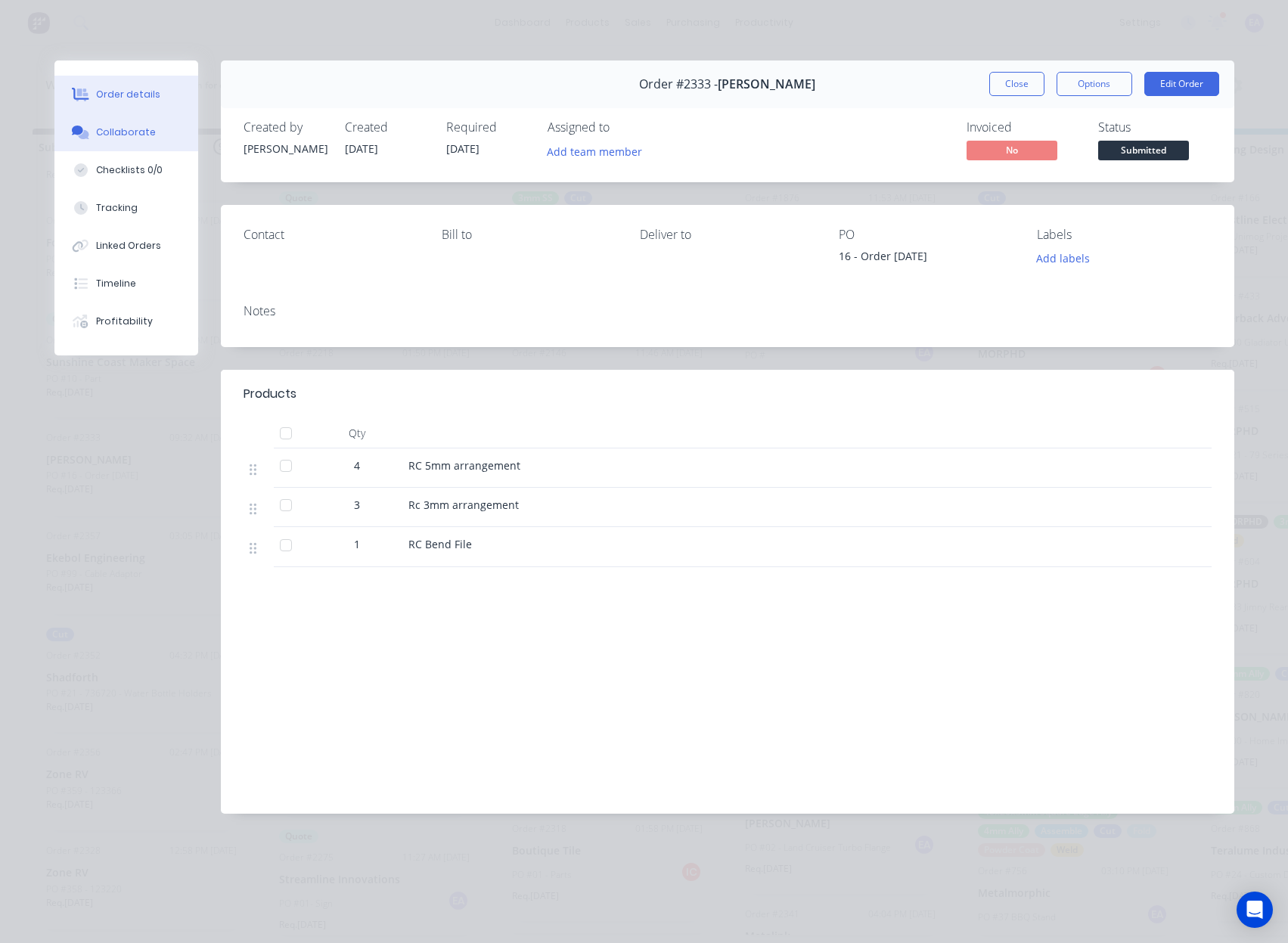
click at [115, 139] on button "Collaborate" at bounding box center [126, 132] width 144 height 38
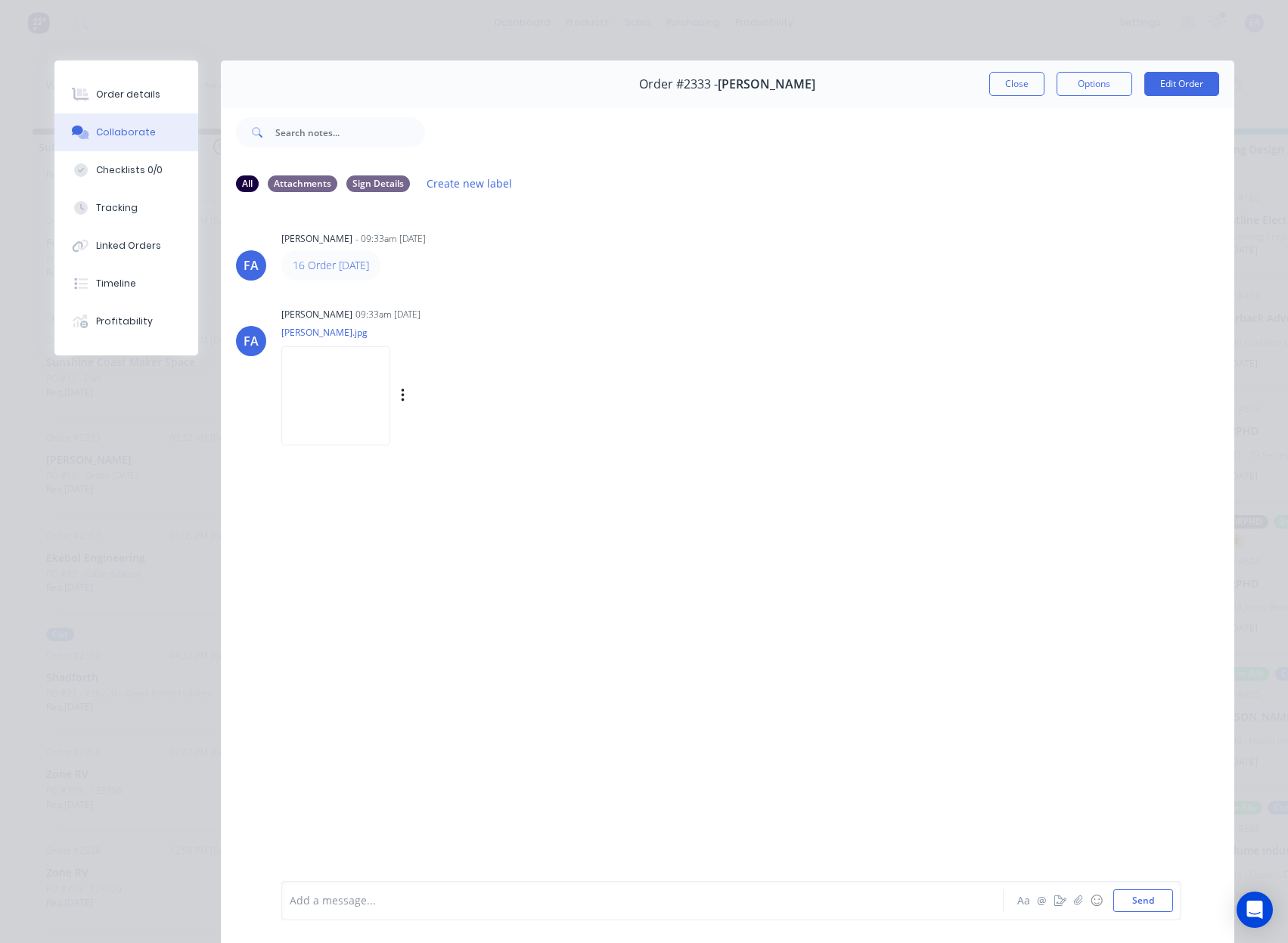
click at [347, 372] on img at bounding box center [336, 396] width 109 height 99
click at [1035, 85] on button "Close" at bounding box center [1016, 83] width 55 height 24
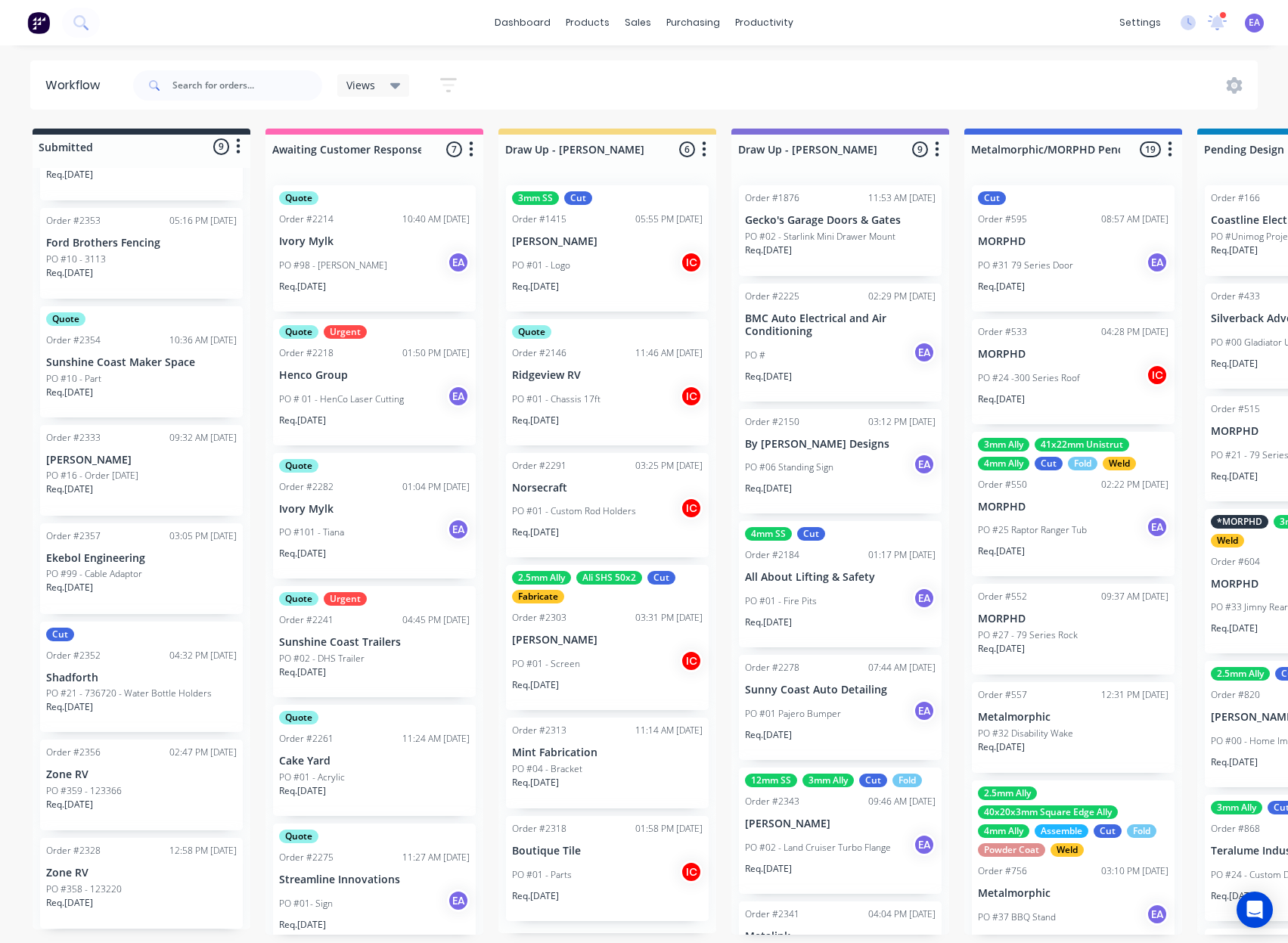
drag, startPoint x: 317, startPoint y: 667, endPoint x: 235, endPoint y: 686, distance: 84.2
click at [153, 889] on div "PO #358 - 123220" at bounding box center [141, 889] width 190 height 14
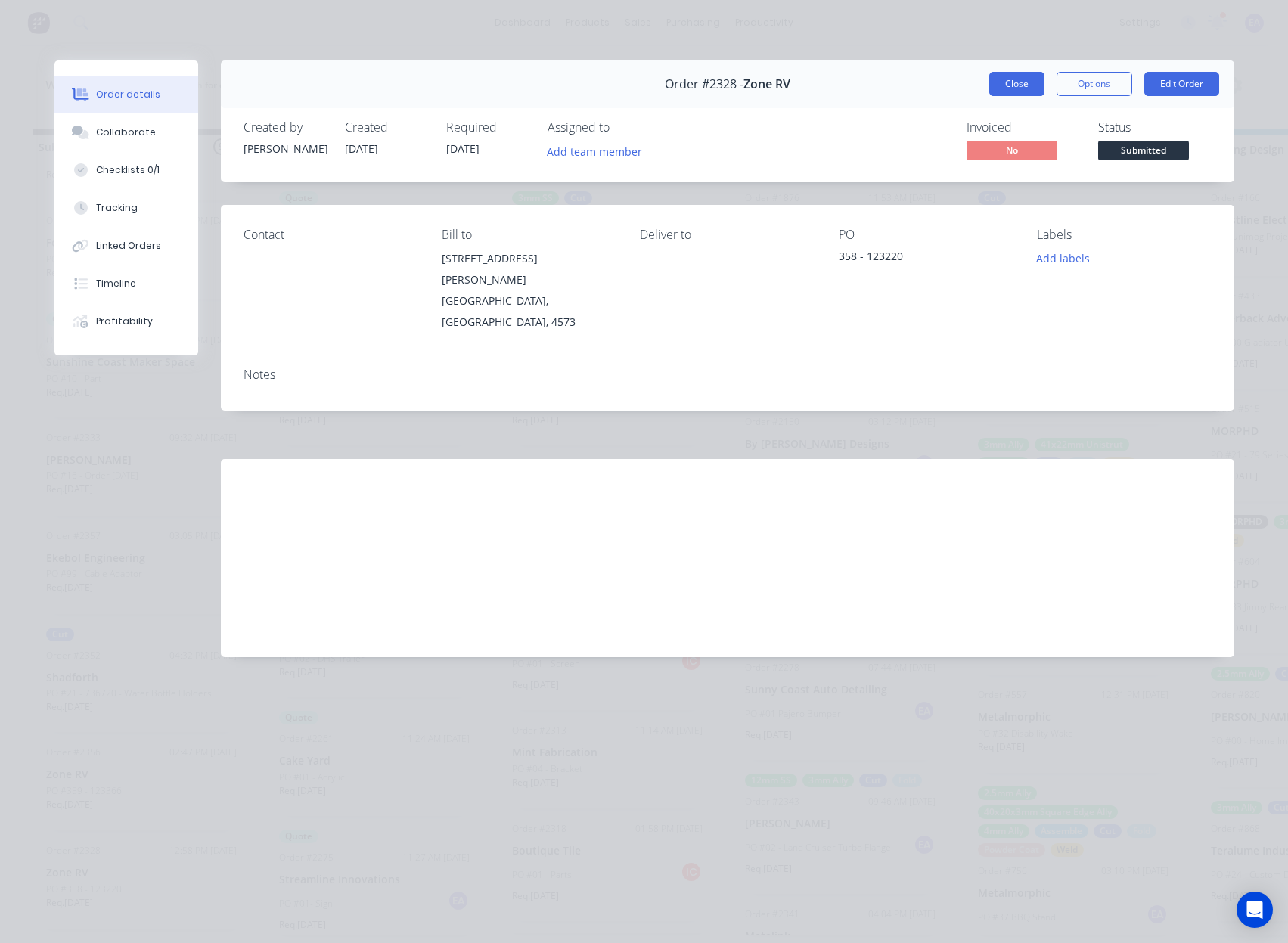
click at [1005, 89] on button "Close" at bounding box center [1016, 83] width 55 height 24
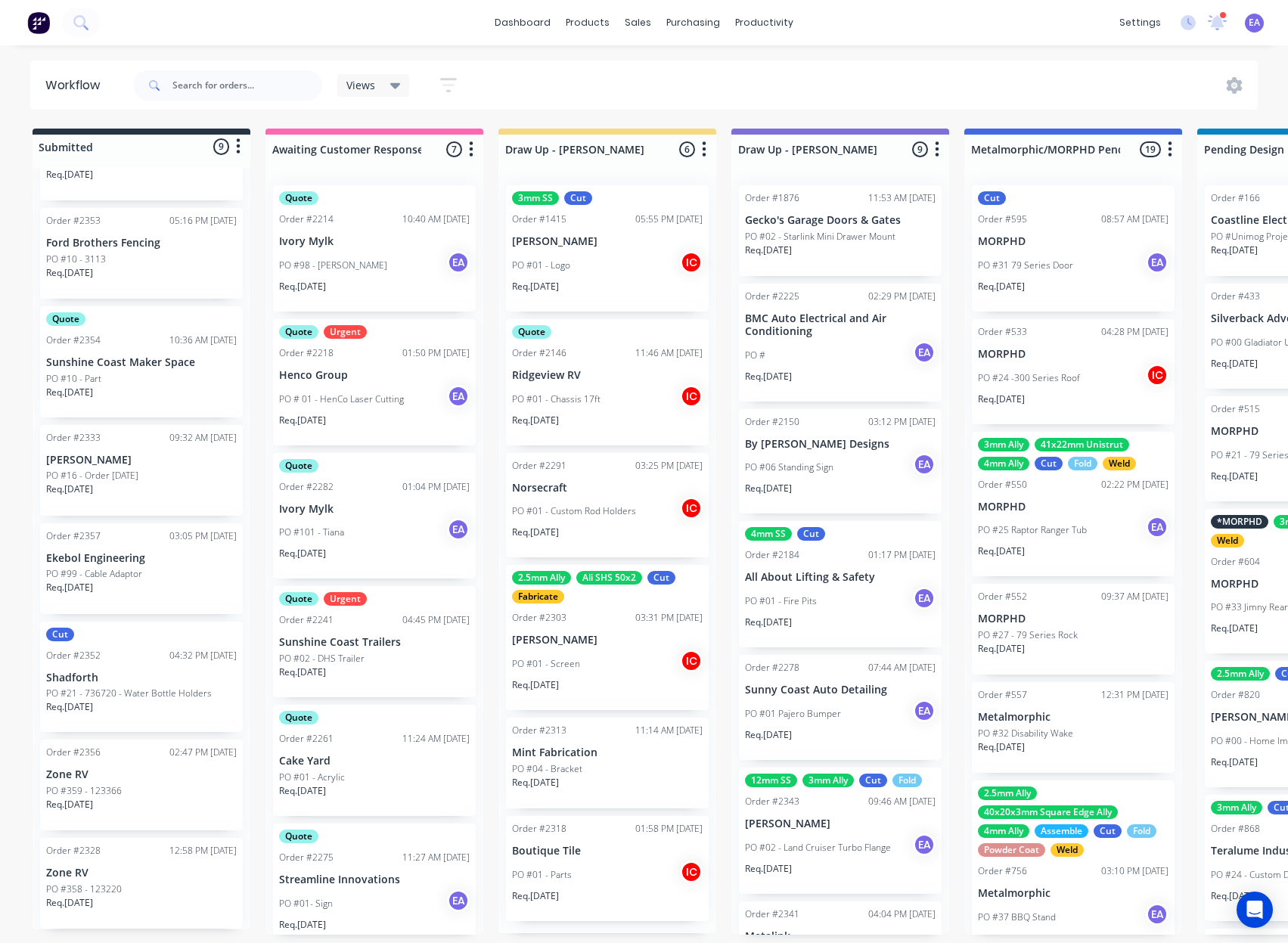
click at [145, 680] on p "Shadforth" at bounding box center [141, 678] width 190 height 13
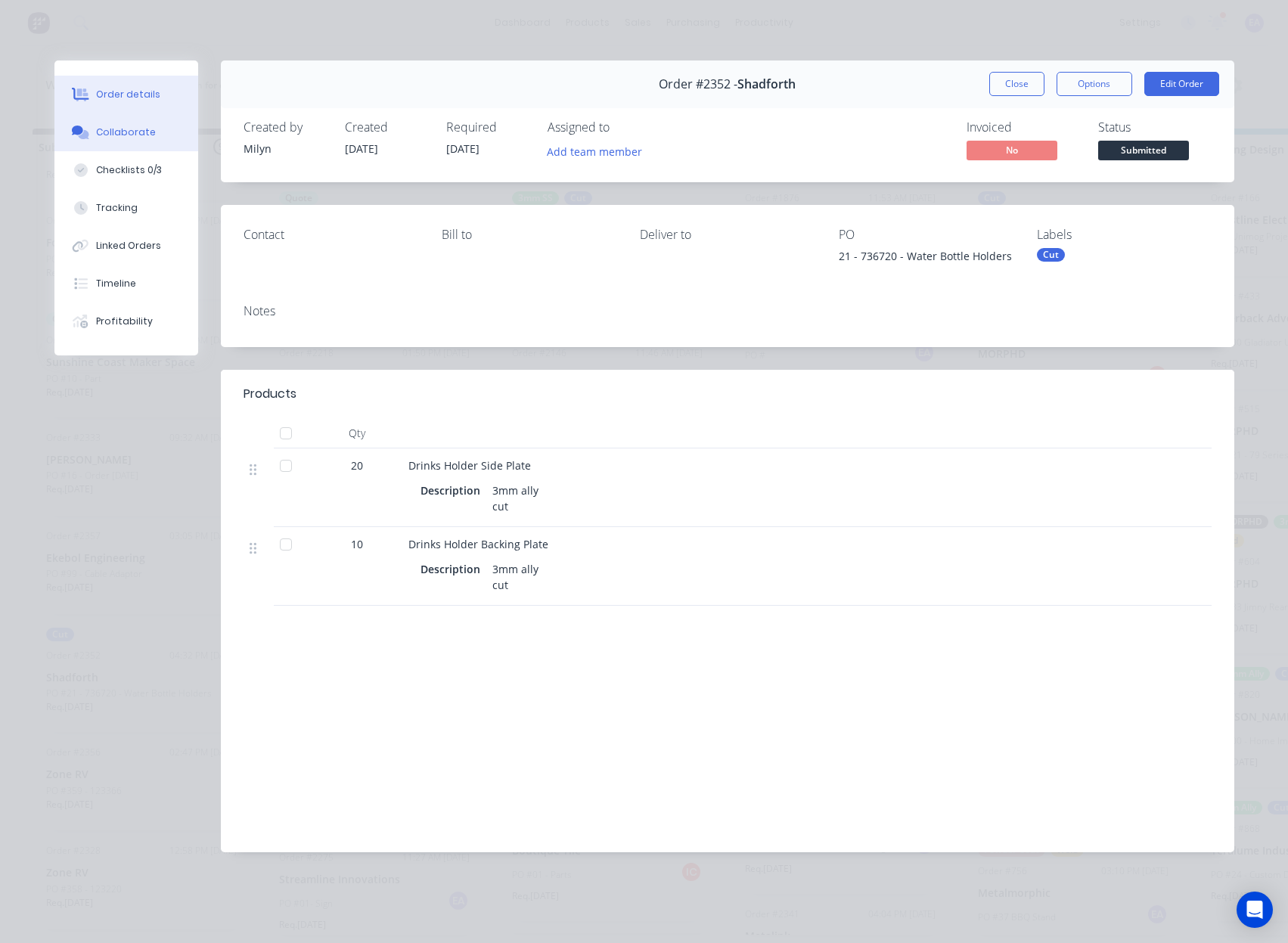
click at [115, 119] on button "Collaborate" at bounding box center [126, 132] width 144 height 38
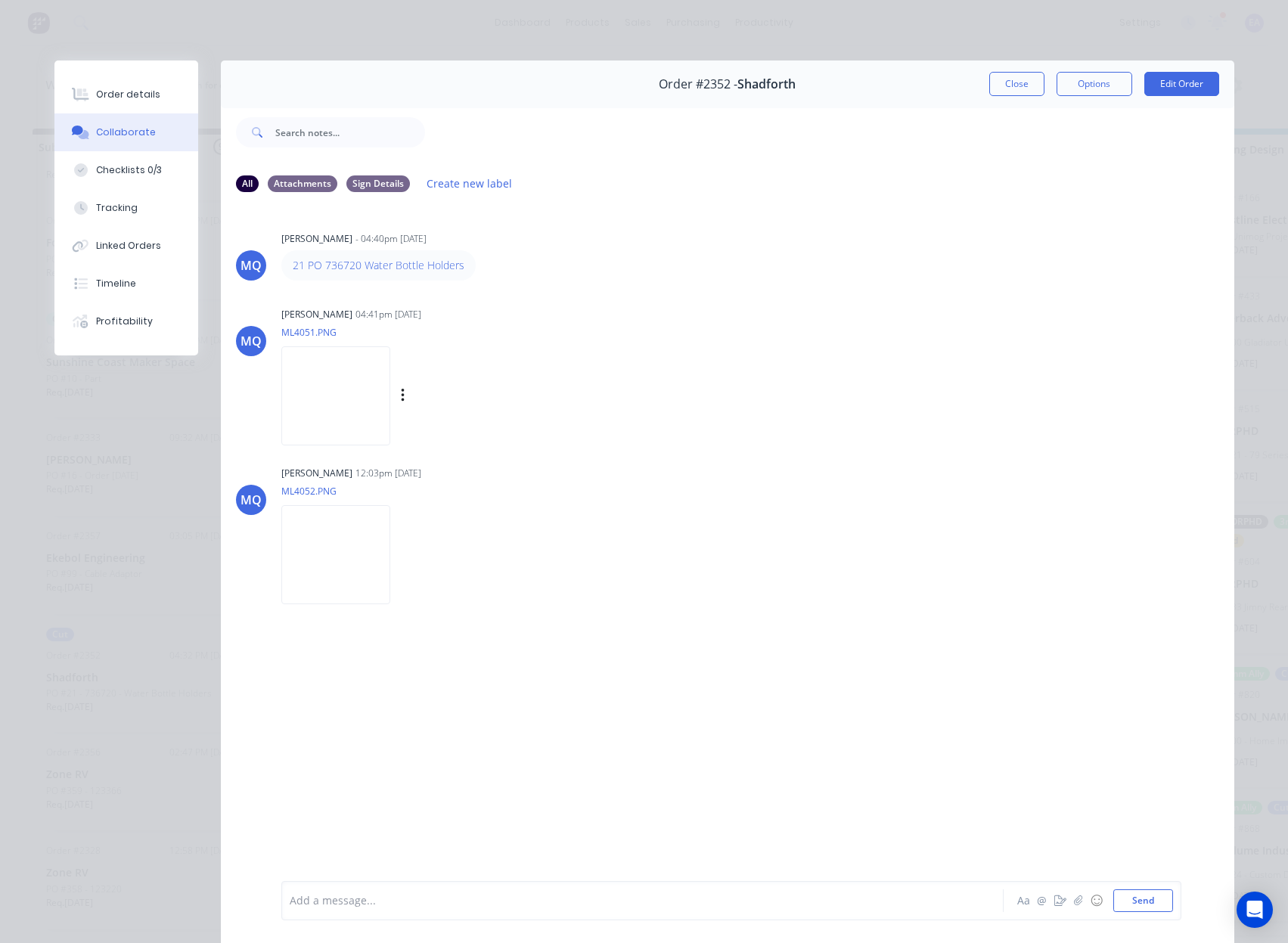
click at [339, 414] on img at bounding box center [336, 396] width 109 height 99
click at [390, 568] on img at bounding box center [336, 554] width 109 height 99
click at [125, 107] on button "Order details" at bounding box center [126, 94] width 144 height 38
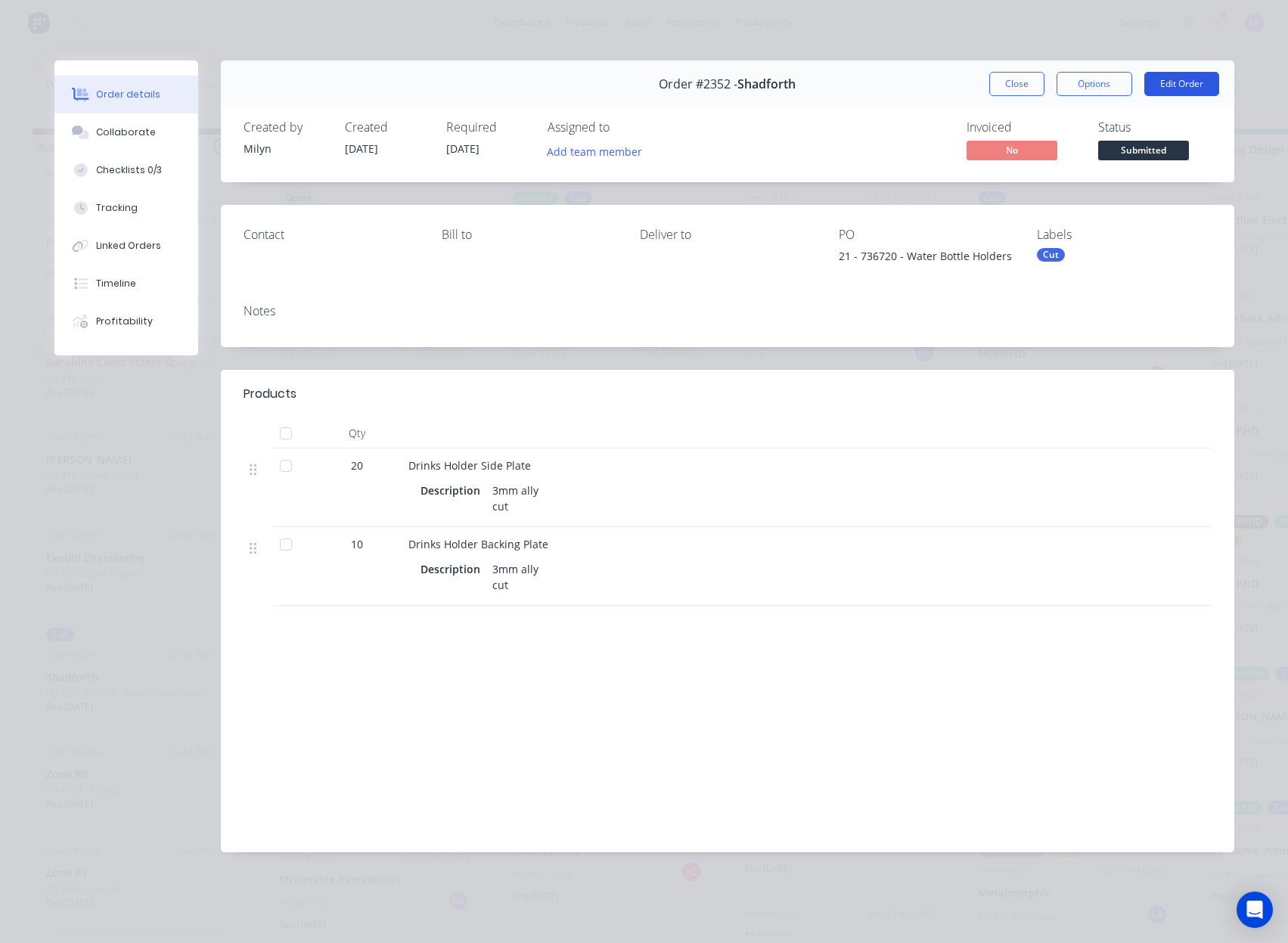
click at [1175, 89] on button "Edit Order" at bounding box center [1182, 83] width 75 height 24
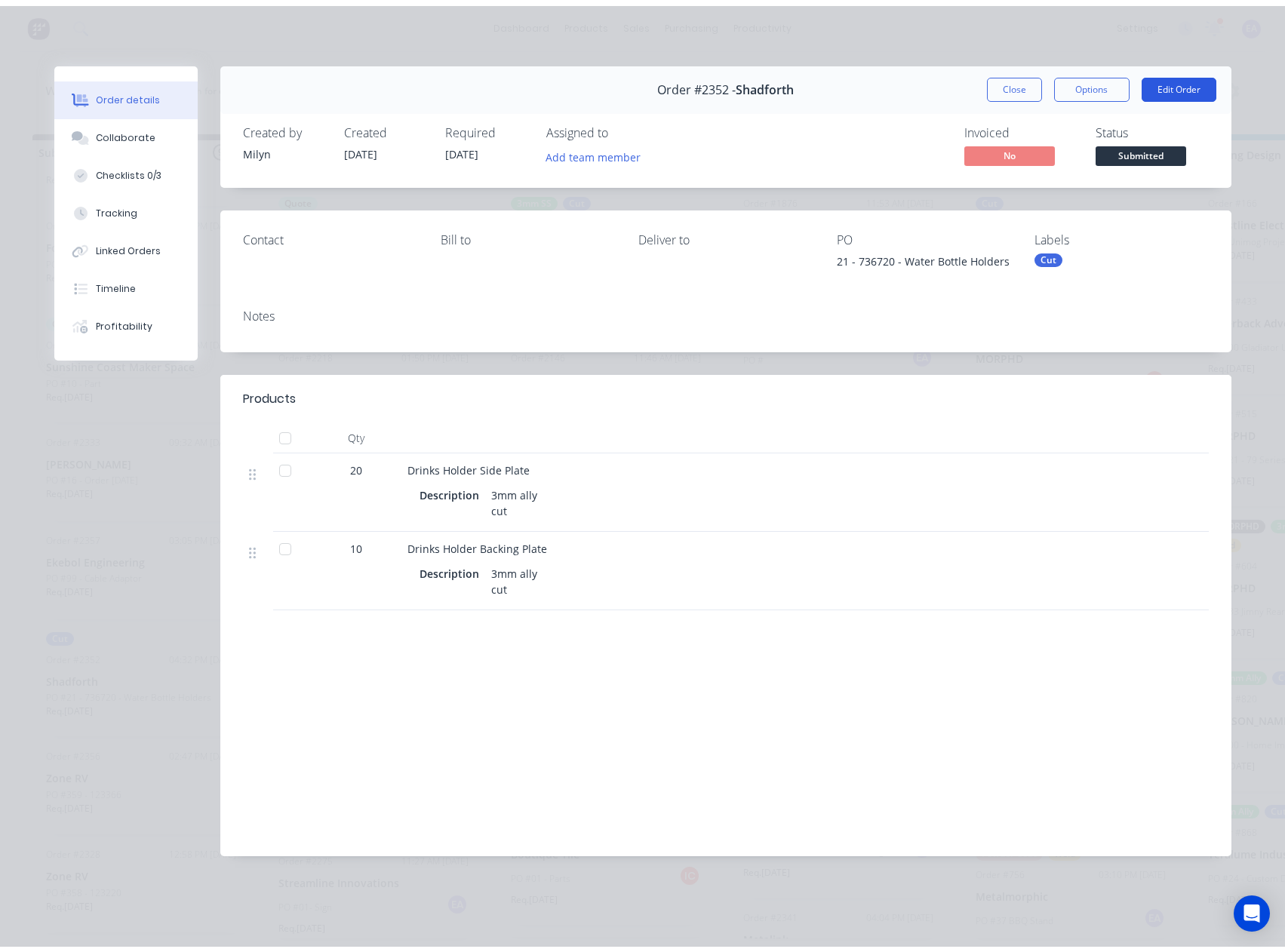
scroll to position [0, 0]
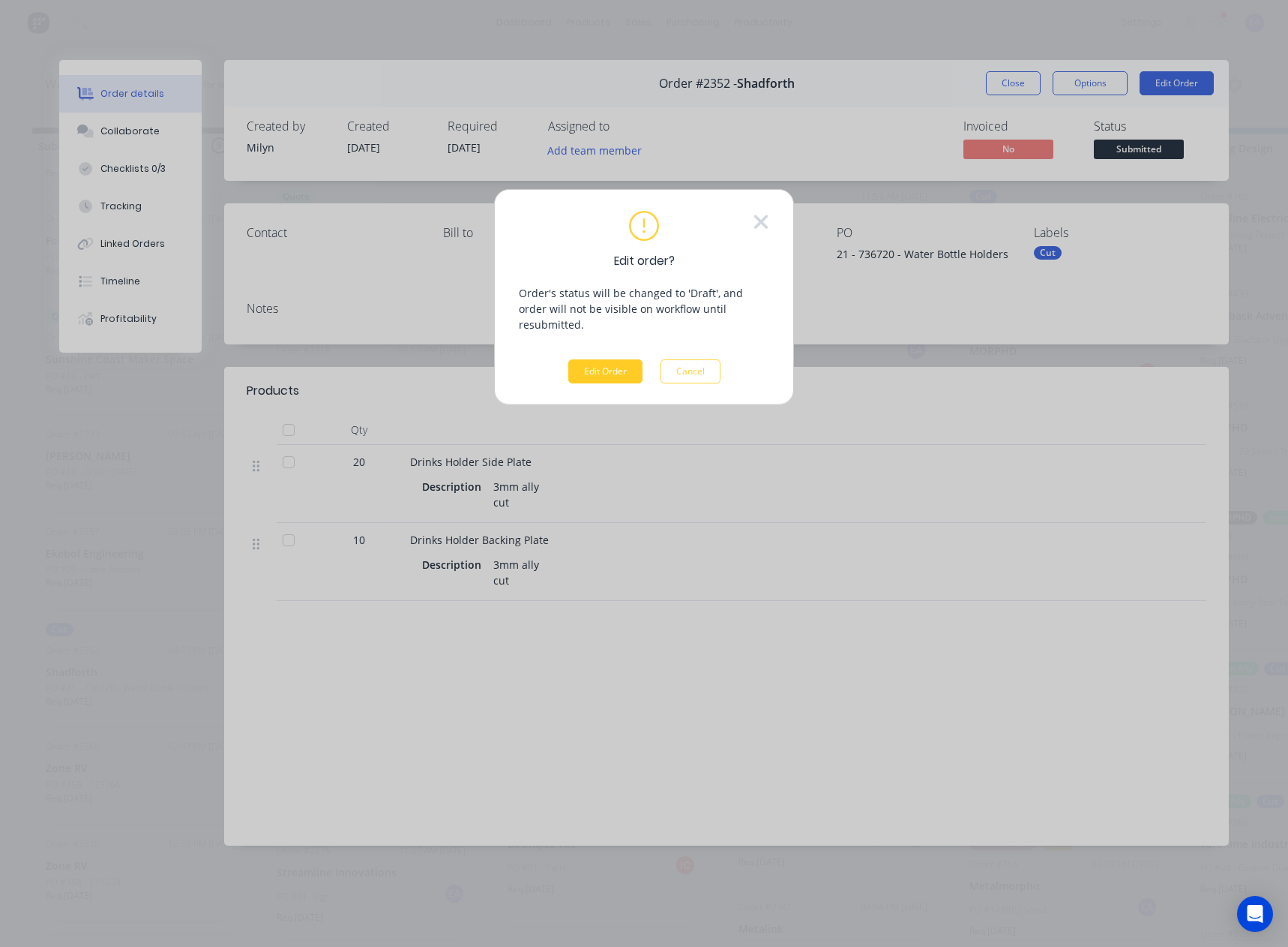
click at [612, 359] on button "Edit Order" at bounding box center [605, 371] width 74 height 24
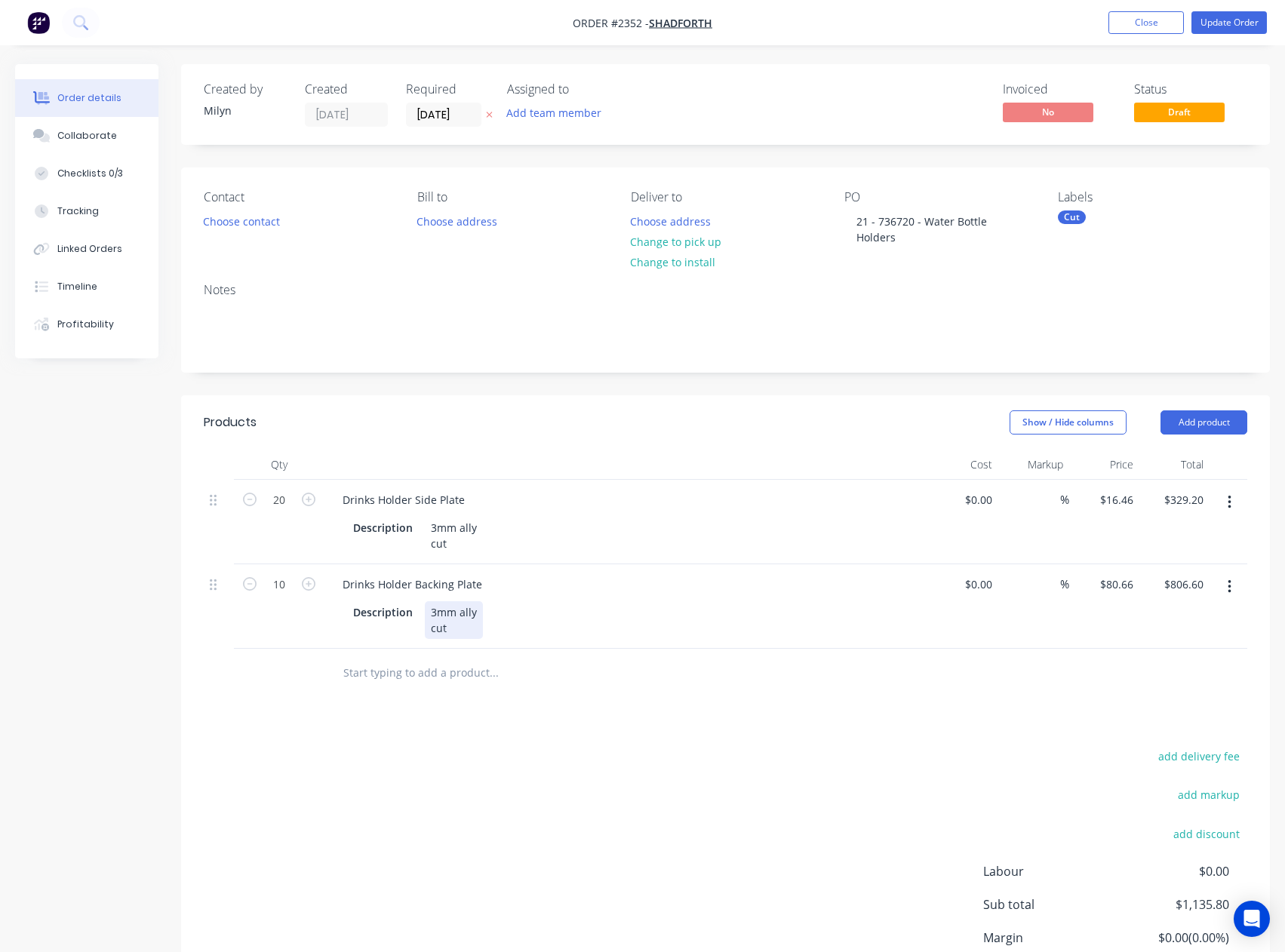
click at [459, 634] on div "3mm ally cut" at bounding box center [454, 619] width 58 height 38
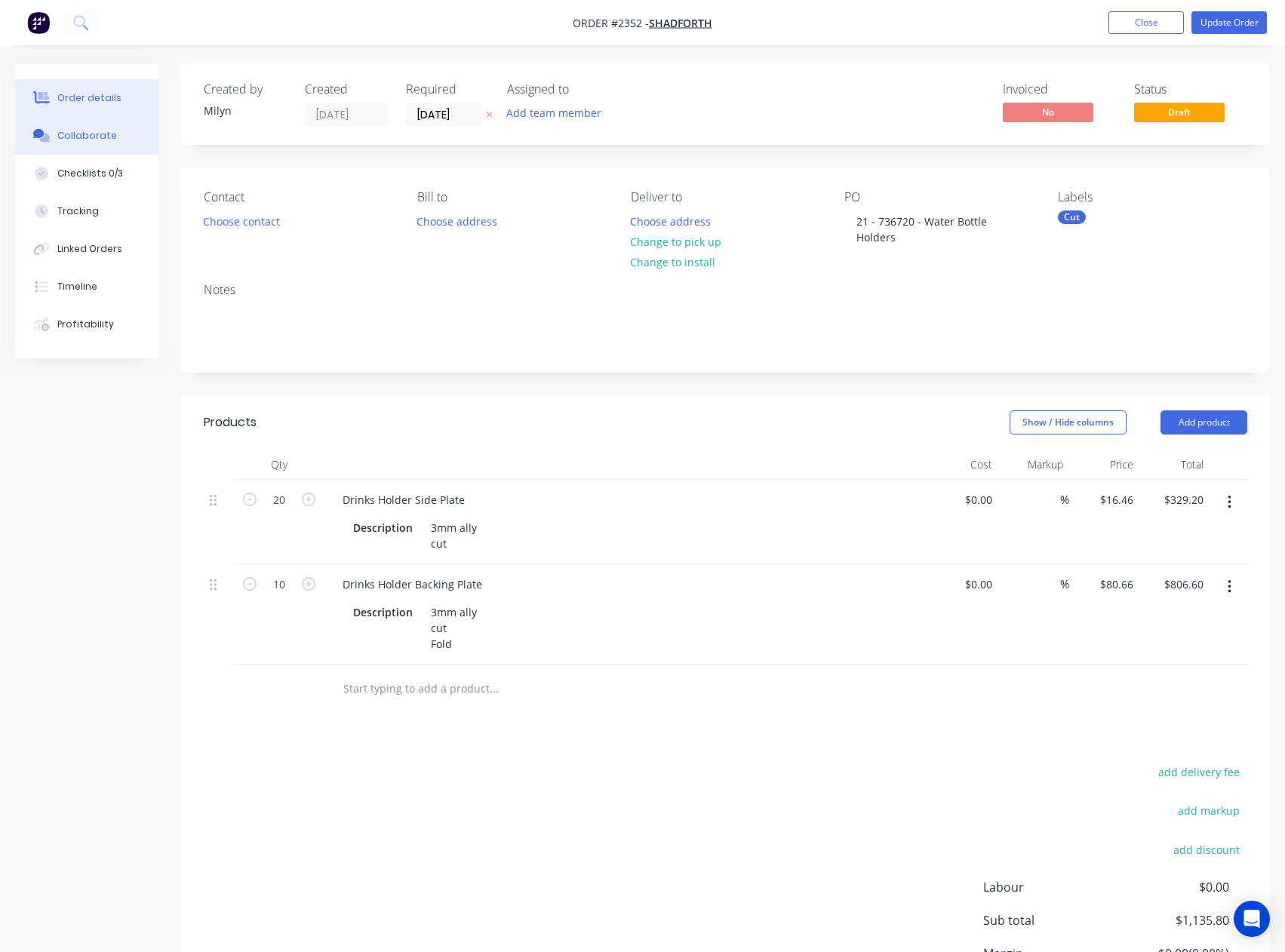
click at [92, 142] on button "Collaborate" at bounding box center [86, 136] width 143 height 38
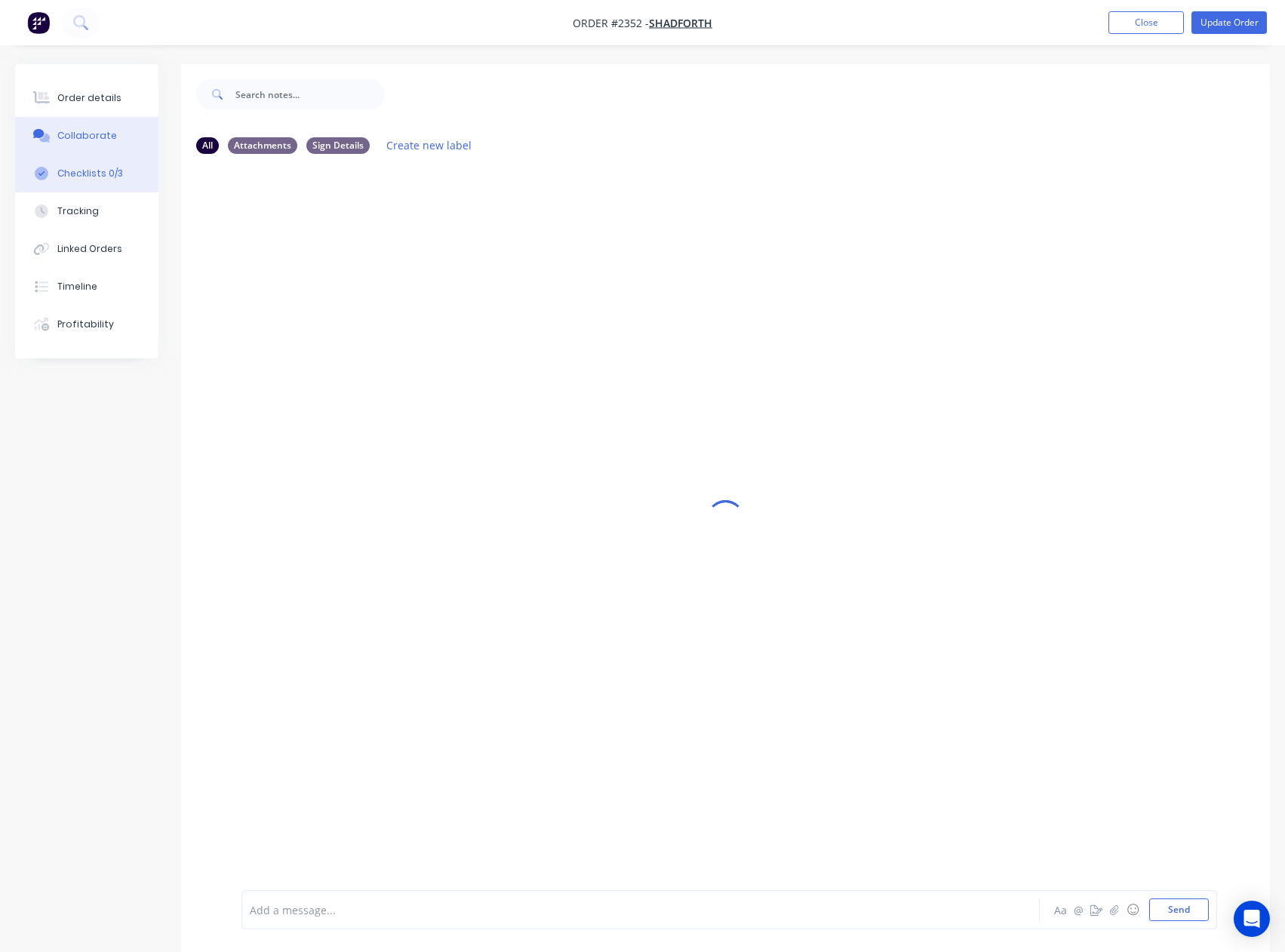
click at [92, 180] on button "Checklists 0/3" at bounding box center [86, 173] width 143 height 38
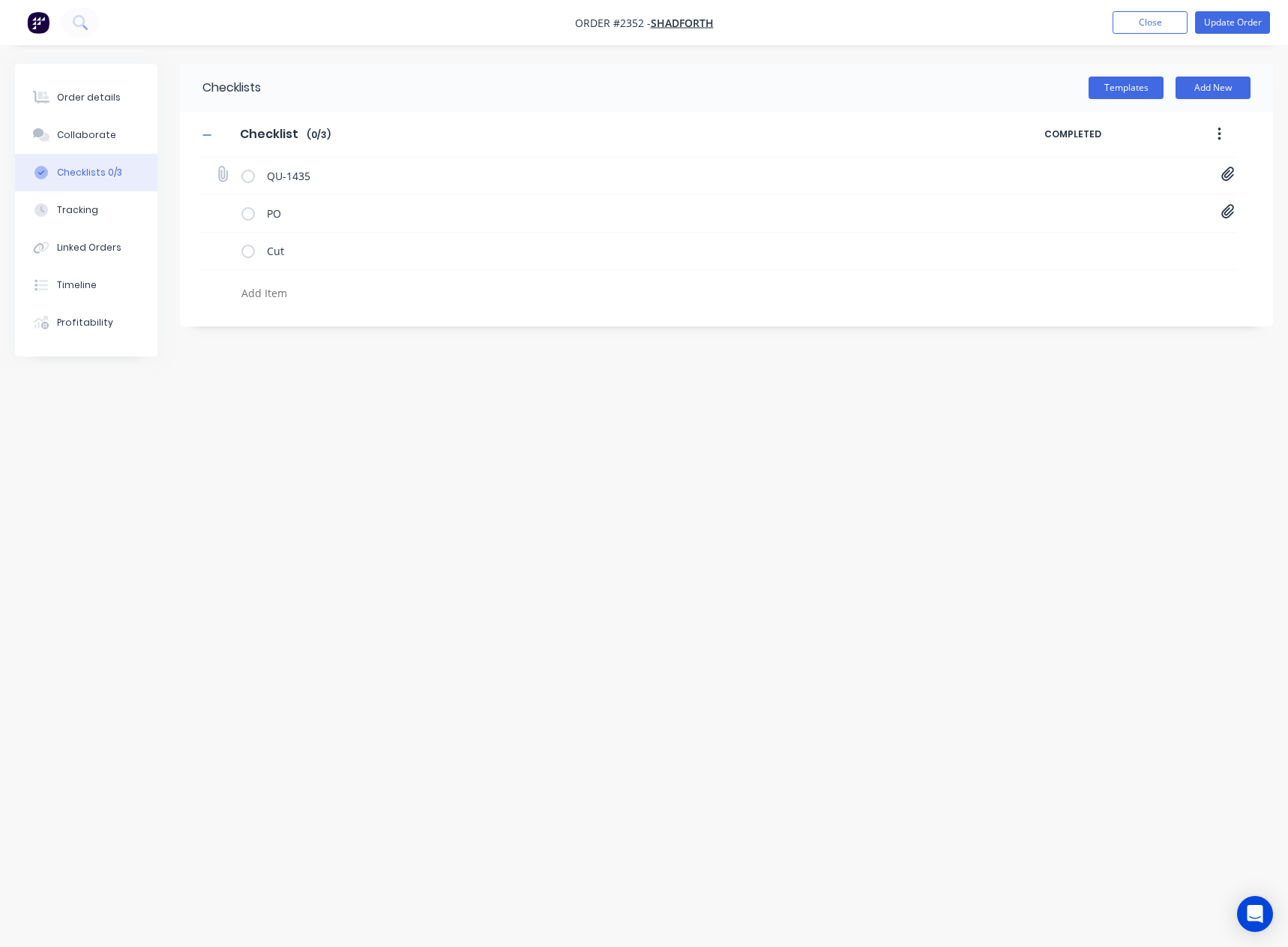
click at [1223, 174] on icon at bounding box center [1229, 174] width 14 height 15
click at [1098, 207] on link "Quote QU1435.pdf" at bounding box center [1107, 207] width 175 height 15
click at [104, 101] on div "Order details" at bounding box center [89, 98] width 64 height 14
type textarea "x"
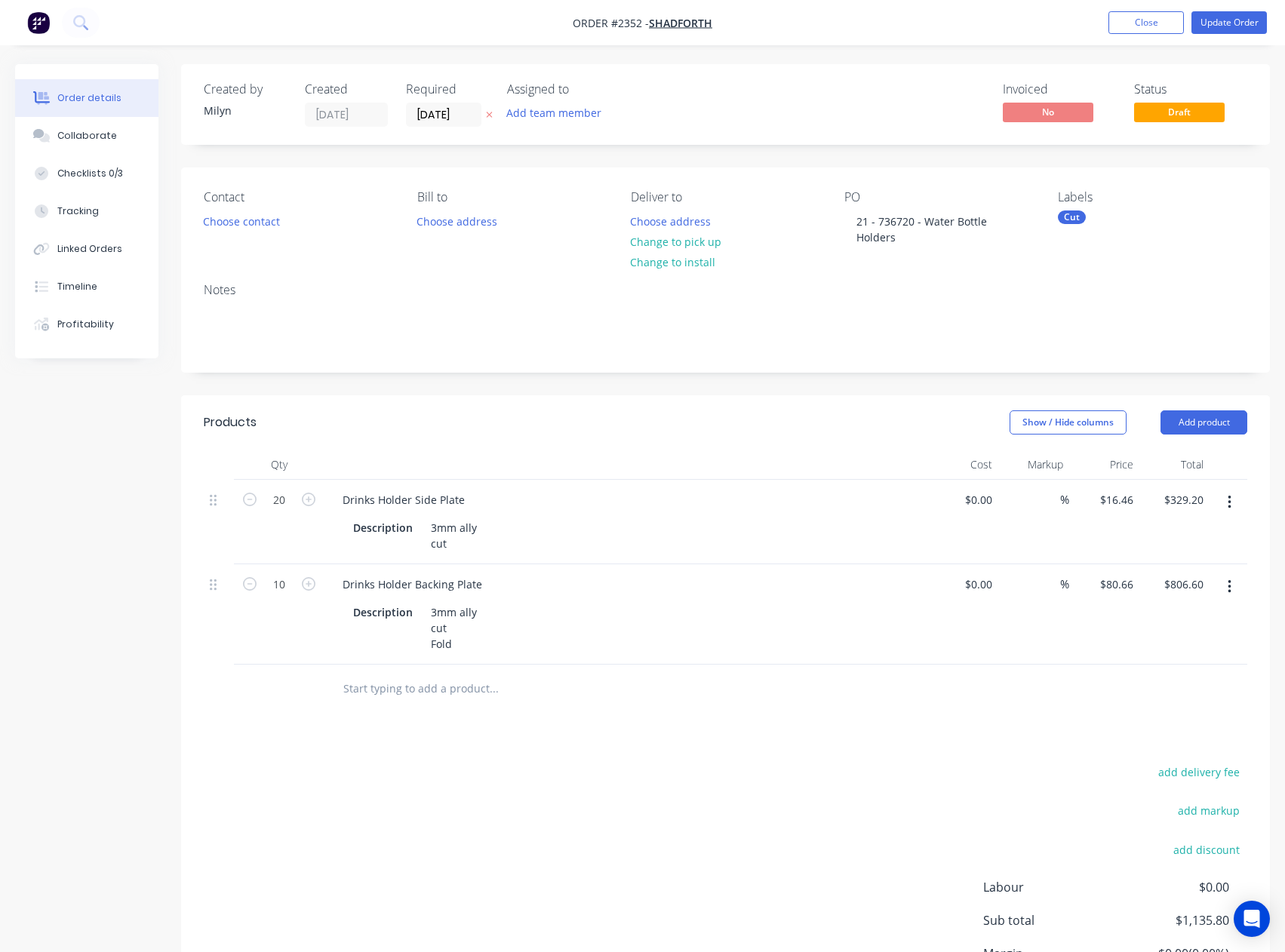
click at [1074, 222] on div "Cut" at bounding box center [1072, 217] width 28 height 14
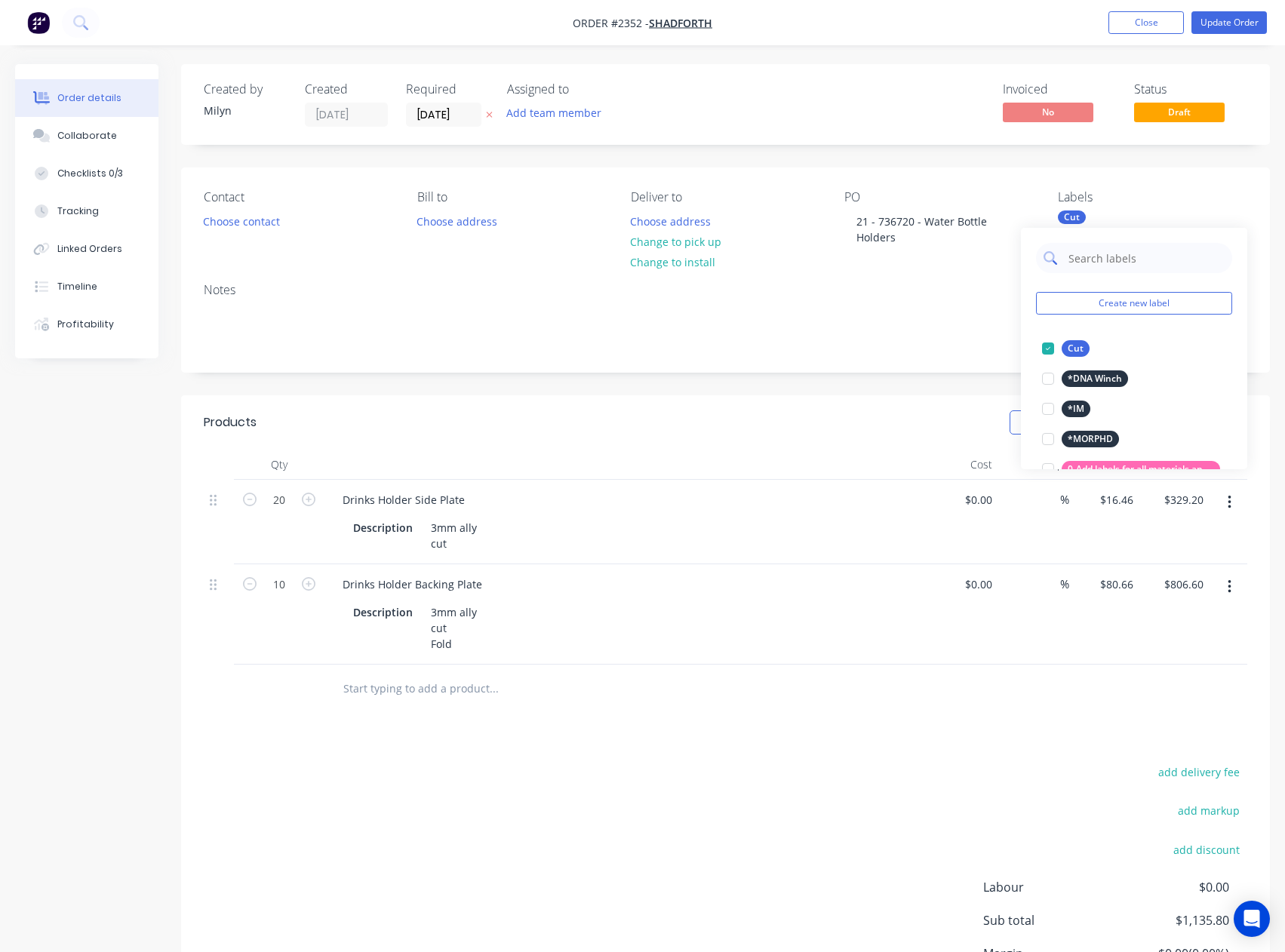
click at [1101, 260] on input "text" at bounding box center [1145, 257] width 157 height 30
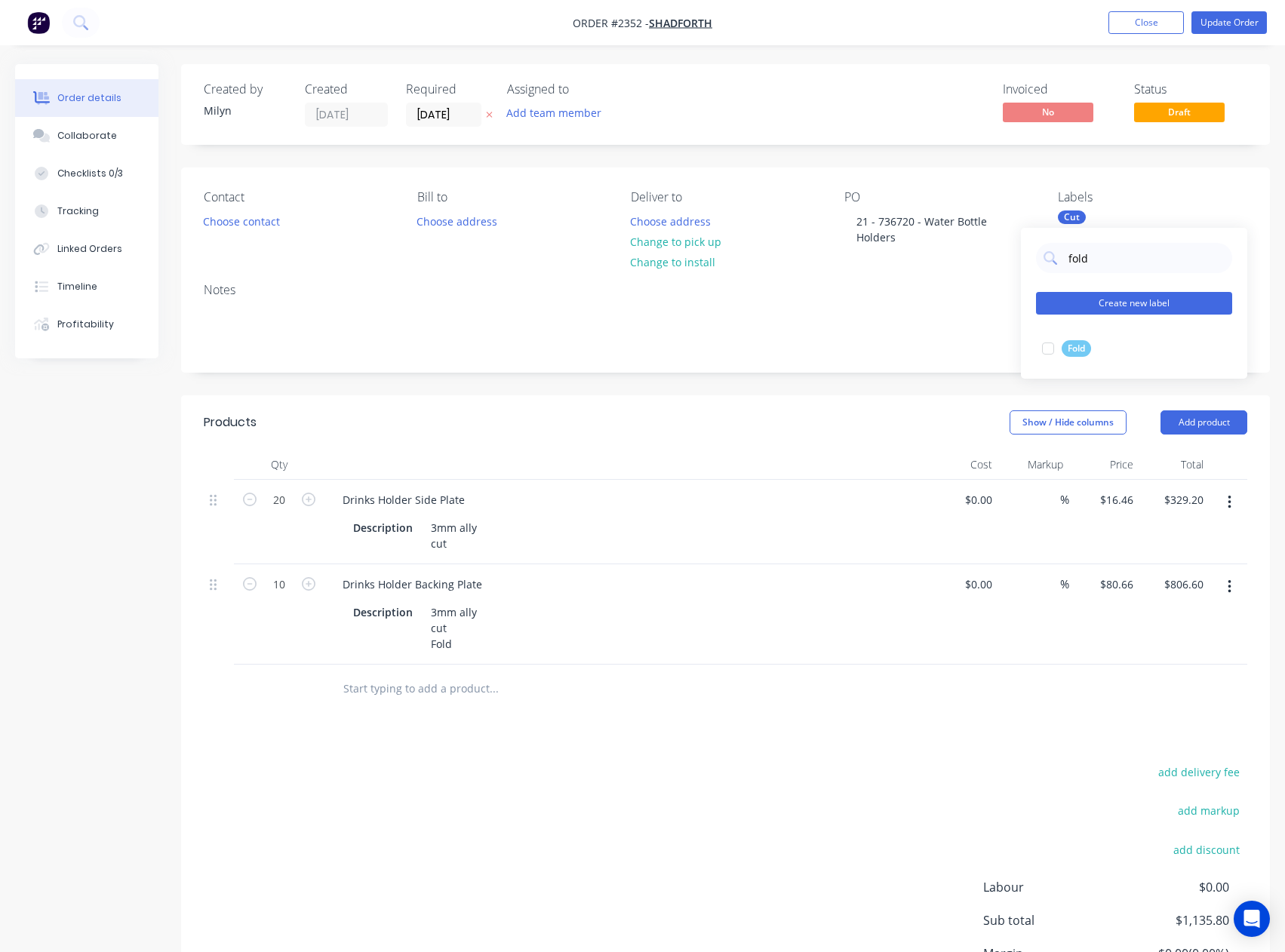
drag, startPoint x: 1044, startPoint y: 351, endPoint x: 1075, endPoint y: 295, distance: 64.0
click at [1044, 351] on div at bounding box center [1048, 348] width 30 height 30
drag, startPoint x: 1099, startPoint y: 257, endPoint x: 1044, endPoint y: 256, distance: 55.0
click at [1044, 256] on div "fold" at bounding box center [1134, 257] width 196 height 30
type input "sha"
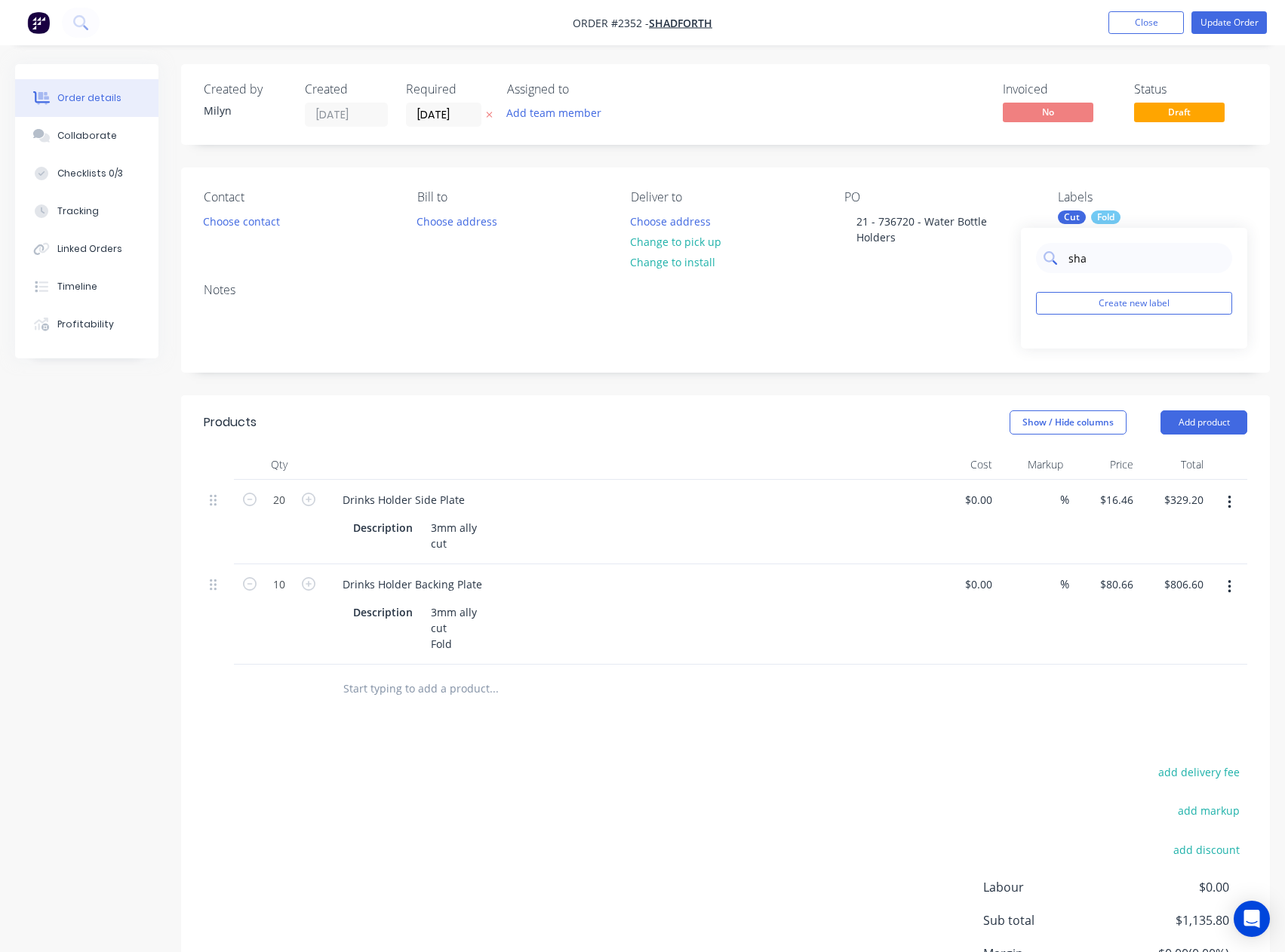
drag, startPoint x: 1100, startPoint y: 255, endPoint x: 1067, endPoint y: 256, distance: 33.0
click at [1067, 256] on input "sha" at bounding box center [1145, 257] width 157 height 30
click at [537, 109] on button "Add team member" at bounding box center [554, 112] width 111 height 20
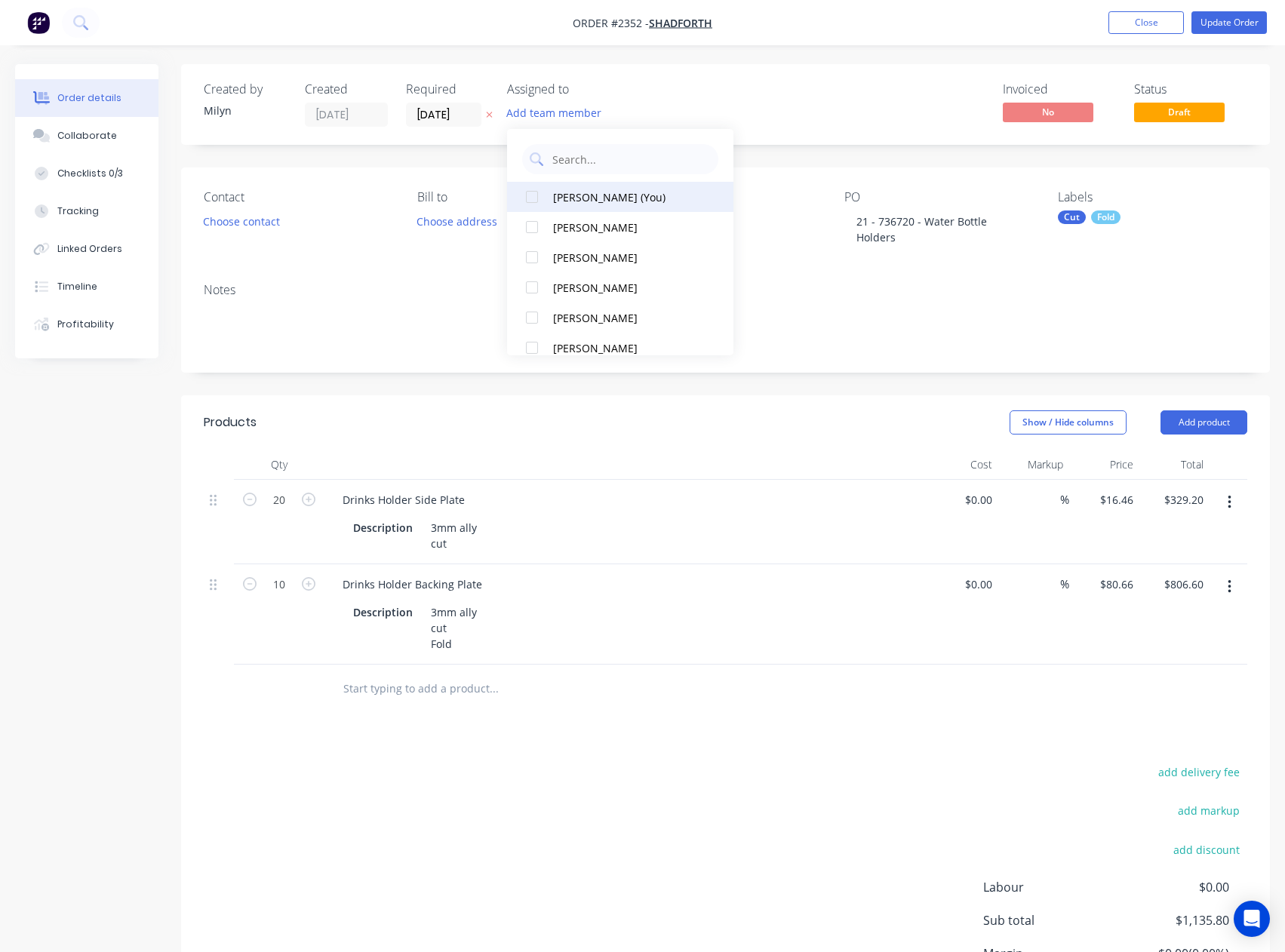
click at [616, 186] on button "[PERSON_NAME] (You)" at bounding box center [620, 196] width 226 height 30
click at [742, 111] on div "Invoiced No Status Draft" at bounding box center [952, 104] width 589 height 44
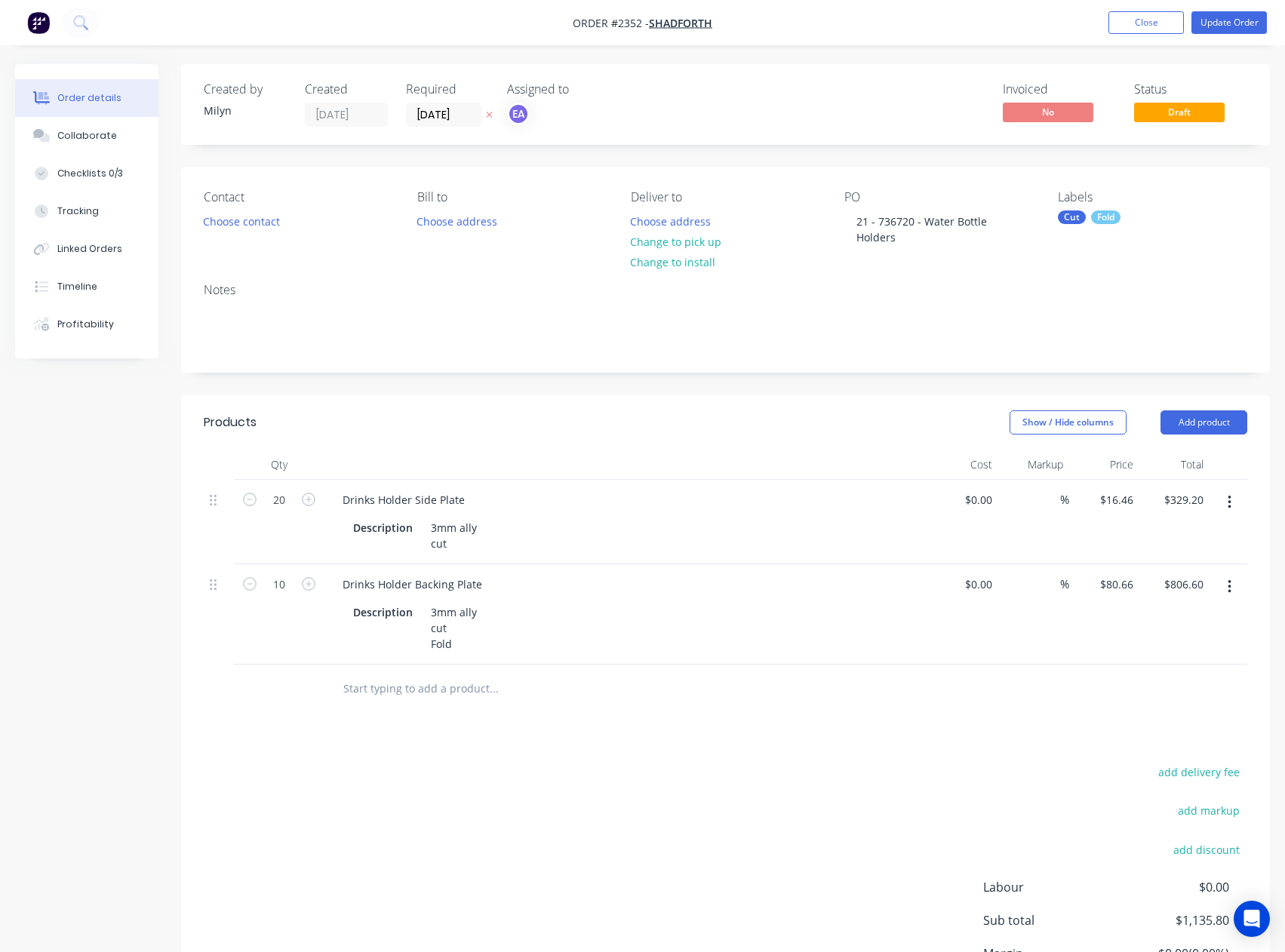
click at [1093, 218] on div "Fold" at bounding box center [1106, 217] width 29 height 14
drag, startPoint x: 1106, startPoint y: 259, endPoint x: 1062, endPoint y: 258, distance: 44.0
click at [1062, 258] on div "sha" at bounding box center [1134, 257] width 196 height 30
type input "3mm ally"
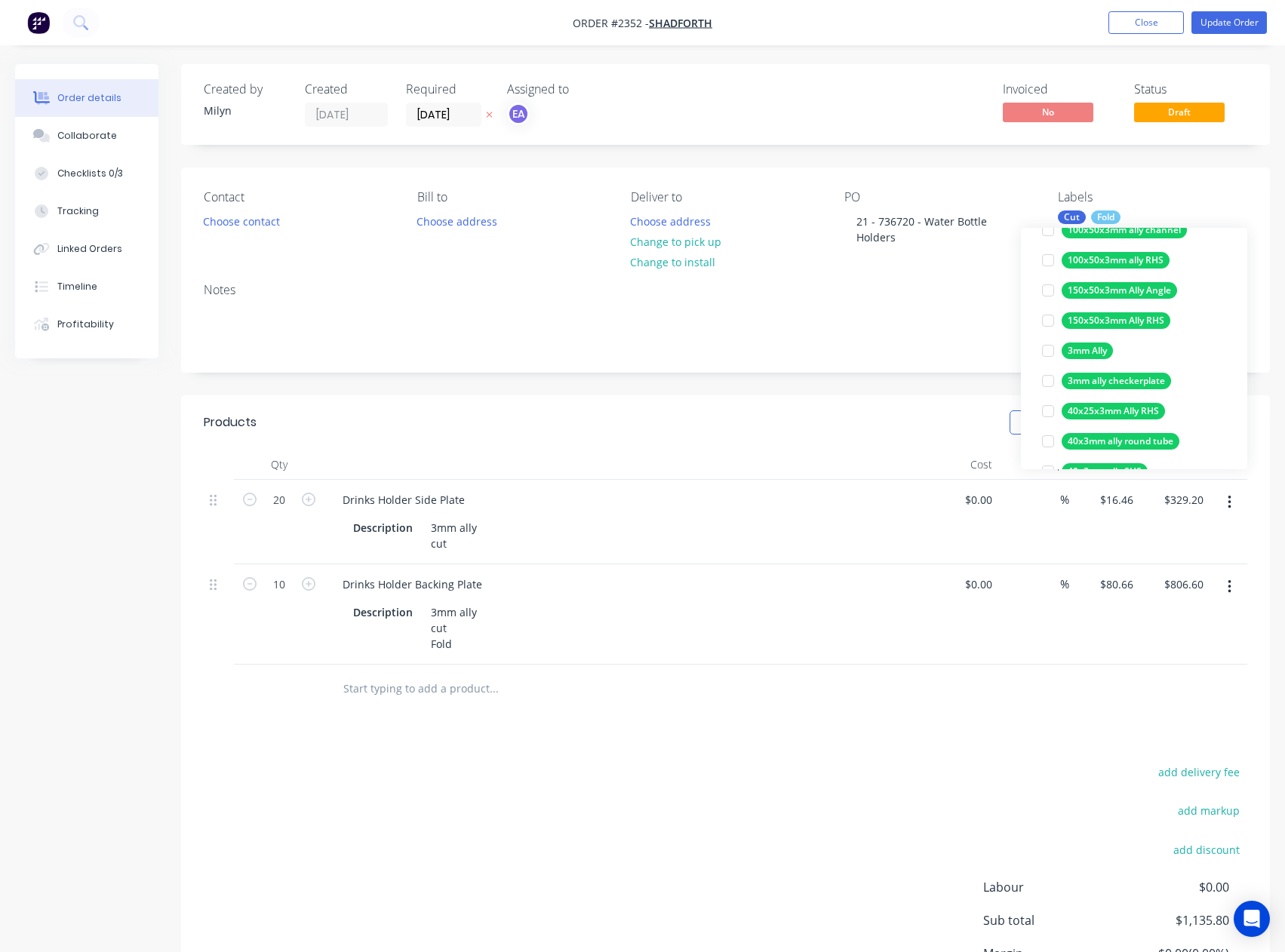
scroll to position [151, 0]
click at [1045, 347] on div at bounding box center [1048, 348] width 30 height 30
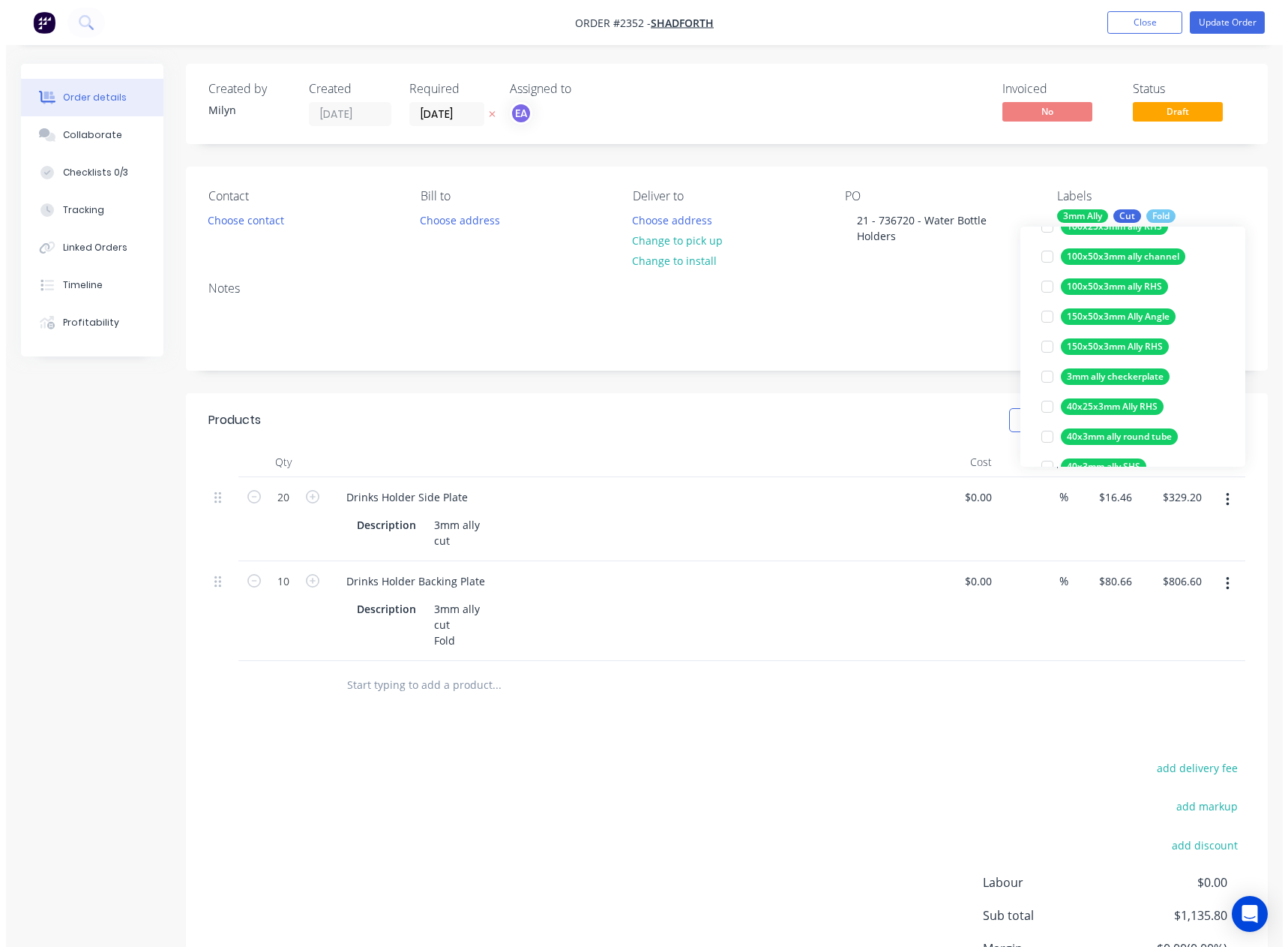
scroll to position [0, 0]
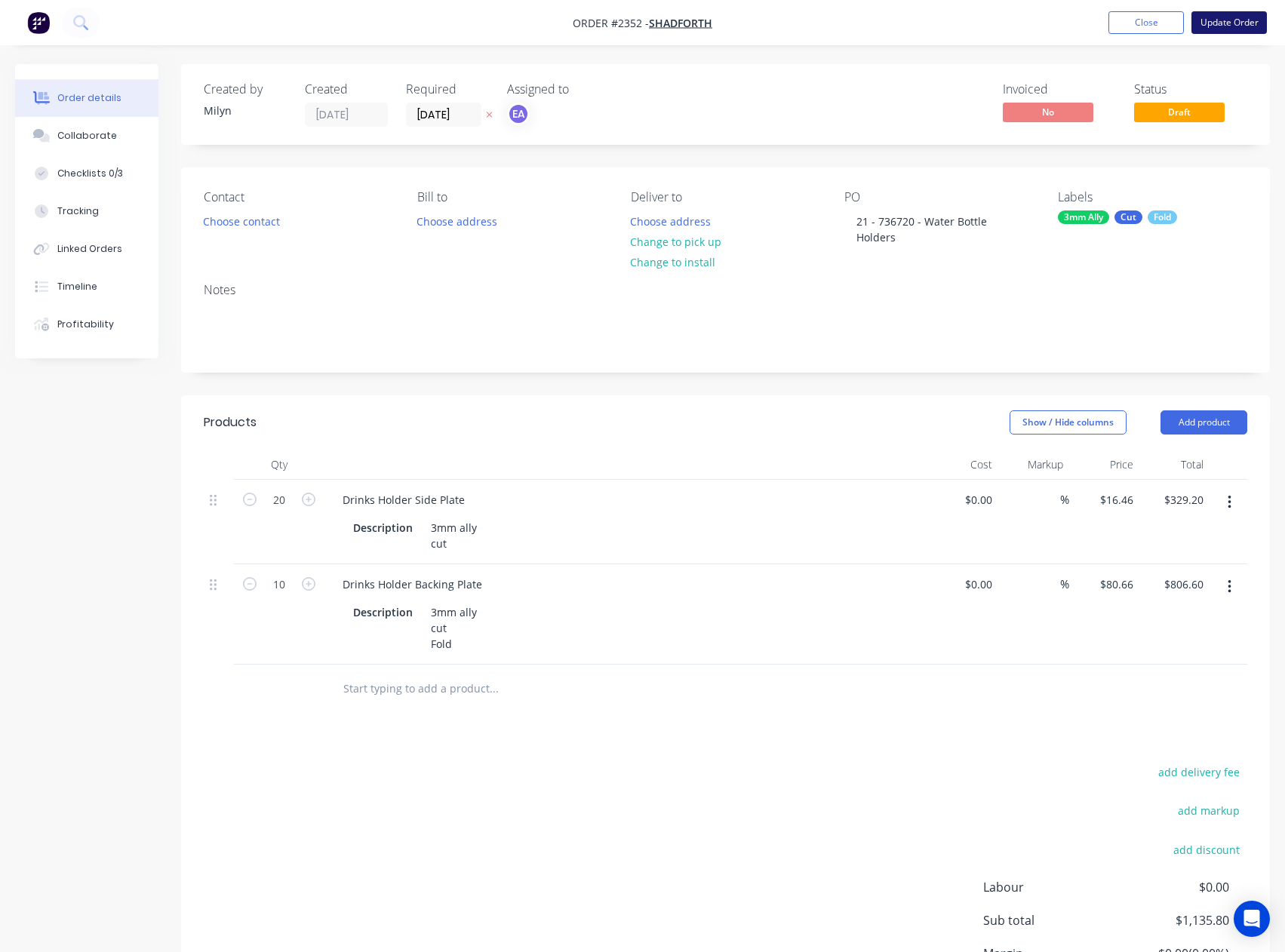
click at [1231, 24] on button "Update Order" at bounding box center [1228, 22] width 75 height 22
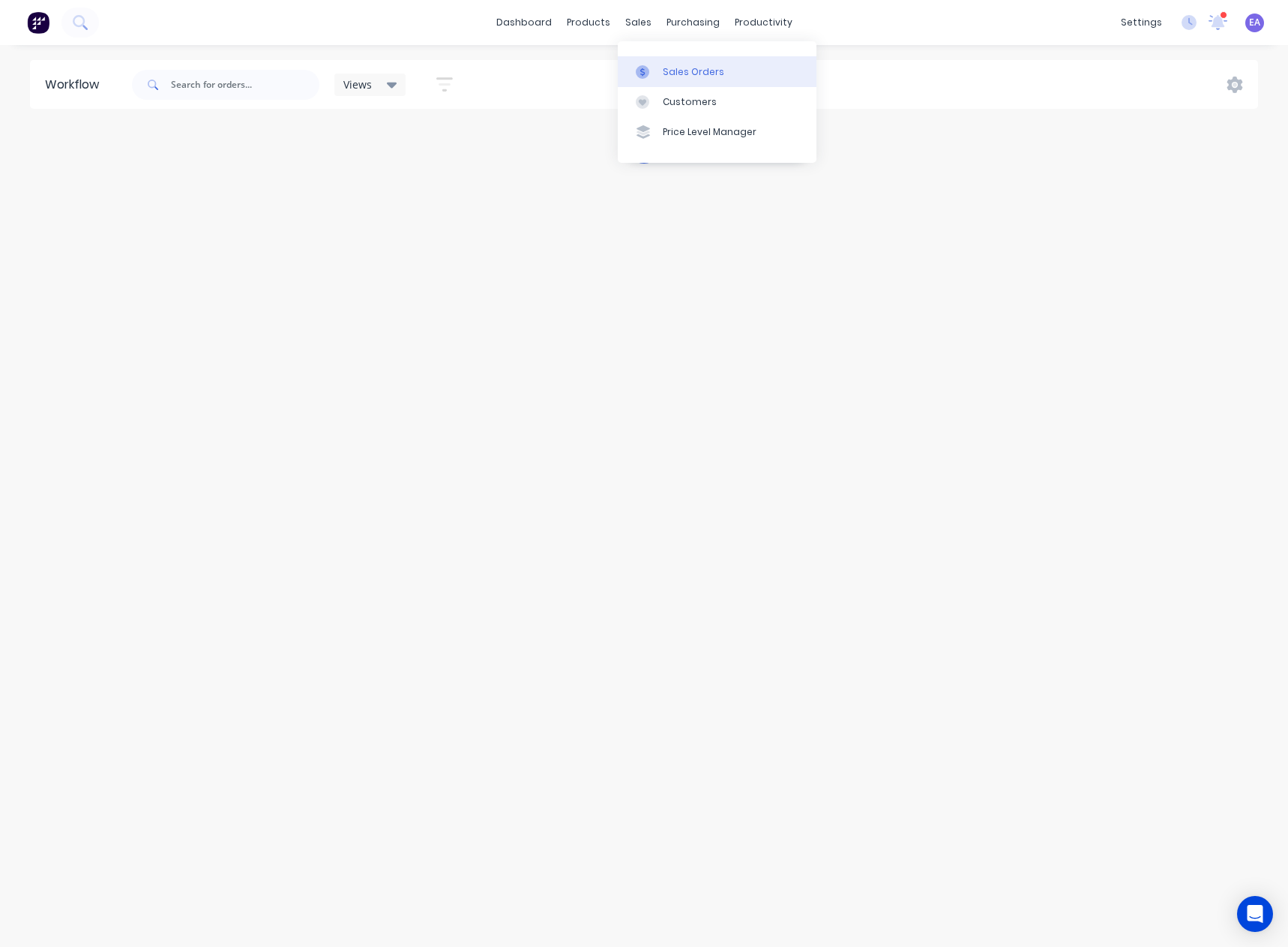
click at [660, 69] on link "Sales Orders" at bounding box center [718, 71] width 199 height 30
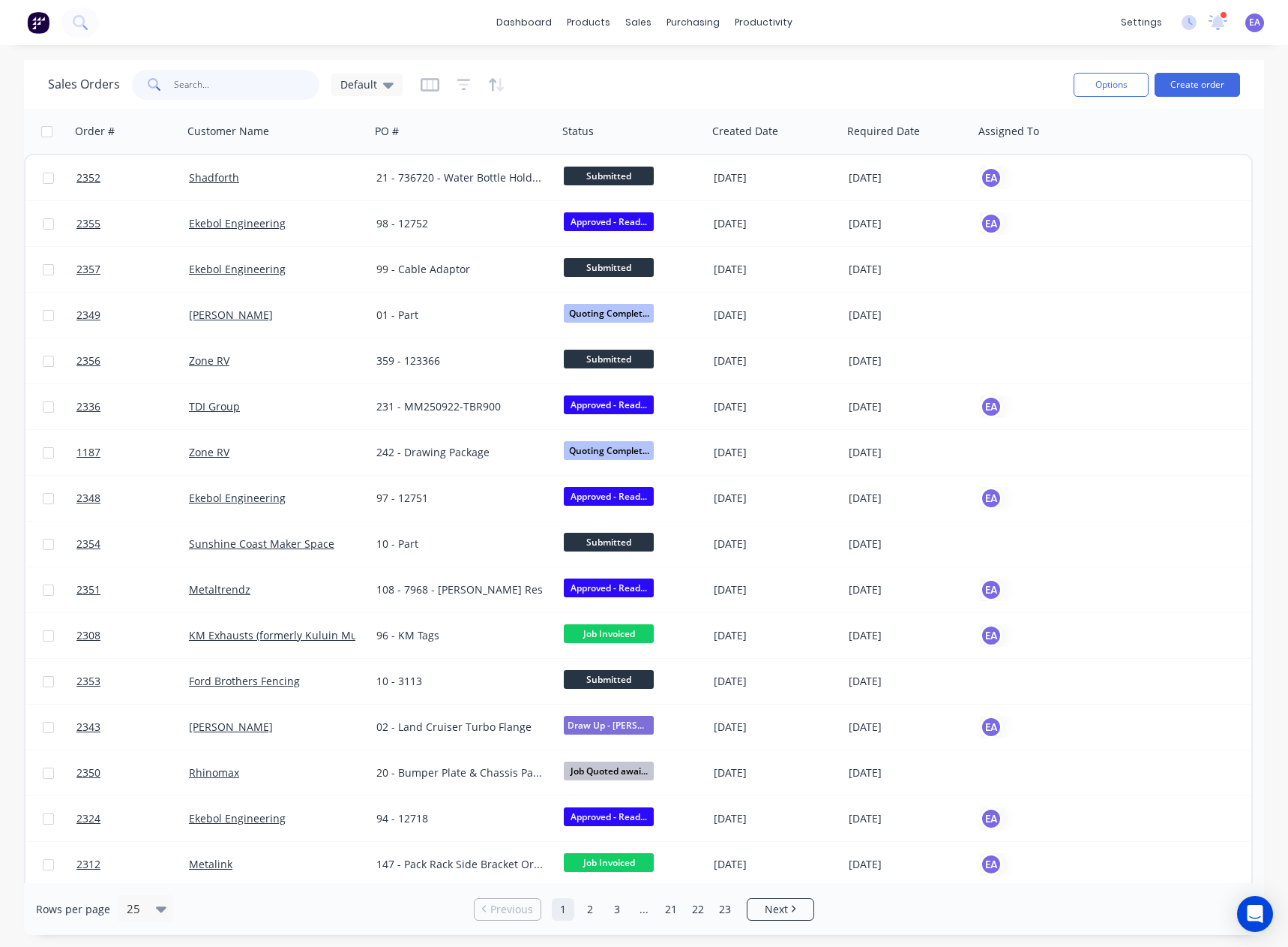
click at [214, 88] on input "text" at bounding box center [247, 84] width 146 height 30
type input "shadforth"
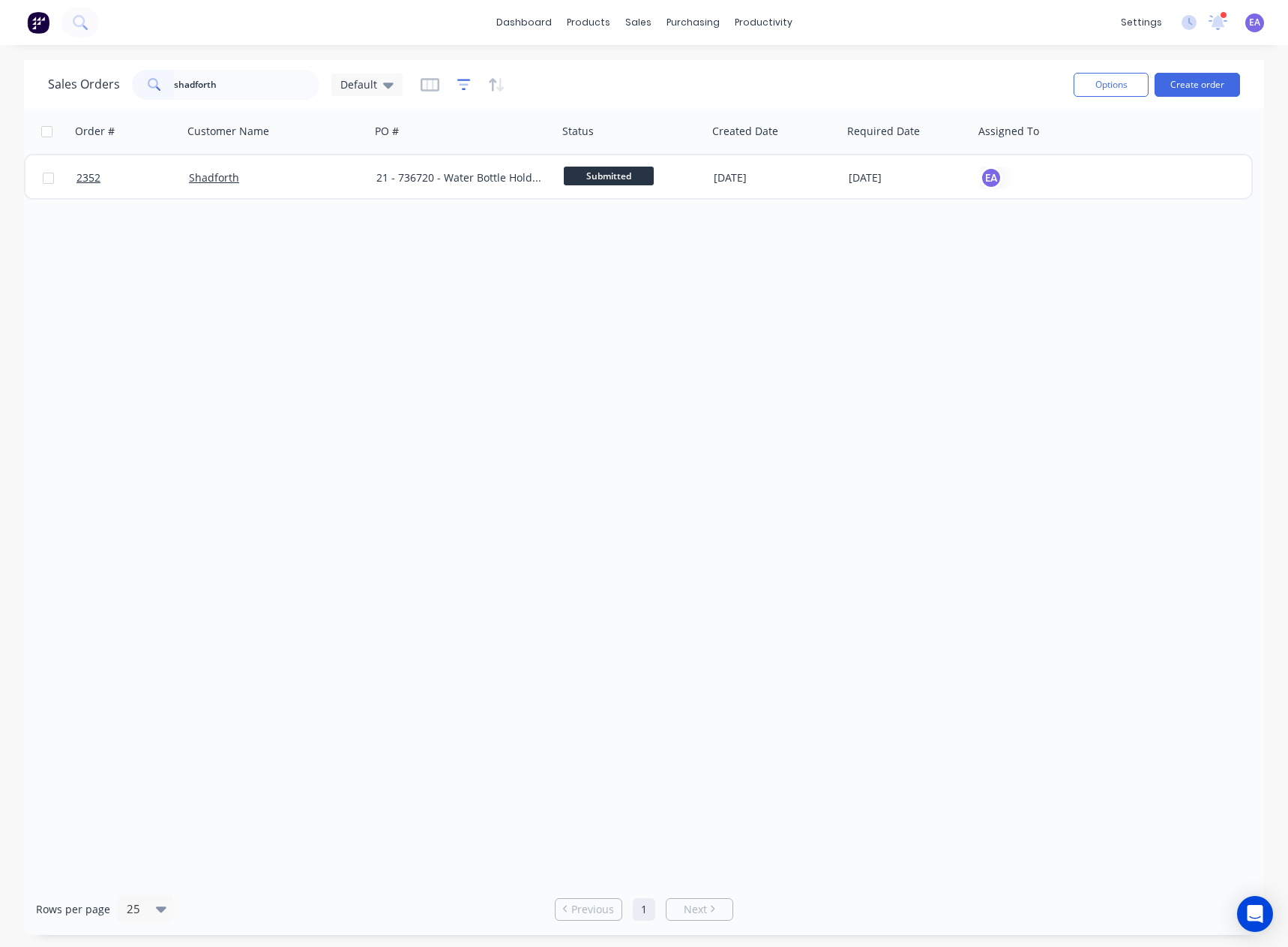
click at [457, 79] on icon "button" at bounding box center [464, 84] width 14 height 12
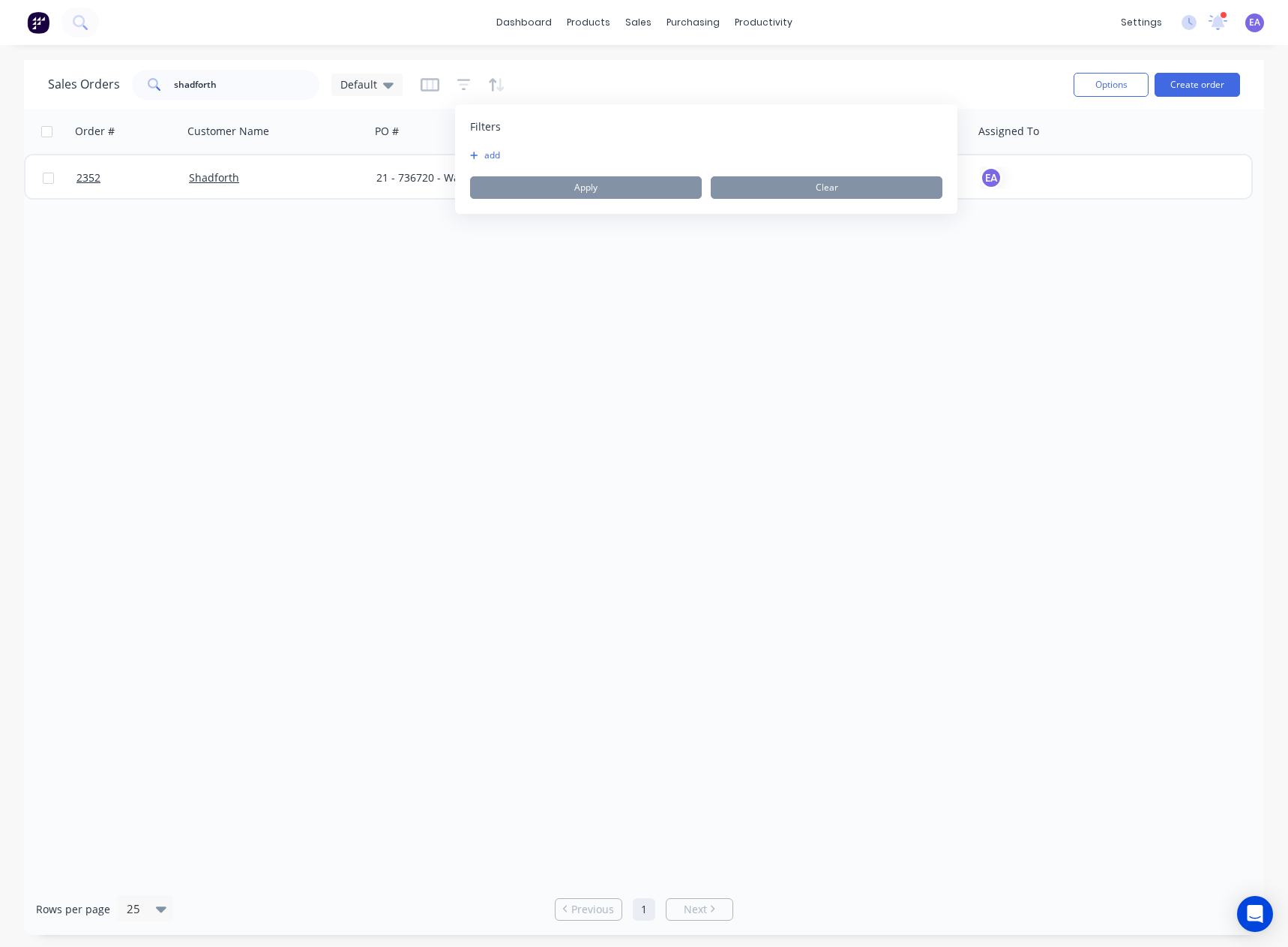
click at [489, 154] on button "add" at bounding box center [489, 156] width 38 height 12
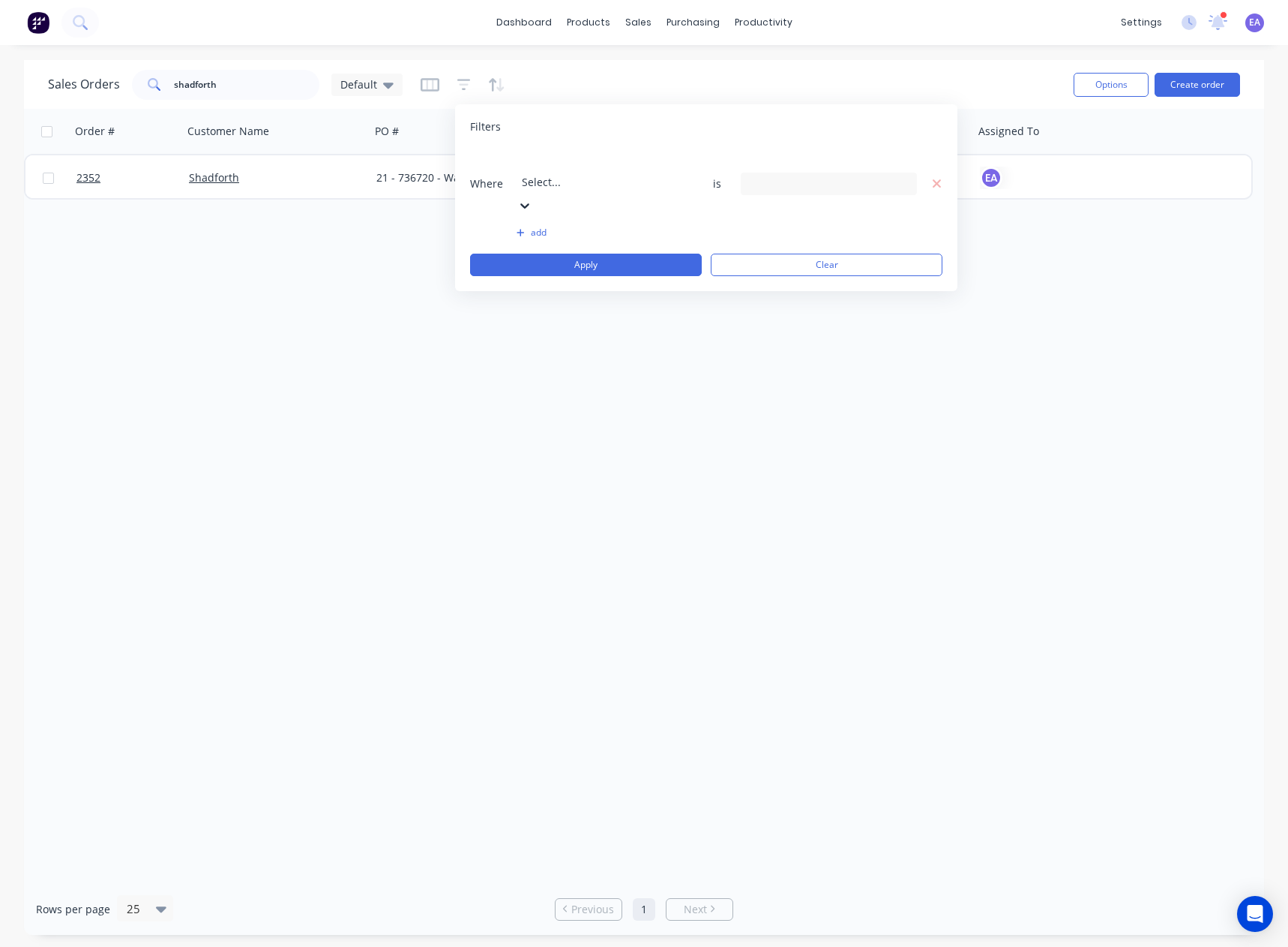
click at [582, 169] on div at bounding box center [630, 161] width 216 height 19
click at [792, 176] on div "30 Status selected" at bounding box center [817, 184] width 136 height 15
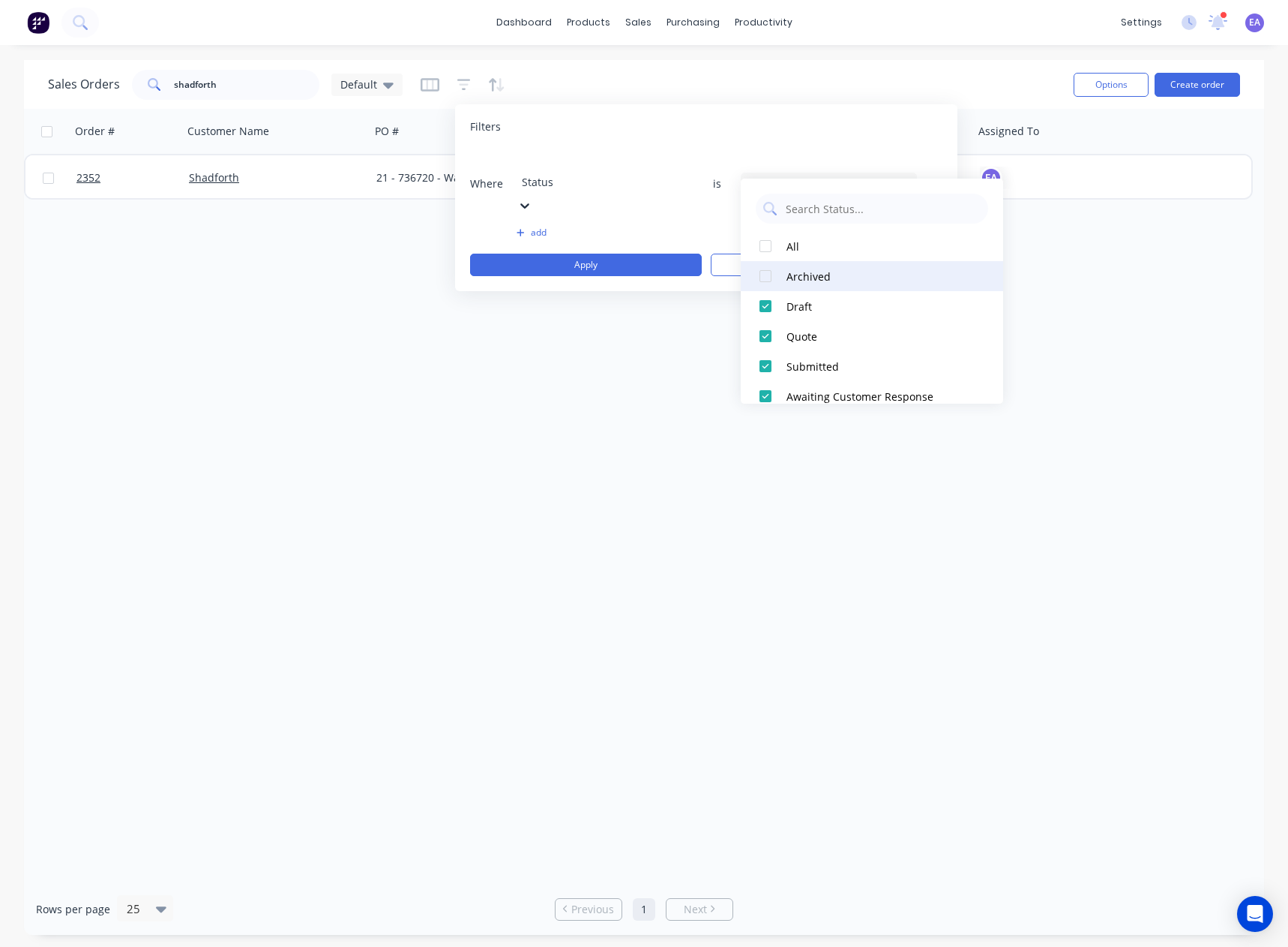
click at [816, 280] on div "Archived" at bounding box center [876, 276] width 180 height 15
click at [615, 254] on button "Apply" at bounding box center [586, 265] width 232 height 22
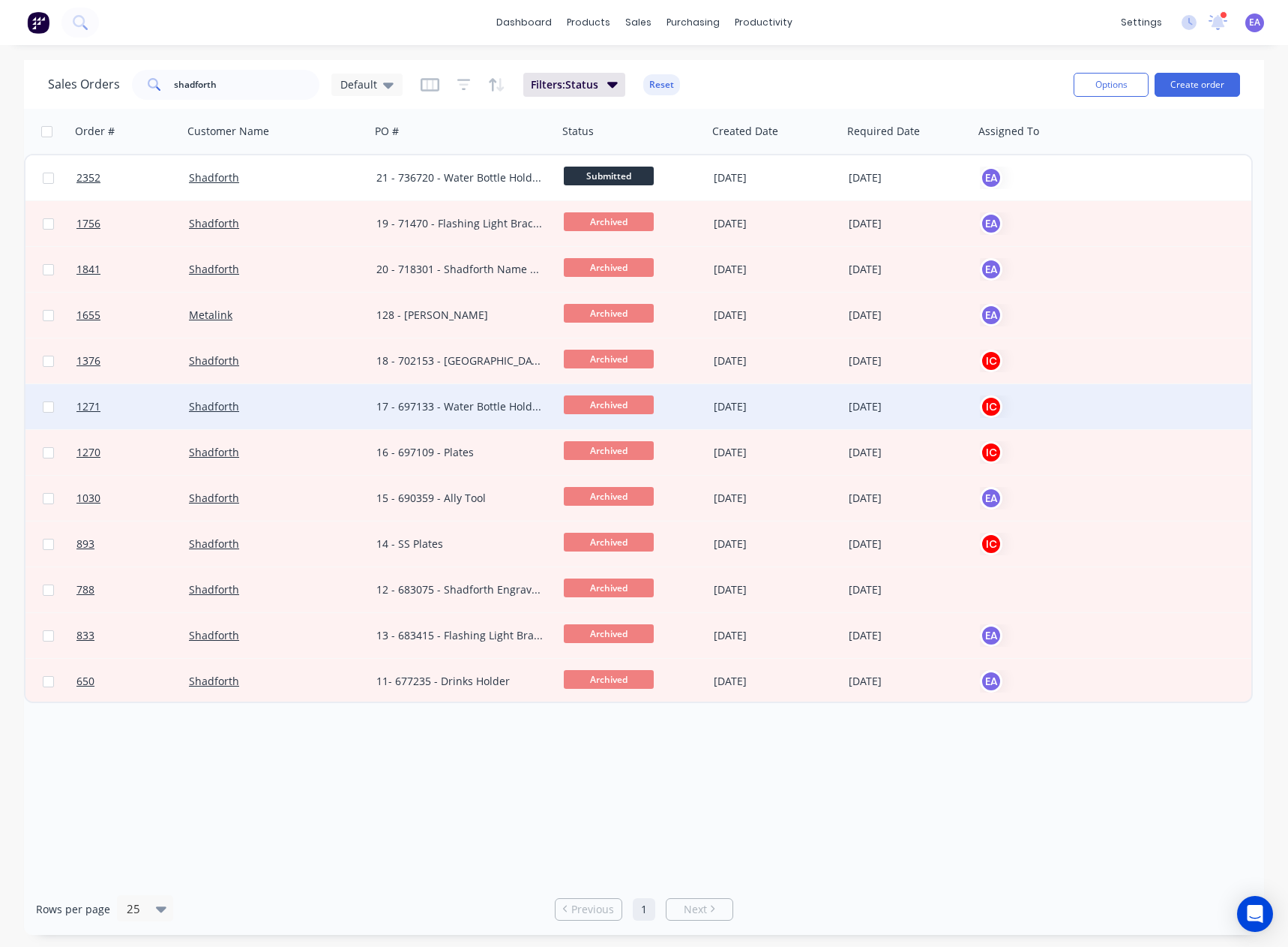
click at [468, 399] on div "17 - 697133 - Water Bottle Holders" at bounding box center [464, 406] width 187 height 45
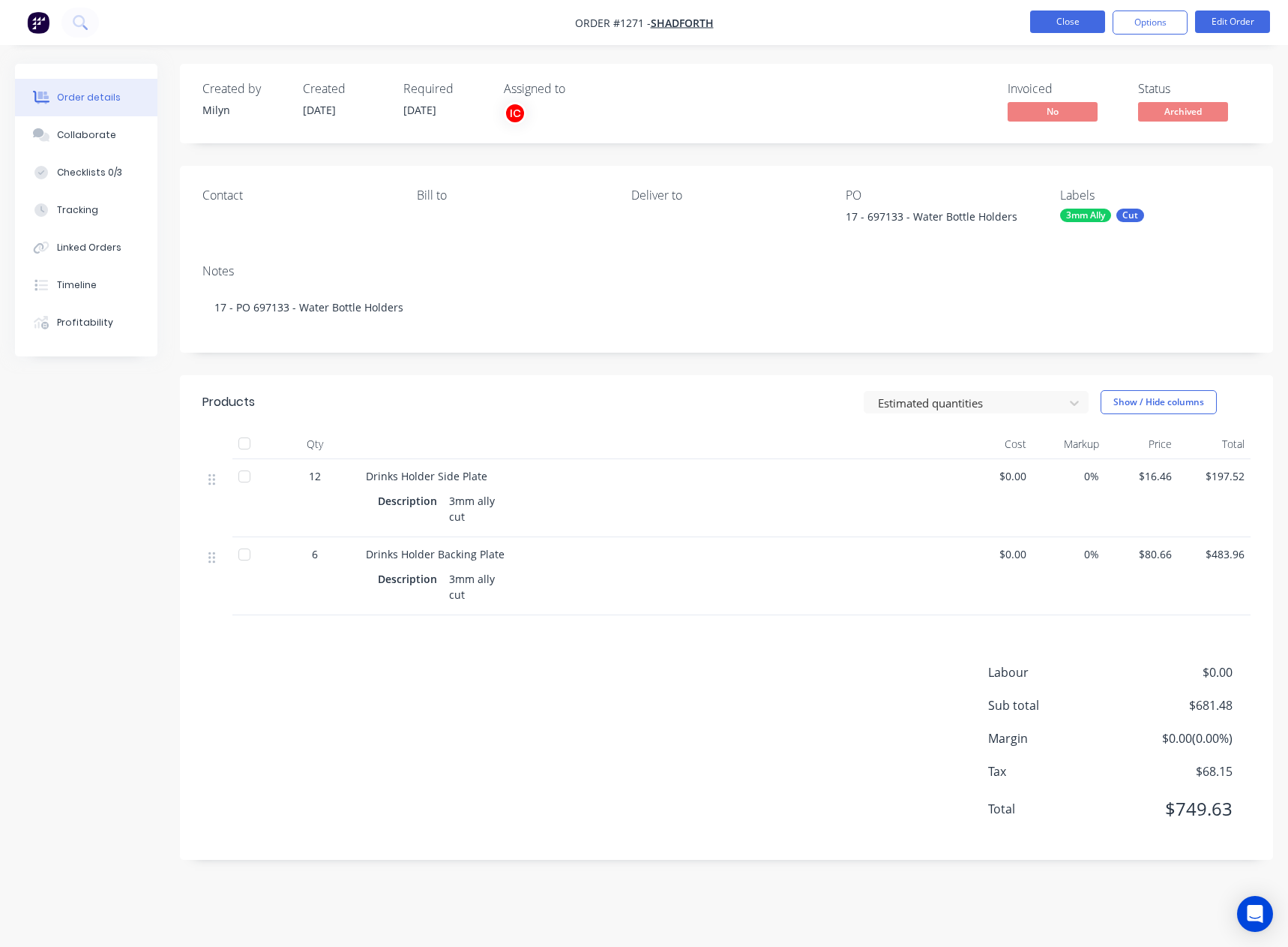
click at [1077, 25] on button "Close" at bounding box center [1068, 22] width 75 height 22
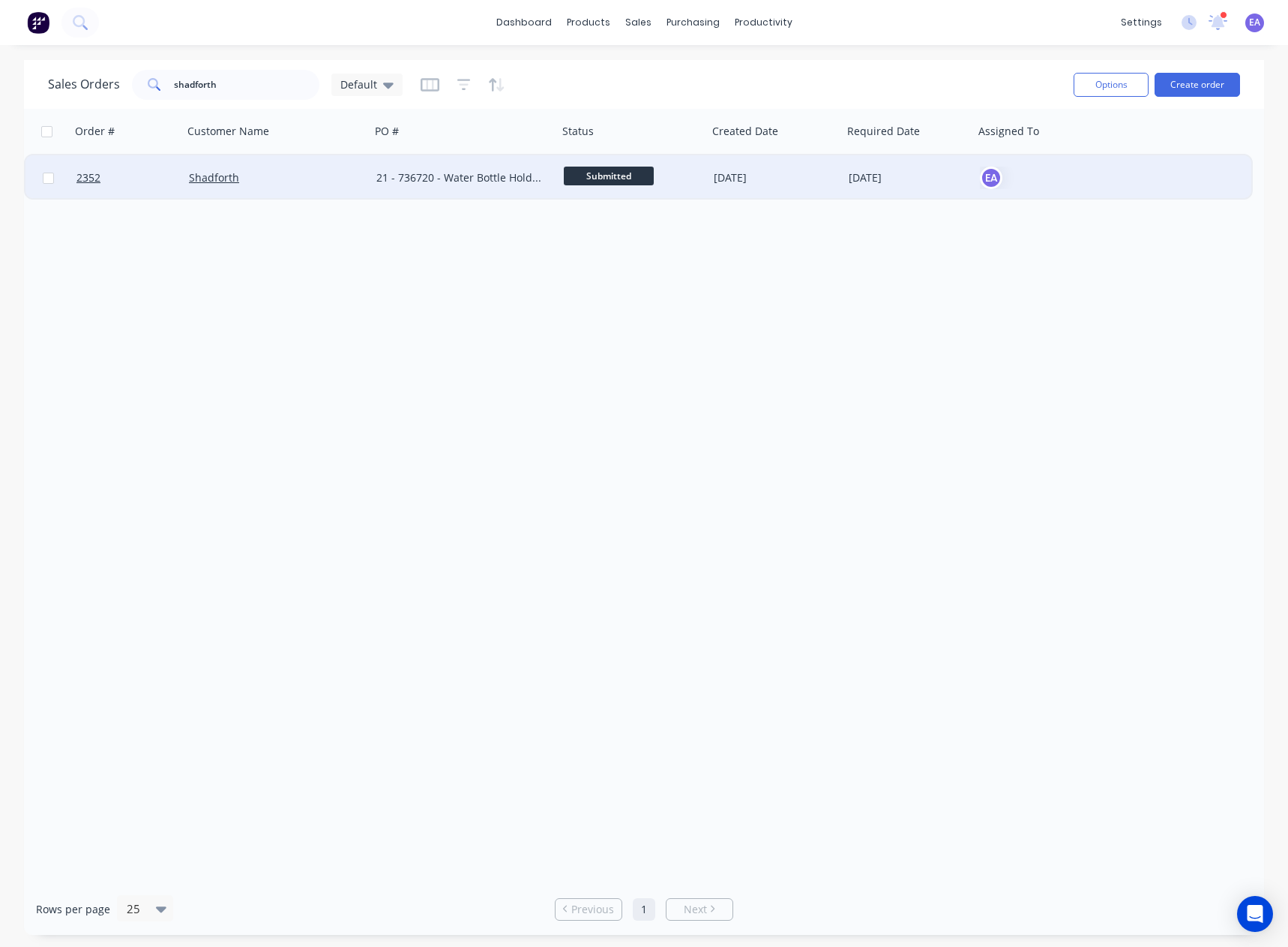
click at [356, 179] on div "Shadforth" at bounding box center [277, 177] width 176 height 15
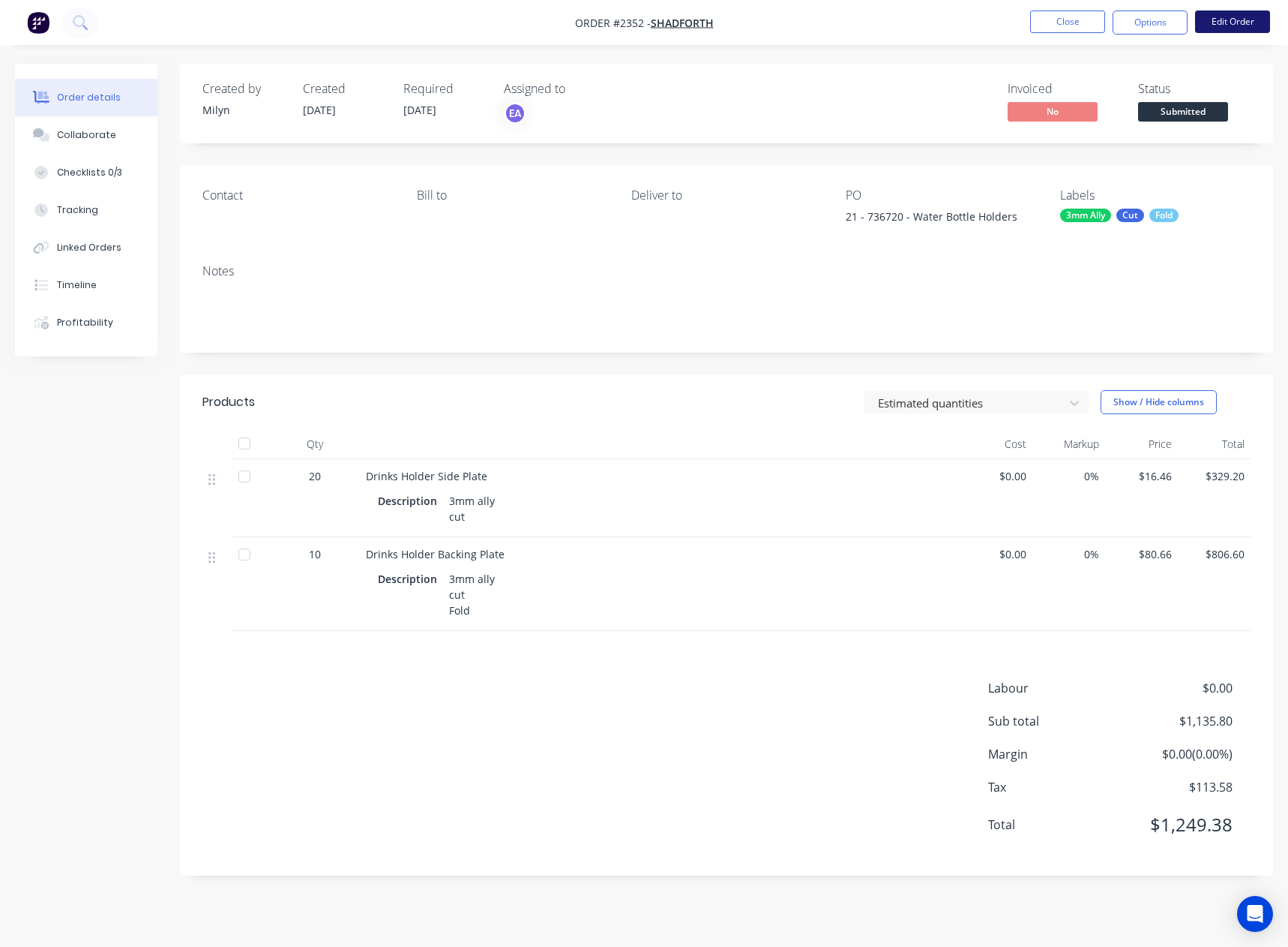
click at [1221, 15] on button "Edit Order" at bounding box center [1233, 22] width 75 height 22
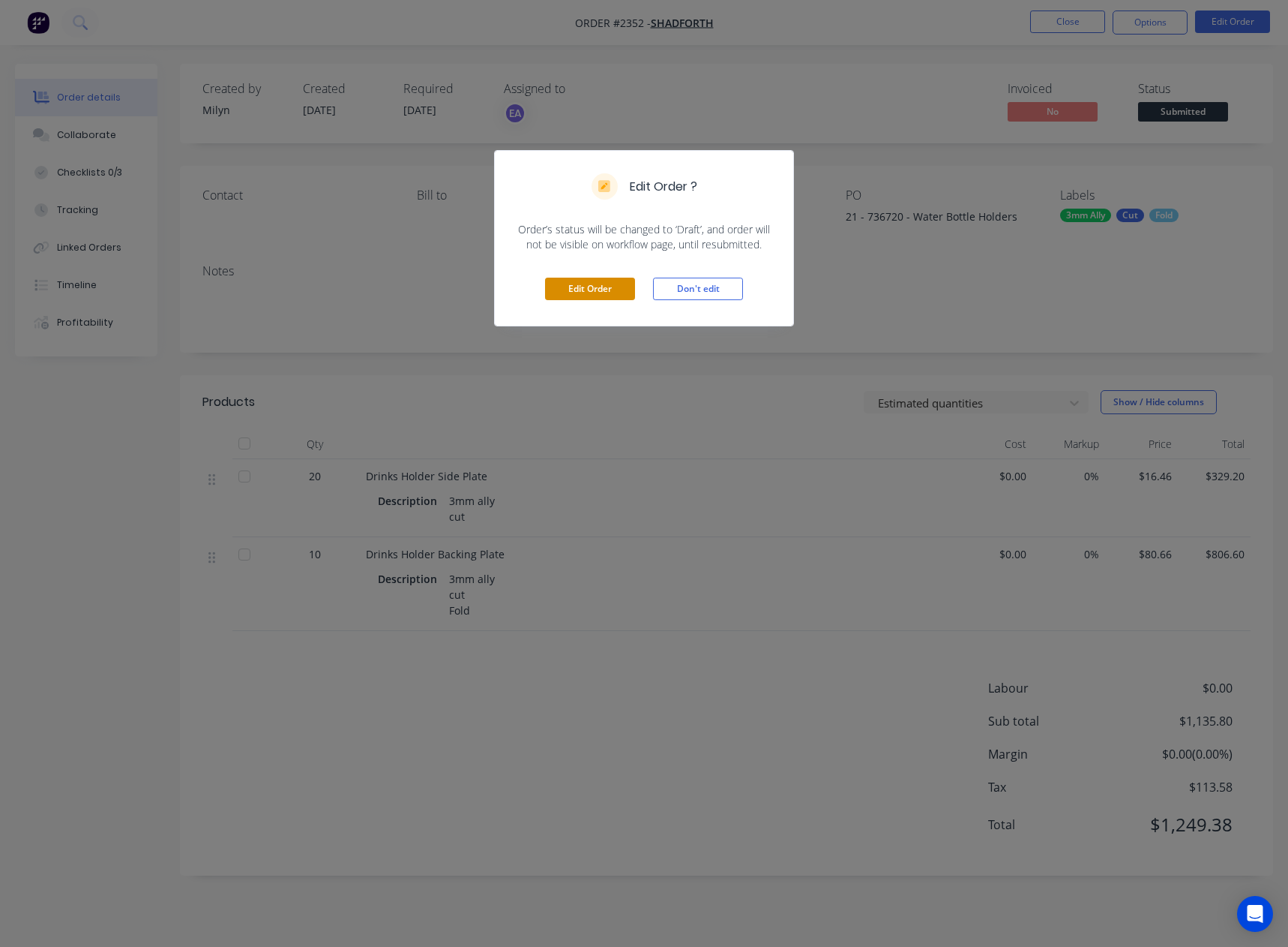
click at [558, 288] on button "Edit Order" at bounding box center [590, 288] width 90 height 22
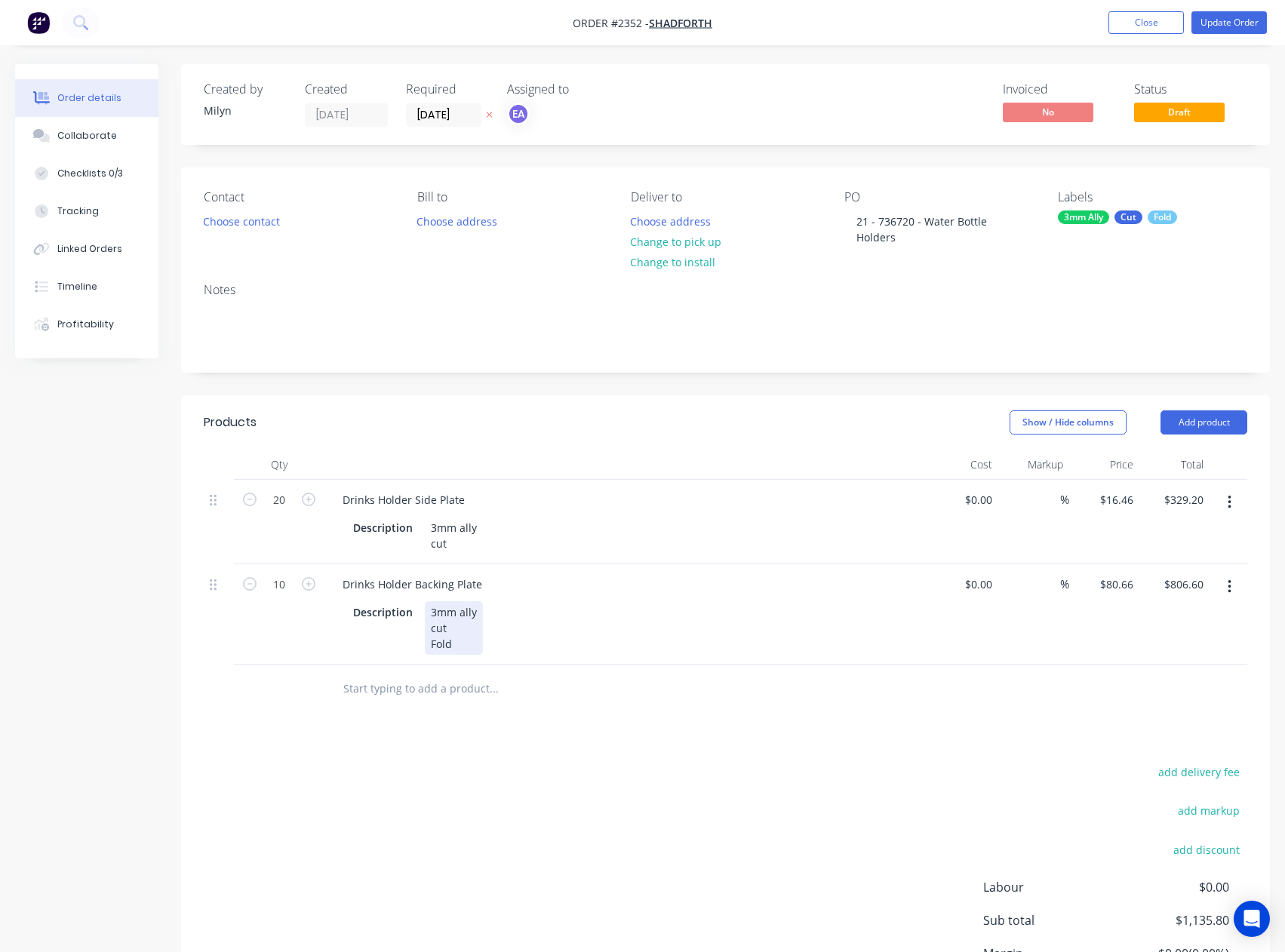
click at [473, 640] on div "3mm ally cut Fold" at bounding box center [454, 627] width 58 height 53
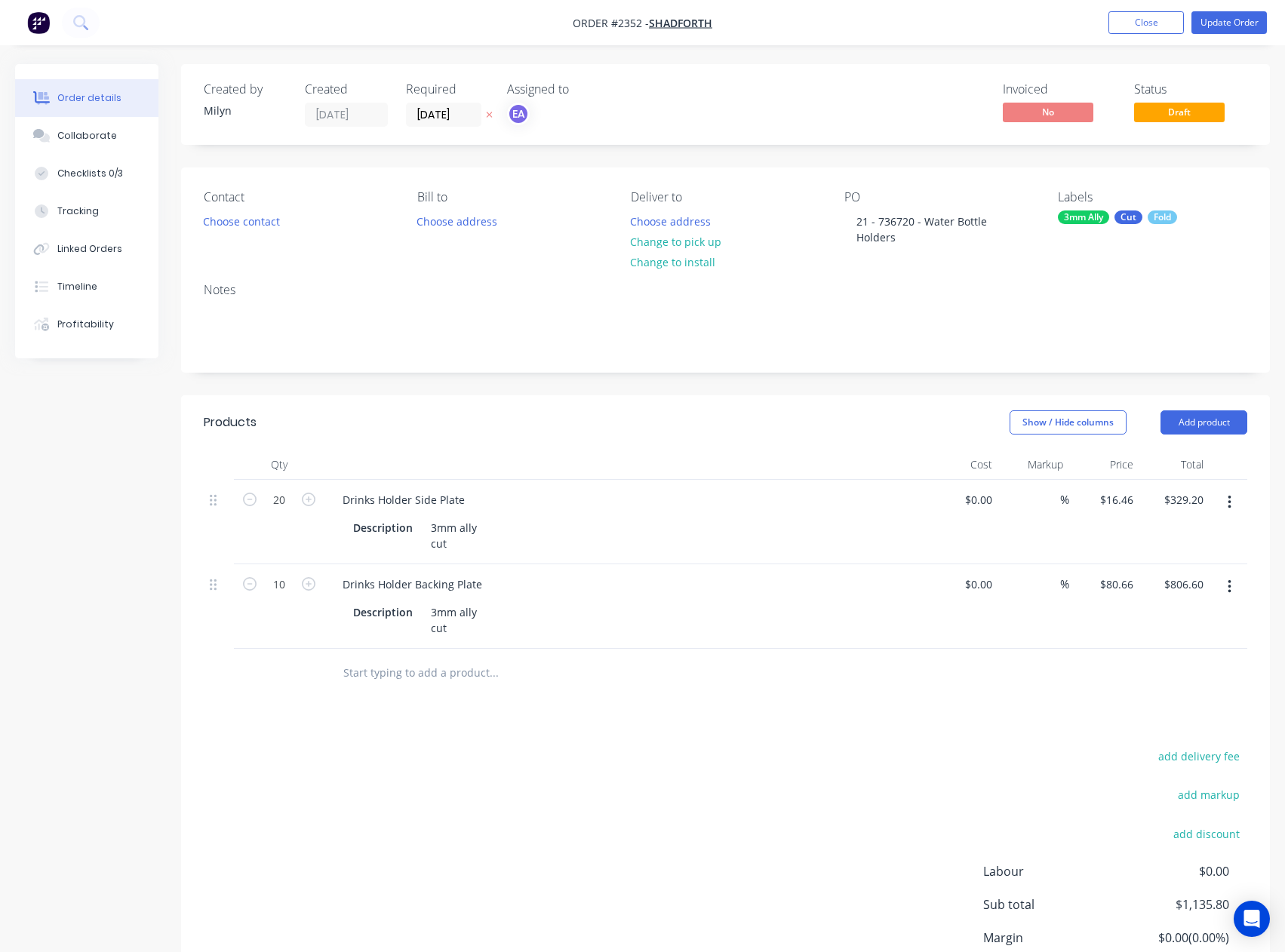
click at [1131, 226] on div "Labels 3mm Ally Cut Fold" at bounding box center [1152, 219] width 189 height 58
click at [1134, 216] on div "Cut" at bounding box center [1128, 217] width 28 height 14
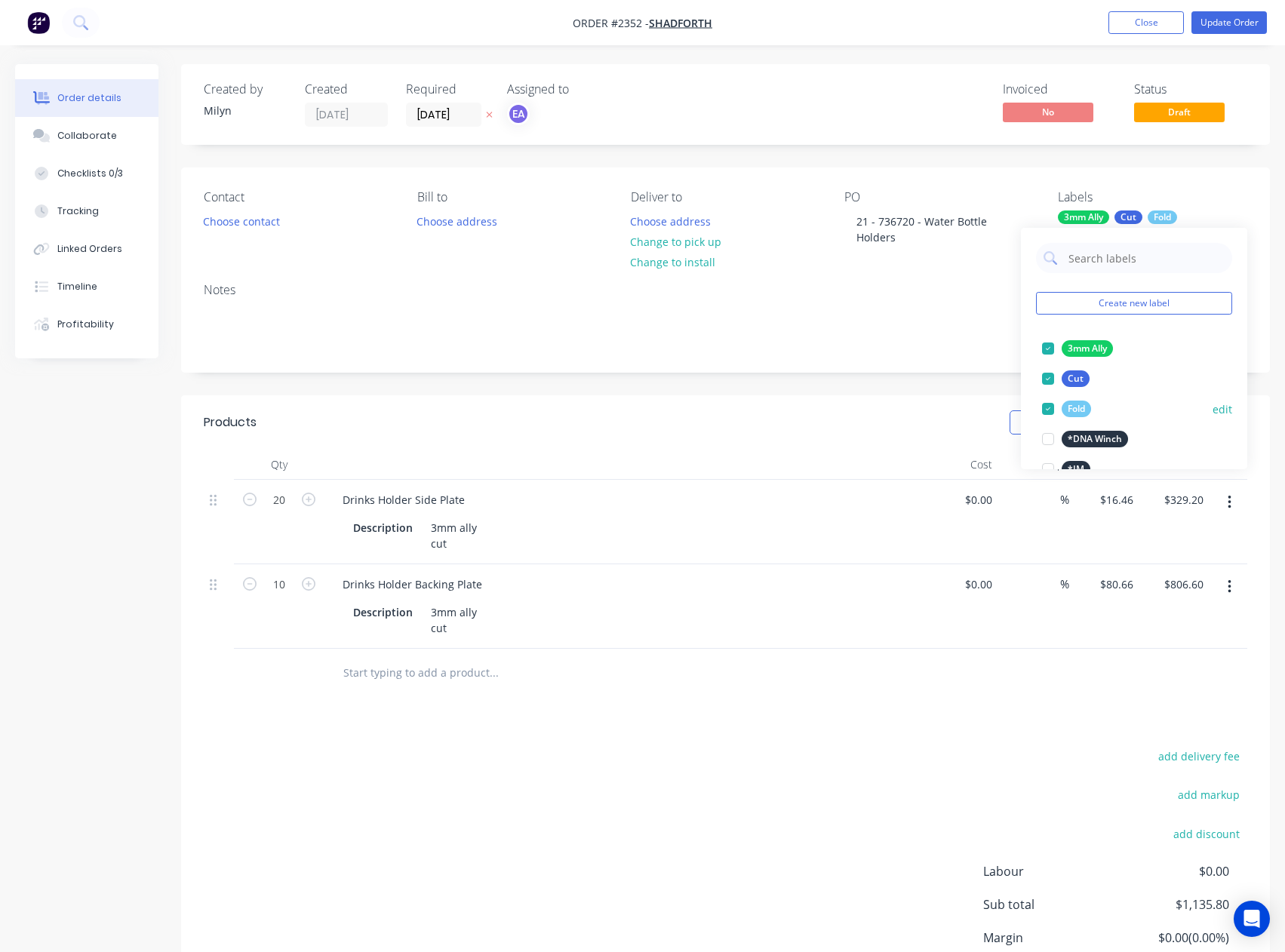
click at [1050, 411] on div at bounding box center [1048, 409] width 30 height 30
click at [976, 357] on div "Notes" at bounding box center [725, 321] width 1089 height 101
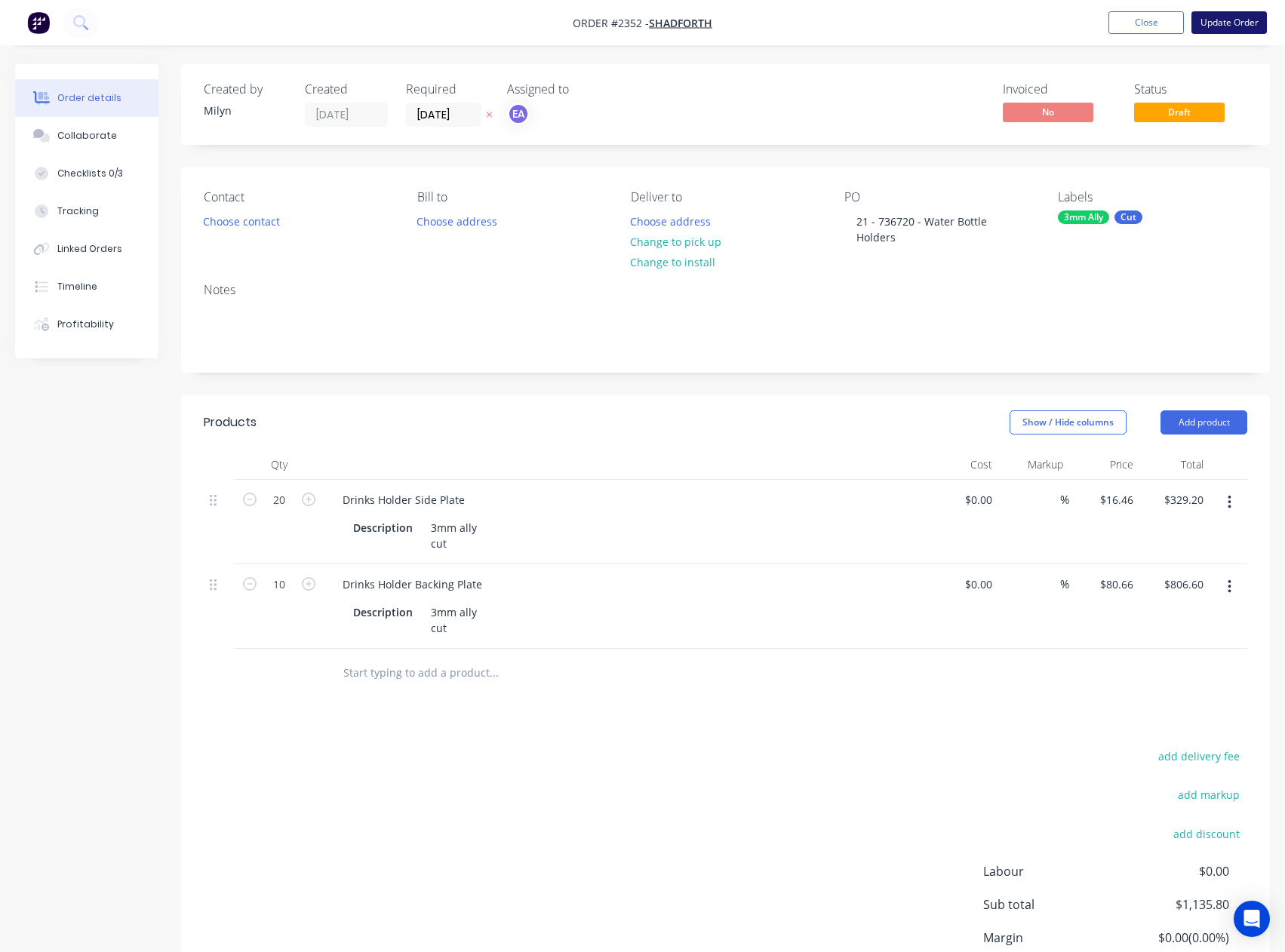
click at [1238, 22] on button "Update Order" at bounding box center [1228, 22] width 75 height 22
